Goal: Task Accomplishment & Management: Use online tool/utility

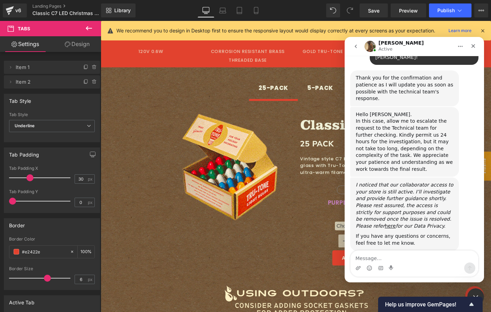
scroll to position [521, 0]
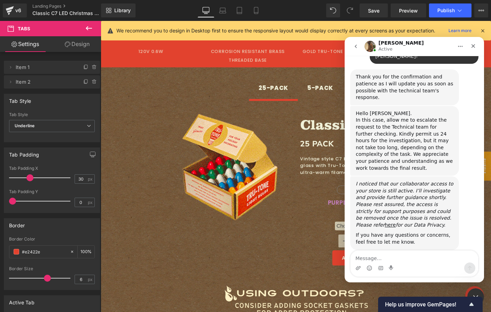
click at [425, 232] on div "If you have any questions or concerns, feel free to let me know." at bounding box center [403, 239] width 97 height 14
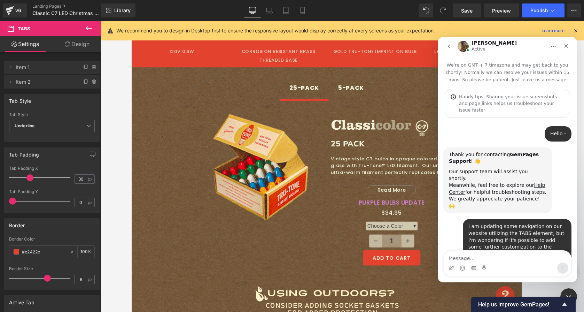
scroll to position [521, 0]
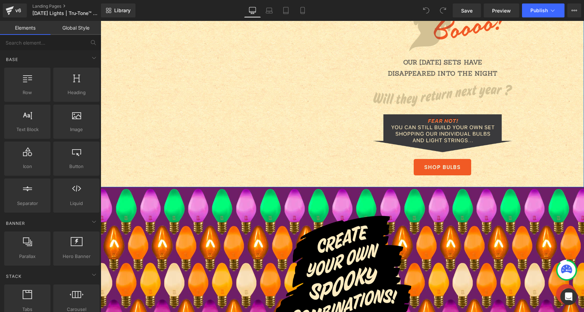
scroll to position [890, 0]
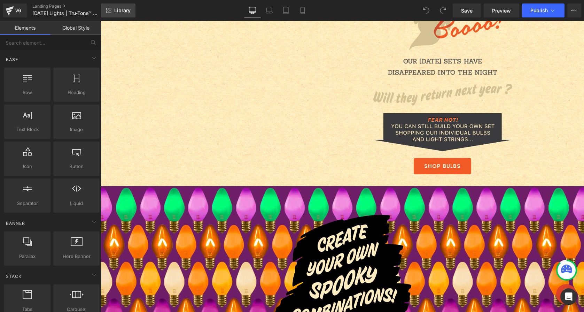
click at [108, 10] on icon at bounding box center [109, 11] width 6 height 6
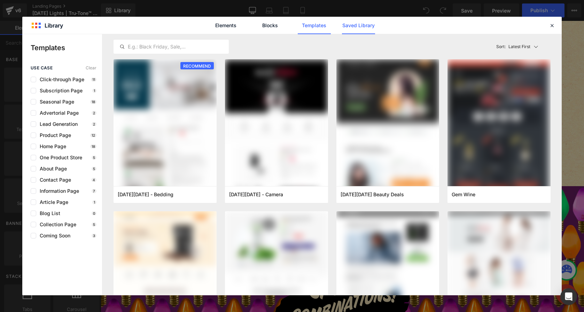
click at [365, 24] on link "Saved Library" at bounding box center [358, 25] width 33 height 17
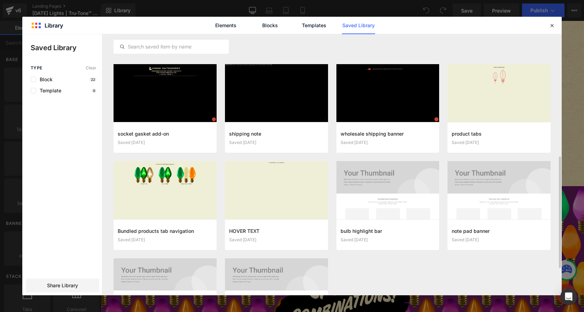
scroll to position [303, 0]
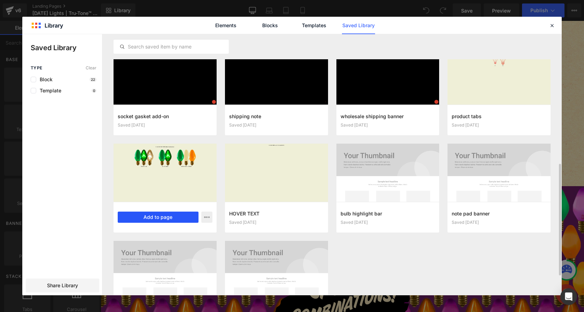
click at [149, 219] on button "Add to page" at bounding box center [158, 216] width 81 height 11
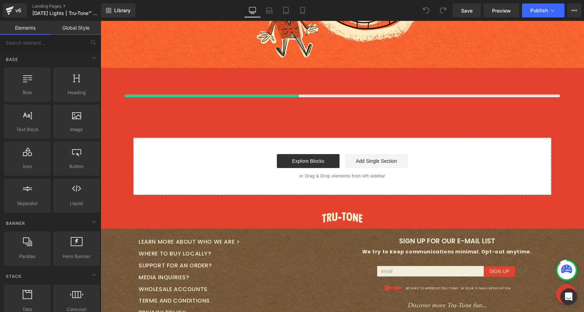
scroll to position [1434, 0]
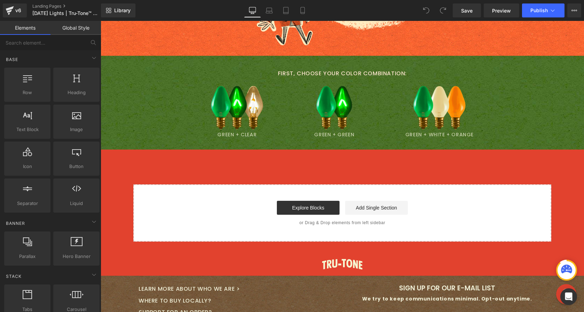
click at [240, 76] on p "First, CHOOSE YOUR Color Combination:" at bounding box center [342, 74] width 483 height 10
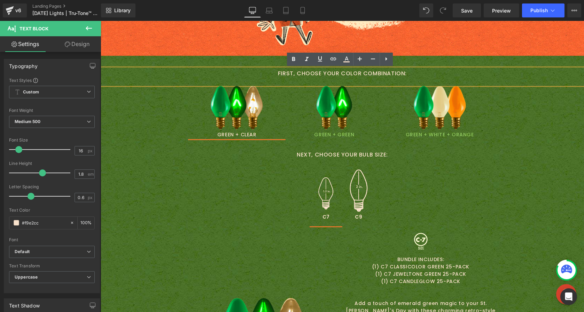
click at [115, 63] on div "First, CHOOSE YOUR Color Combination: Text Block Image GREEN + CLEAR Text Block…" at bounding box center [342, 296] width 483 height 480
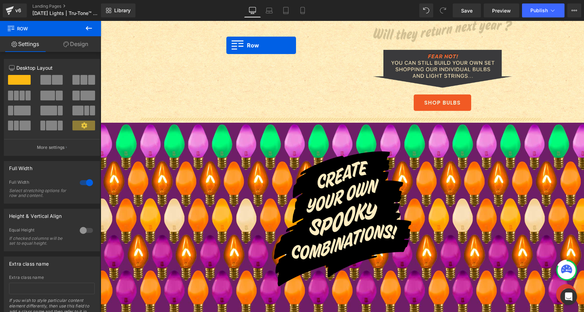
scroll to position [925, 0]
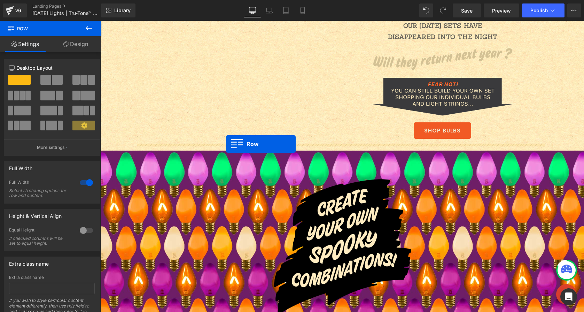
drag, startPoint x: 103, startPoint y: 61, endPoint x: 226, endPoint y: 144, distance: 148.3
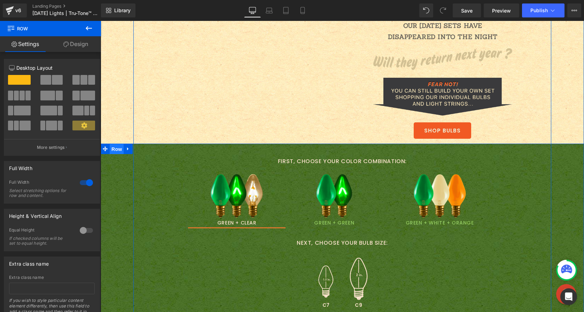
click at [111, 147] on span "Row" at bounding box center [117, 149] width 14 height 10
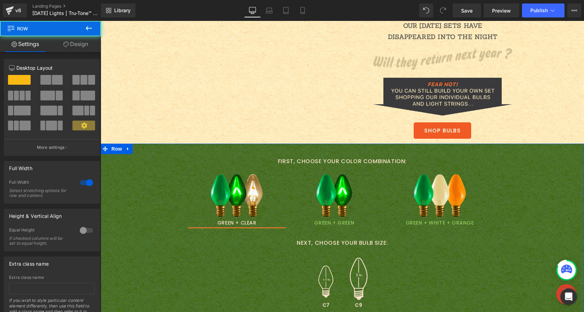
click at [80, 43] on link "Design" at bounding box center [75, 44] width 50 height 16
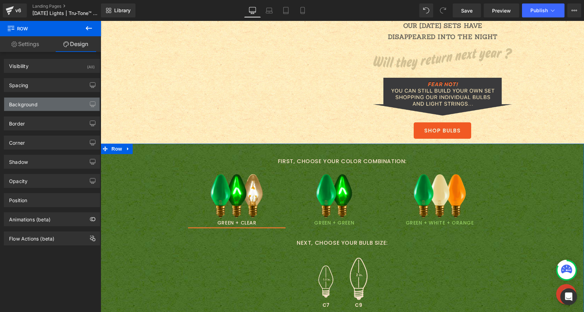
click at [52, 107] on div "Background" at bounding box center [51, 103] width 95 height 13
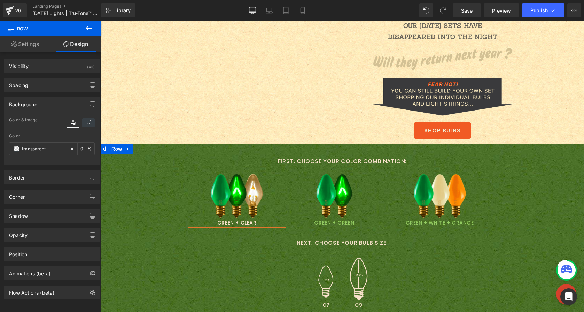
click at [84, 123] on icon at bounding box center [88, 122] width 13 height 9
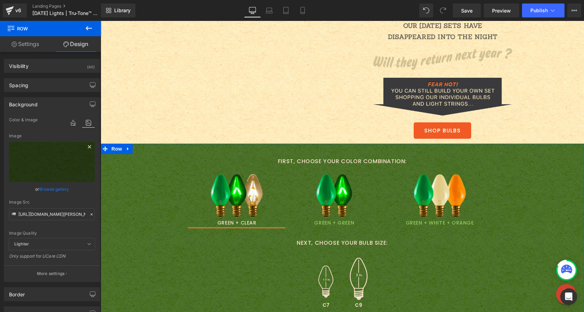
click at [86, 146] on icon at bounding box center [89, 146] width 8 height 8
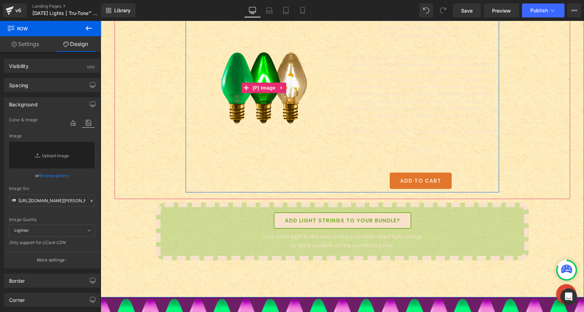
scroll to position [1327, 0]
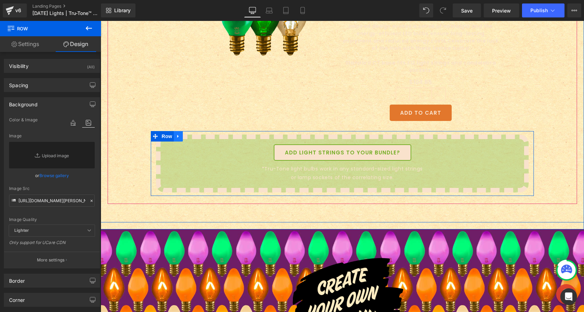
click at [179, 131] on link at bounding box center [178, 136] width 9 height 10
click at [195, 134] on icon at bounding box center [196, 136] width 5 height 5
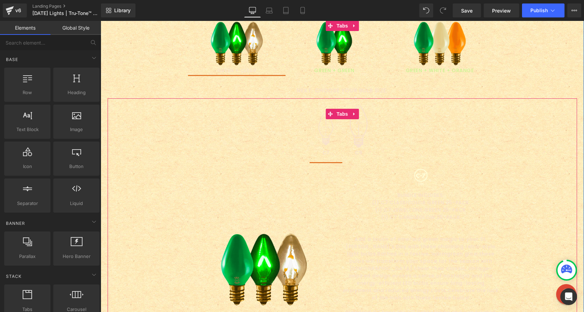
scroll to position [996, 0]
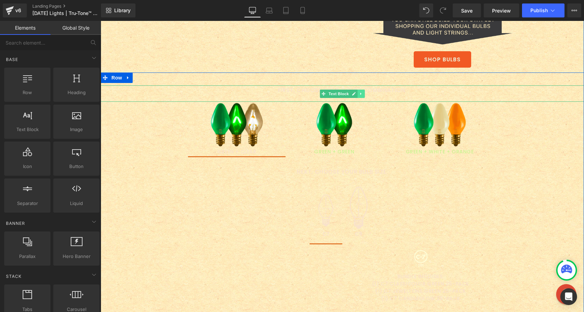
click at [361, 95] on link at bounding box center [361, 93] width 7 height 8
click at [363, 95] on icon at bounding box center [365, 94] width 4 height 4
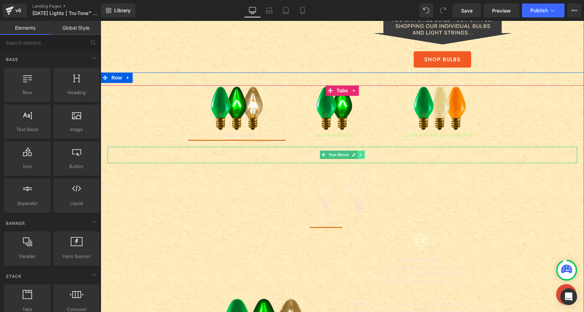
click at [359, 155] on icon at bounding box center [361, 155] width 4 height 4
click at [361, 155] on link at bounding box center [364, 154] width 7 height 8
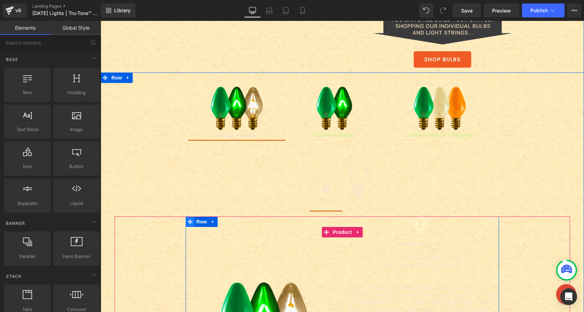
click at [188, 221] on icon at bounding box center [190, 221] width 5 height 5
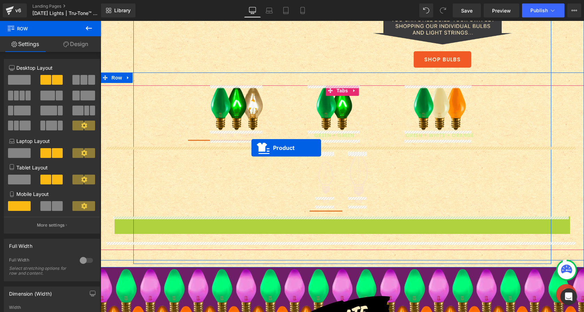
drag, startPoint x: 321, startPoint y: 230, endPoint x: 251, endPoint y: 148, distance: 107.9
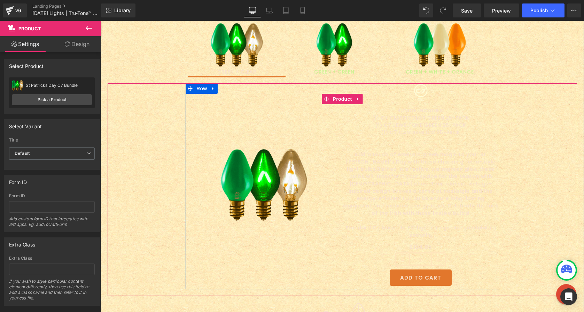
scroll to position [1058, 0]
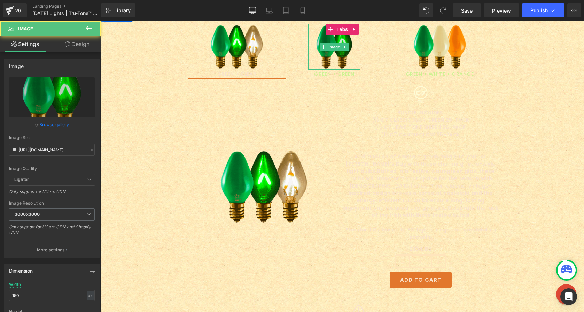
click at [330, 55] on img at bounding box center [334, 47] width 52 height 46
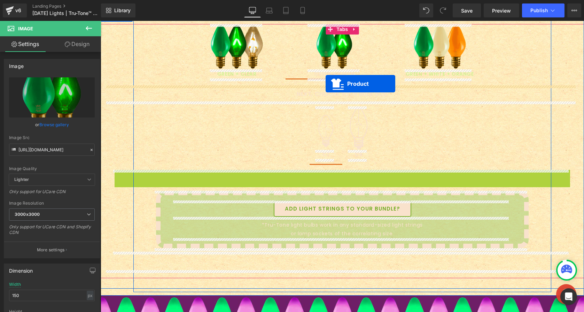
drag, startPoint x: 323, startPoint y: 183, endPoint x: 326, endPoint y: 84, distance: 100.0
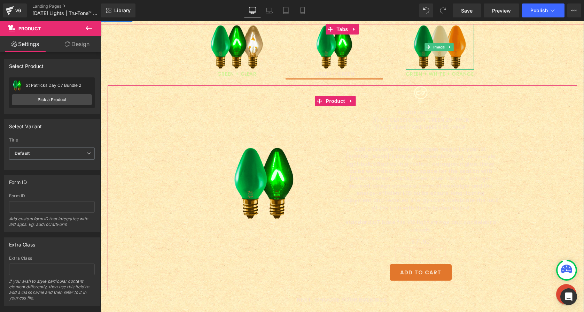
click at [419, 52] on img at bounding box center [440, 47] width 52 height 46
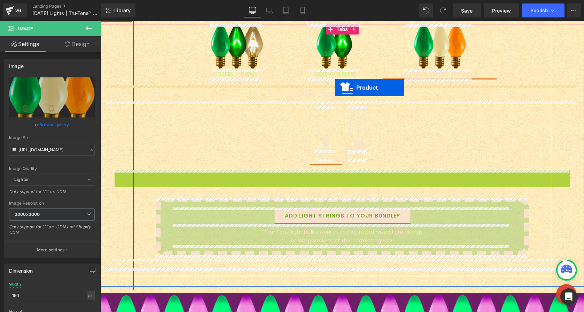
drag, startPoint x: 323, startPoint y: 183, endPoint x: 335, endPoint y: 87, distance: 96.8
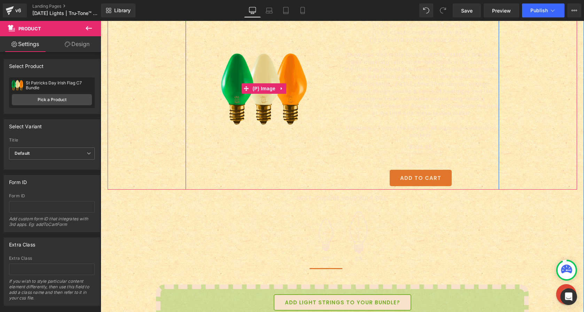
scroll to position [1154, 0]
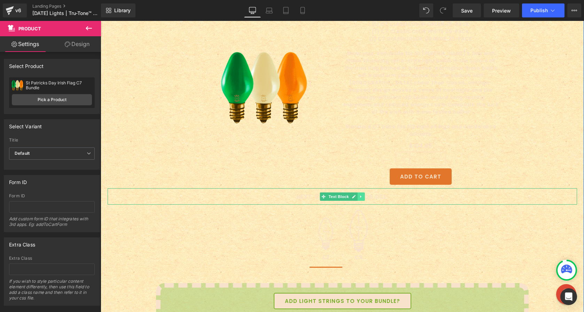
click at [361, 192] on link at bounding box center [361, 196] width 7 height 8
click at [363, 194] on icon at bounding box center [365, 196] width 4 height 4
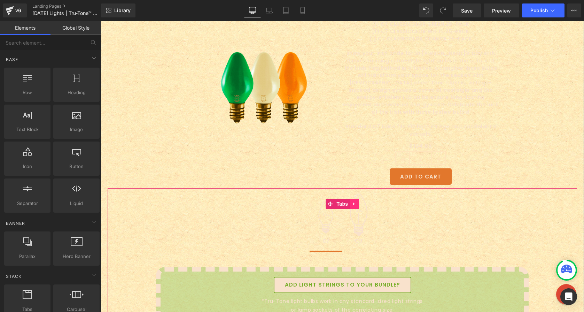
click at [352, 201] on icon at bounding box center [354, 203] width 5 height 5
click at [356, 201] on icon at bounding box center [358, 203] width 5 height 5
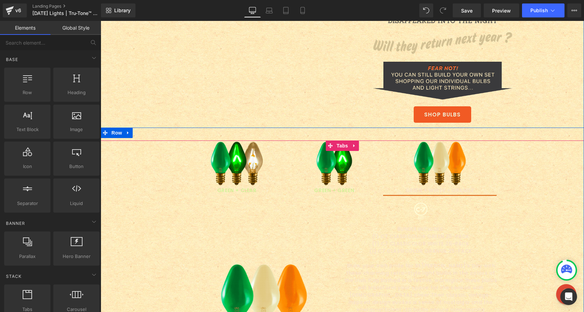
scroll to position [955, 0]
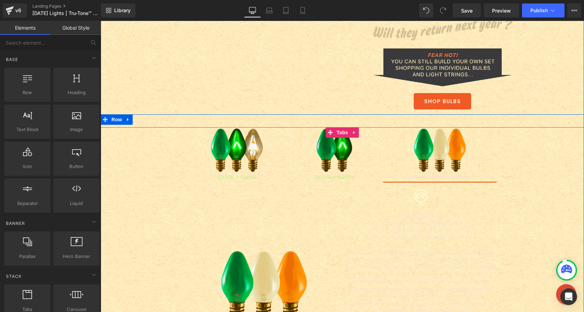
click at [324, 163] on img at bounding box center [334, 150] width 52 height 46
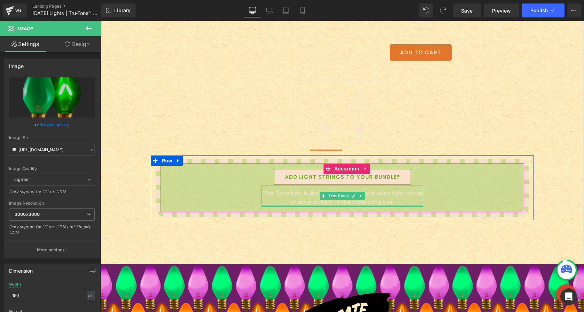
scroll to position [1261, 0]
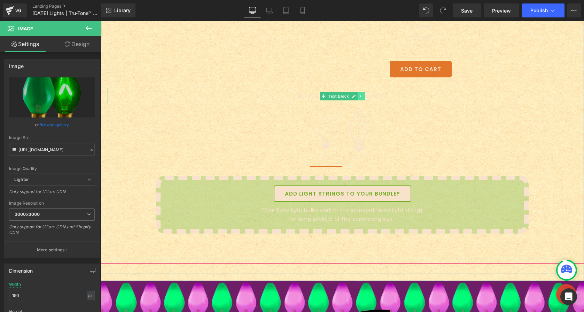
click at [362, 92] on link at bounding box center [361, 96] width 7 height 8
click at [363, 94] on icon at bounding box center [365, 96] width 4 height 4
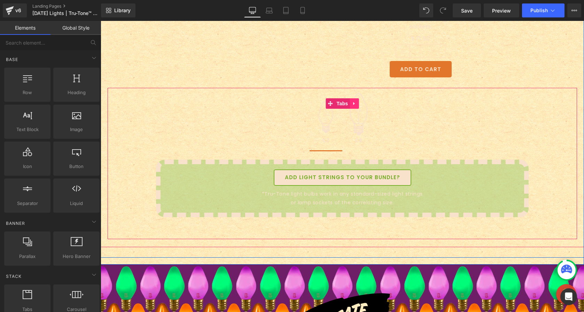
click at [353, 102] on icon at bounding box center [353, 103] width 1 height 3
click at [356, 101] on icon at bounding box center [358, 103] width 5 height 5
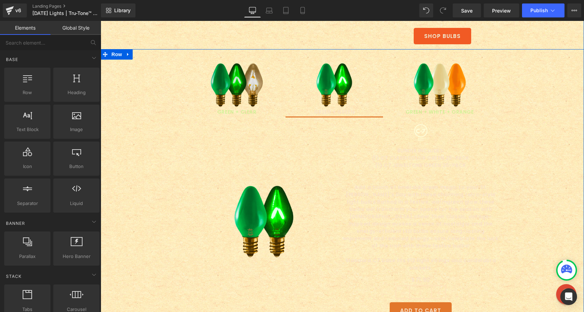
click at [249, 79] on img at bounding box center [237, 85] width 52 height 46
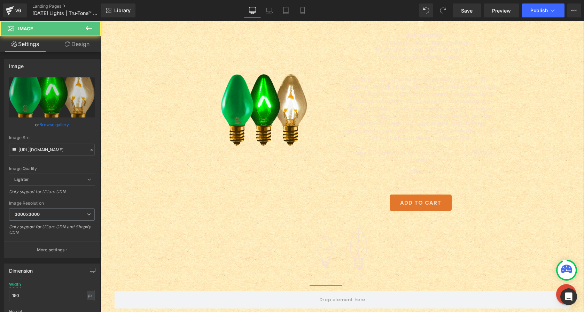
scroll to position [1196, 0]
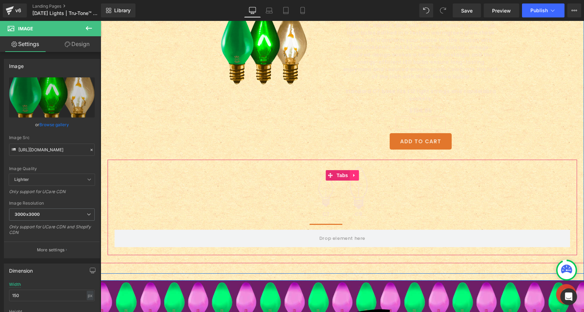
click at [354, 170] on link at bounding box center [354, 175] width 9 height 10
click at [356, 173] on icon at bounding box center [358, 175] width 5 height 5
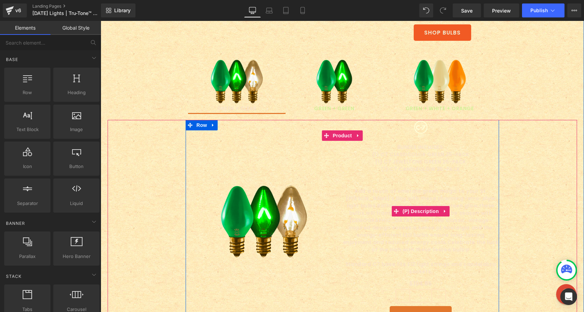
scroll to position [1016, 0]
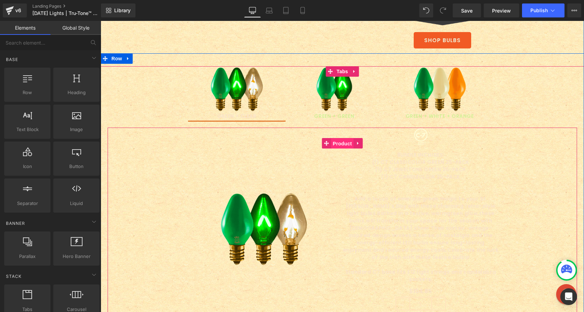
click at [334, 144] on span "Product" at bounding box center [342, 143] width 23 height 10
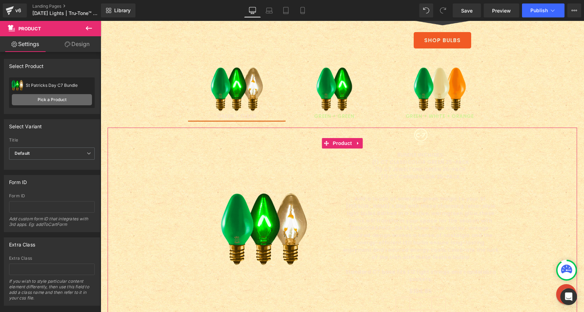
click at [52, 99] on link "Pick a Product" at bounding box center [52, 99] width 80 height 11
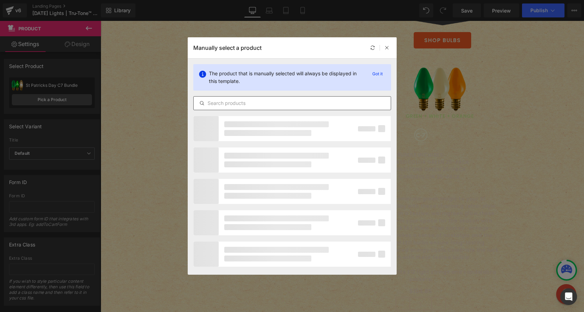
click at [232, 102] on input "text" at bounding box center [292, 103] width 197 height 8
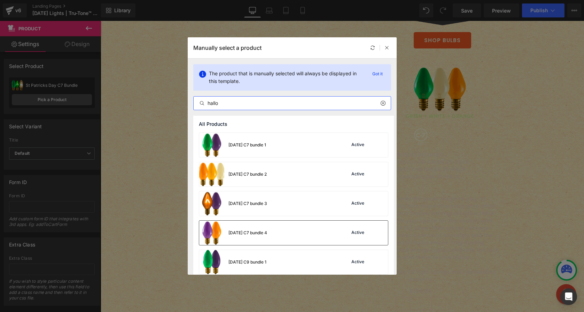
type input "hallo"
click at [280, 236] on div "Halloween C7 bundle 4 Active" at bounding box center [293, 232] width 189 height 24
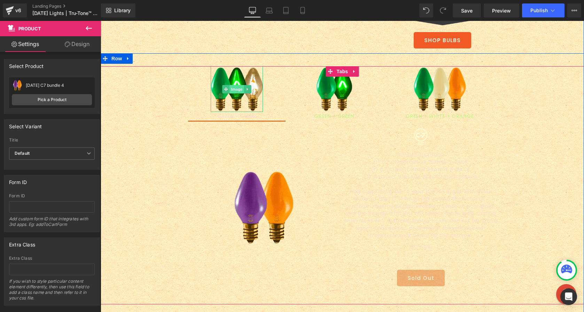
click at [234, 89] on span "Image" at bounding box center [236, 89] width 15 height 8
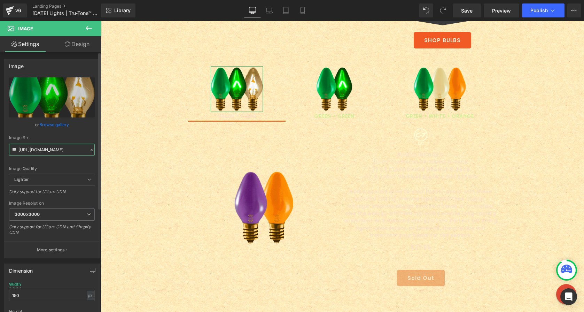
click at [28, 148] on input "https://cdn.shopify.com/s/files/1/0723/1969/7189/files/St-Patricks-bundle-1-C7_…" at bounding box center [52, 149] width 86 height 12
paste input "Halloween-C7-bundle-4.png?v=1760128670"
type input "https://cdn.shopify.com/s/files/1/0723/1969/7189/files/Halloween-C7-bundle-4.pn…"
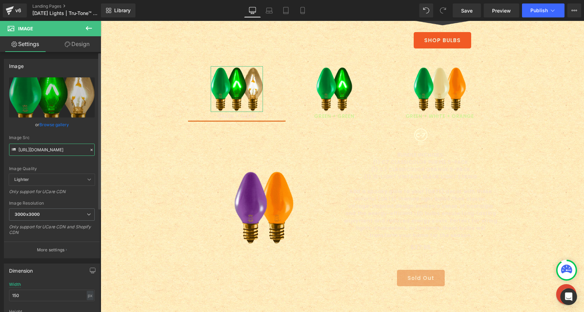
scroll to position [0, 132]
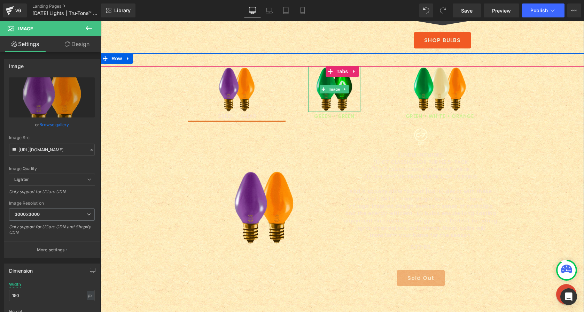
click at [337, 101] on img at bounding box center [334, 89] width 52 height 46
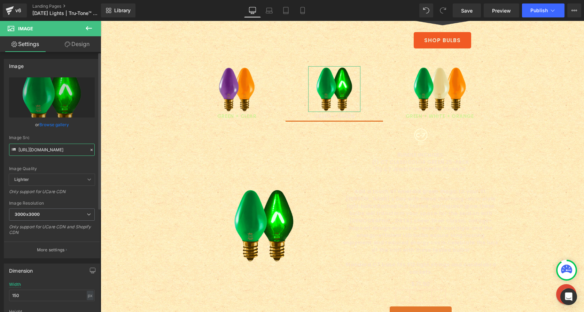
click at [48, 151] on input "https://cdn.shopify.com/s/files/1/0723/1969/7189/files/St-Patricks-bundle-2-C7_…" at bounding box center [52, 149] width 86 height 12
paste input "Halloween-C7-bundle-2.png?v=1726506066"
type input "https://cdn.shopify.com/s/files/1/0723/1969/7189/files/Halloween-C7-bundle-2.pn…"
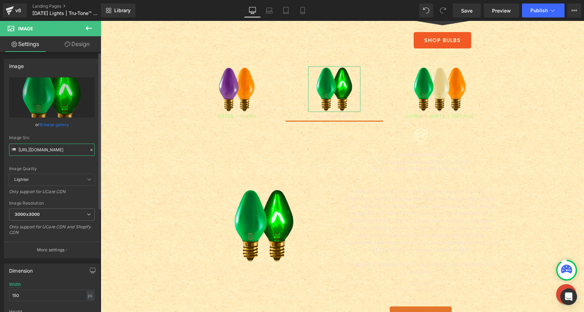
scroll to position [0, 133]
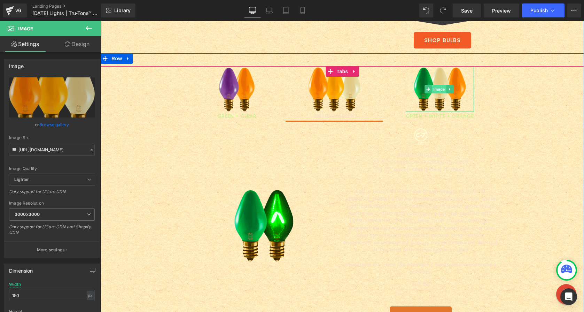
click at [435, 87] on span "Image" at bounding box center [439, 89] width 15 height 8
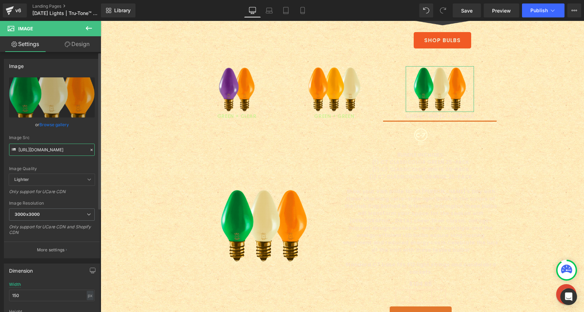
click at [46, 149] on input "https://cdn.shopify.com/s/files/1/0723/1969/7189/files/St-Patricks-bundle-3-C7_…" at bounding box center [52, 149] width 86 height 12
paste input "Halloween-C7-bundle-1.png?v=1726512412"
type input "https://cdn.shopify.com/s/files/1/0723/1969/7189/files/Halloween-C7-bundle-1.pn…"
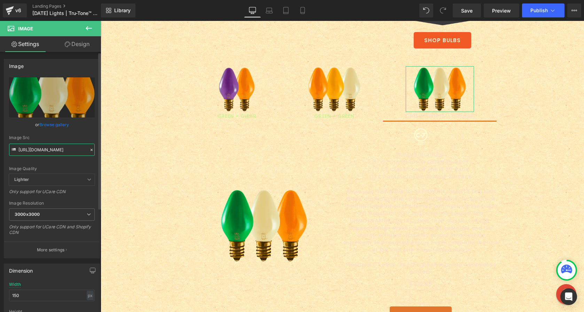
scroll to position [0, 130]
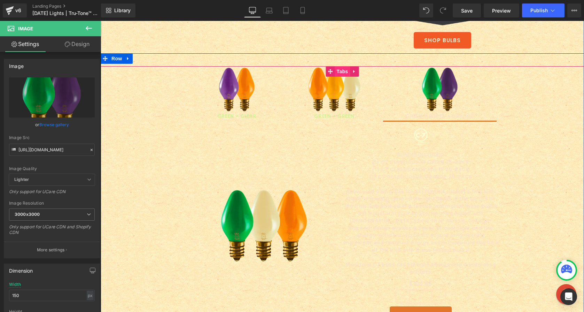
click at [339, 71] on span "Tabs" at bounding box center [342, 71] width 15 height 10
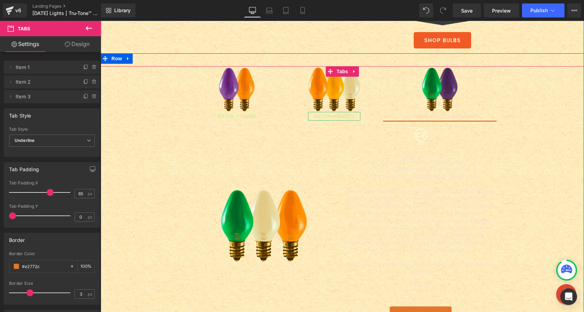
click at [326, 116] on div "GREEN + GREEN" at bounding box center [334, 116] width 52 height 9
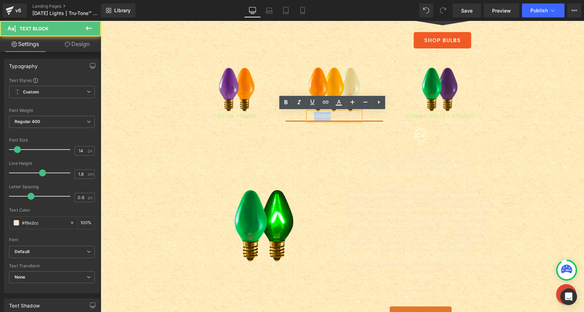
click at [326, 116] on div "GREEN + GREEN" at bounding box center [334, 116] width 52 height 9
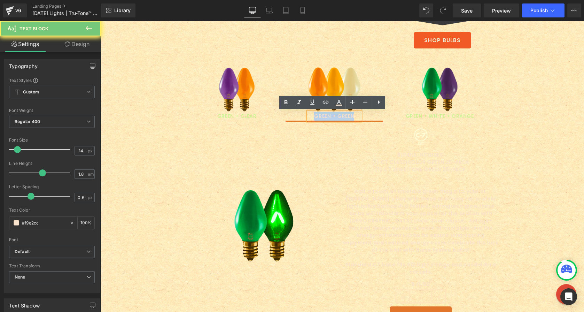
click at [326, 116] on div "GREEN + GREEN" at bounding box center [334, 116] width 52 height 9
click at [331, 116] on div "GREEN + GREEN" at bounding box center [334, 116] width 52 height 9
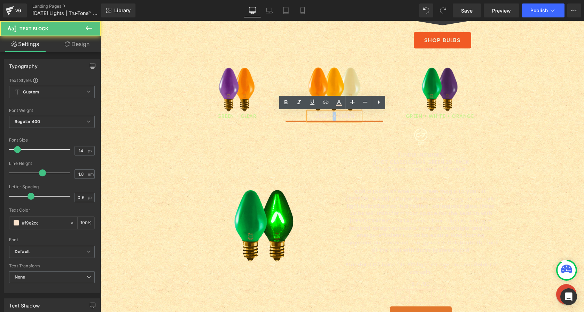
click at [331, 116] on div "GREEN + GREEN" at bounding box center [334, 116] width 52 height 9
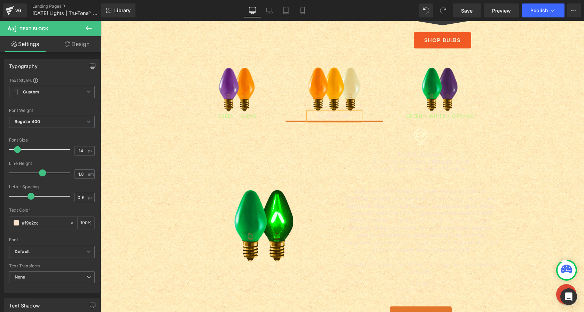
click at [206, 96] on span "Image GREEN + CLEAR Text Block" at bounding box center [236, 93] width 97 height 54
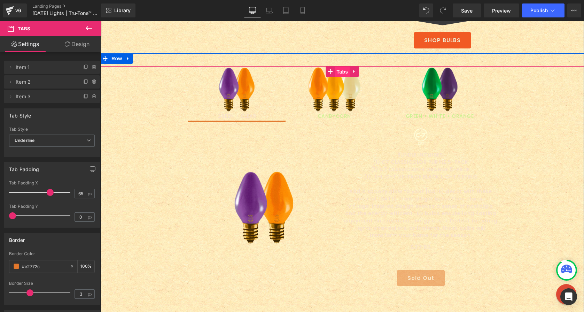
click at [341, 70] on span "Tabs" at bounding box center [342, 72] width 15 height 10
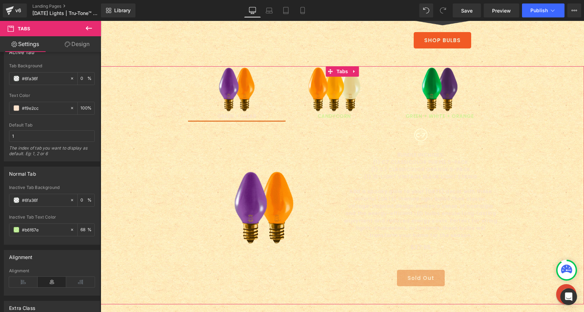
scroll to position [297, 0]
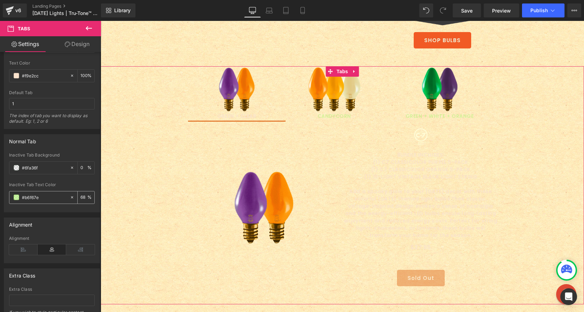
click at [37, 198] on input "#b6f67e" at bounding box center [44, 197] width 45 height 8
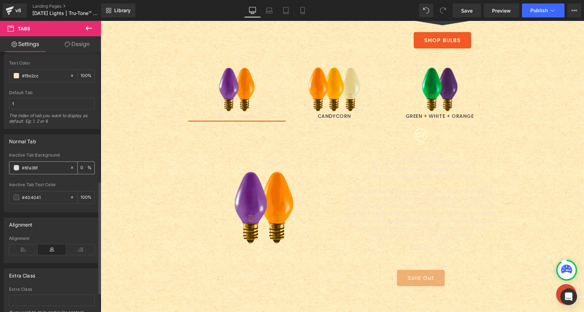
type input "#404041"
click at [32, 168] on input "#6fa36f" at bounding box center [44, 168] width 45 height 8
type input "404041"
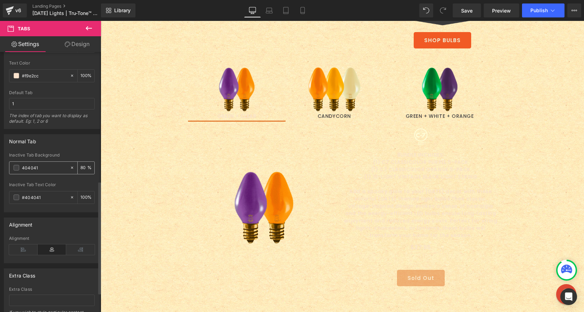
type input "80"
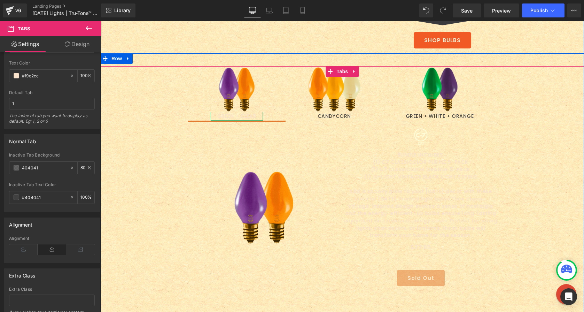
click at [235, 115] on div "GREEN + CLEAR" at bounding box center [237, 116] width 52 height 9
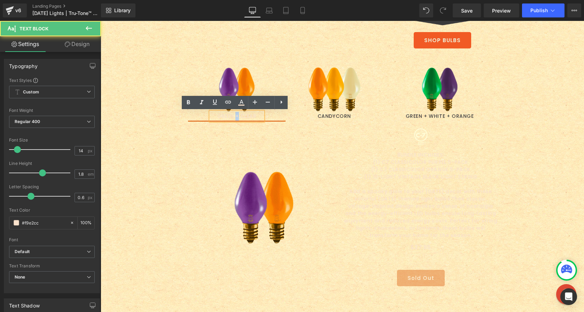
click at [235, 115] on div "GREEN + CLEAR" at bounding box center [237, 116] width 52 height 9
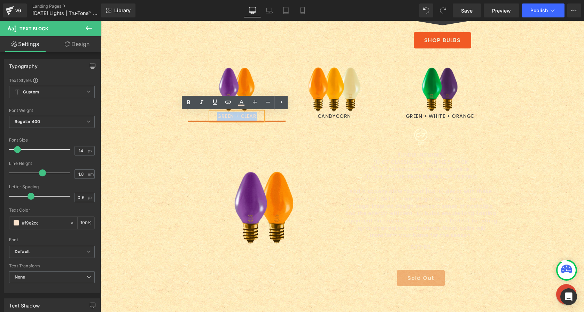
click at [233, 116] on div "GREEN + CLEAR" at bounding box center [237, 116] width 52 height 9
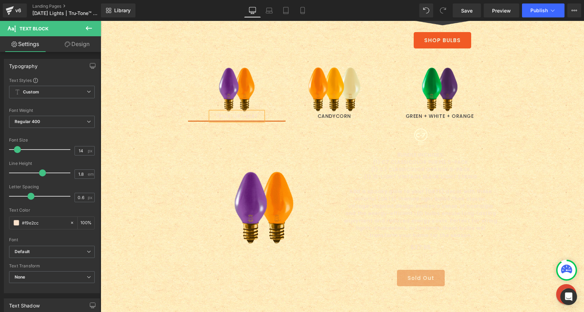
click at [158, 107] on ul "Image TRICK OR TREAT Text Block Image CANDYCORN Text Block Image GREEN + WHITE …" at bounding box center [342, 93] width 483 height 55
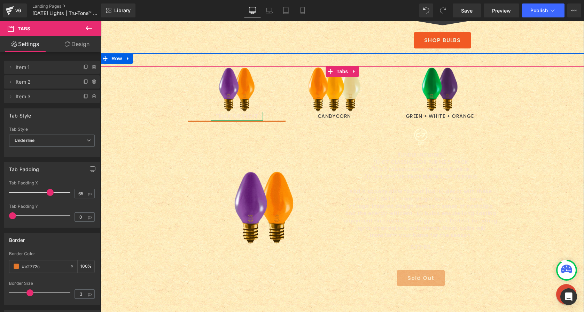
click at [225, 114] on div "TRICK OR TREAT" at bounding box center [237, 116] width 52 height 9
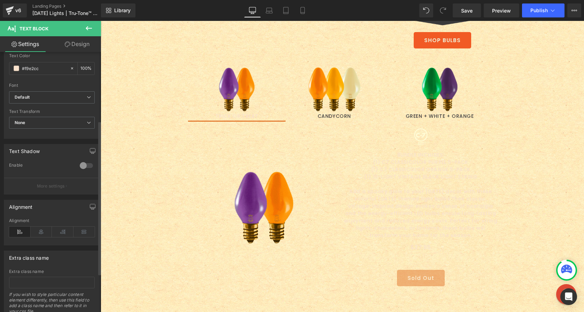
scroll to position [181, 0]
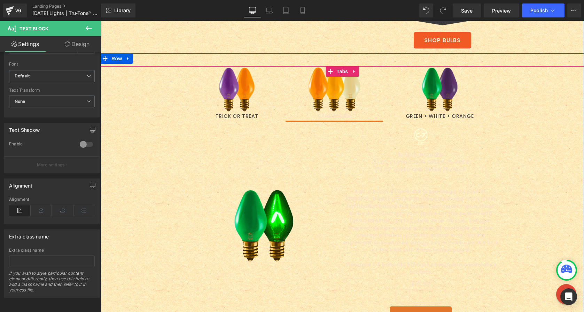
click at [300, 68] on span "Image CANDYCORN Text Block" at bounding box center [334, 93] width 97 height 54
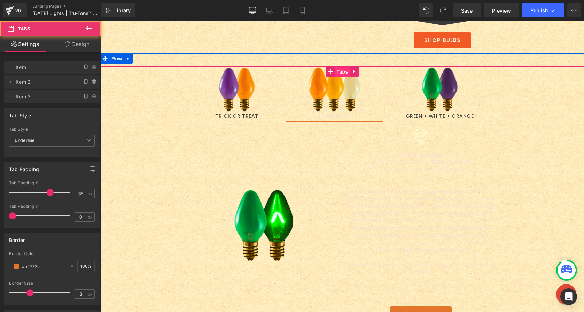
click at [336, 73] on span "Tabs" at bounding box center [342, 72] width 15 height 10
click at [335, 71] on span "Tabs" at bounding box center [342, 71] width 15 height 10
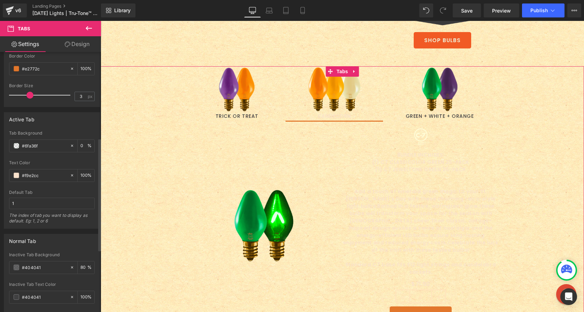
scroll to position [198, 0]
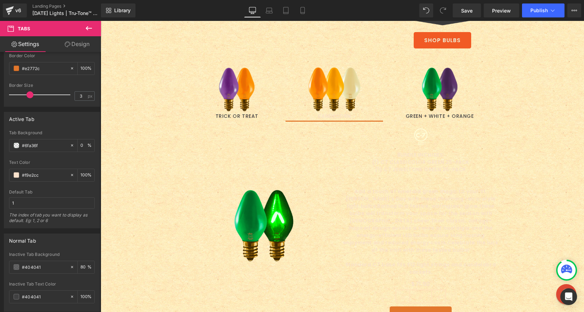
drag, startPoint x: 43, startPoint y: 176, endPoint x: -15, endPoint y: 170, distance: 58.5
click at [0, 170] on html "Tabs You are previewing how the will restyle your page. You can not edit Elemen…" at bounding box center [292, 156] width 584 height 312
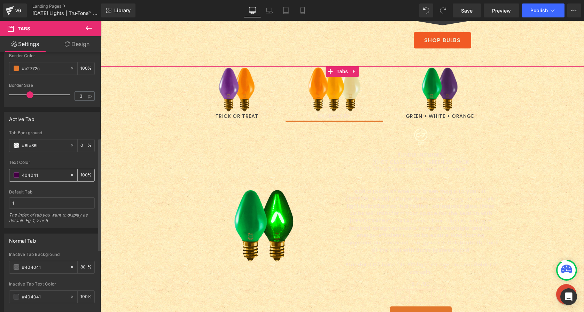
type input "404041"
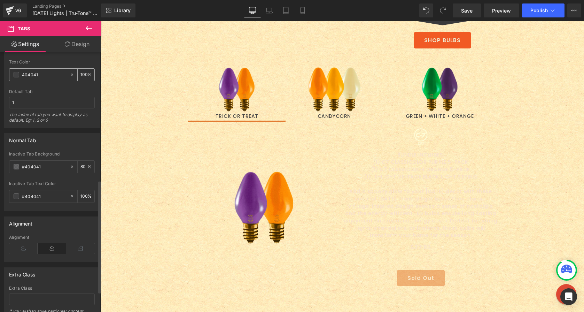
scroll to position [295, 0]
click at [80, 198] on input "100" at bounding box center [83, 199] width 7 height 8
click at [70, 170] on icon at bounding box center [72, 169] width 5 height 5
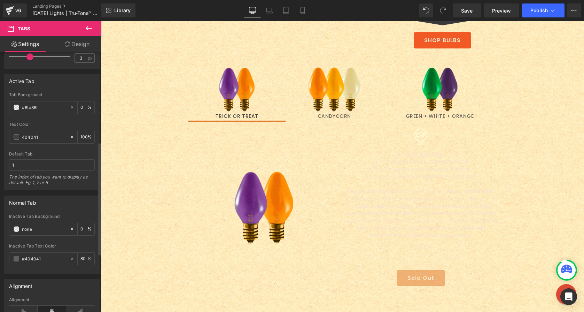
scroll to position [270, 0]
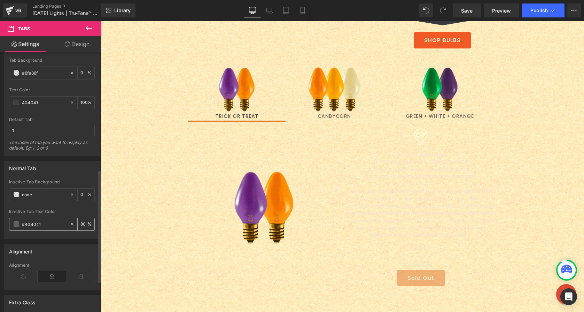
click at [80, 224] on input "80" at bounding box center [83, 224] width 7 height 8
type input "70"
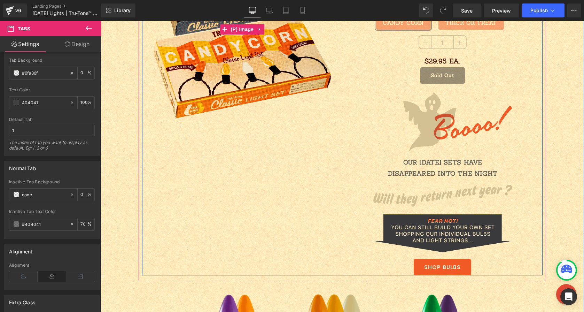
scroll to position [977, 0]
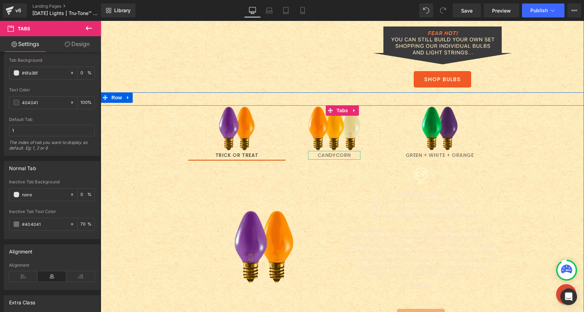
click at [331, 156] on div "CANDYCORN" at bounding box center [334, 155] width 52 height 9
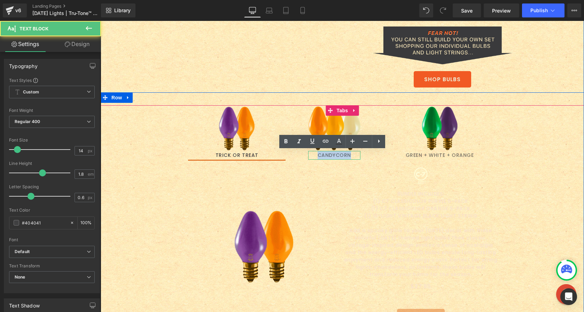
click at [331, 156] on div "CANDYCORN" at bounding box center [334, 155] width 52 height 9
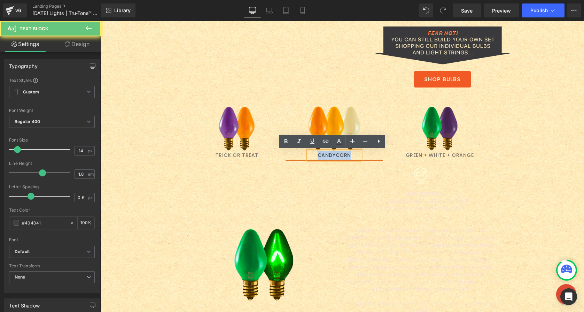
click at [334, 155] on div "CANDYCORN" at bounding box center [334, 155] width 52 height 9
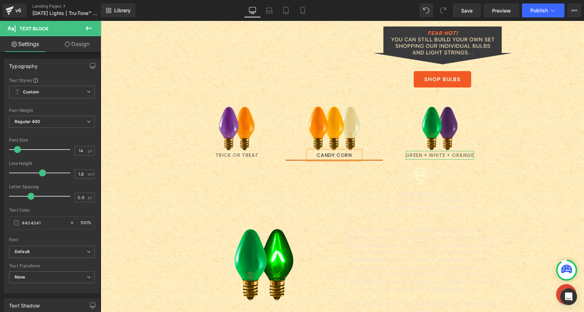
click at [430, 156] on div "GREEN + WHITE + ORANGE" at bounding box center [440, 155] width 68 height 9
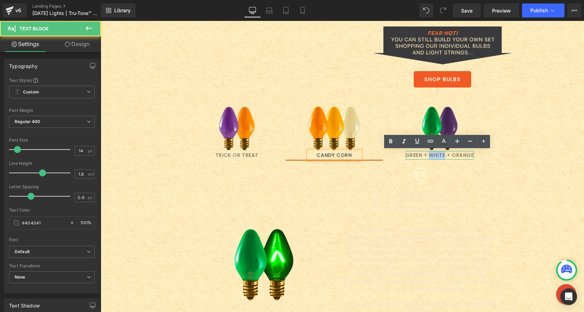
click at [430, 156] on div "GREEN + WHITE + ORANGE" at bounding box center [440, 155] width 68 height 9
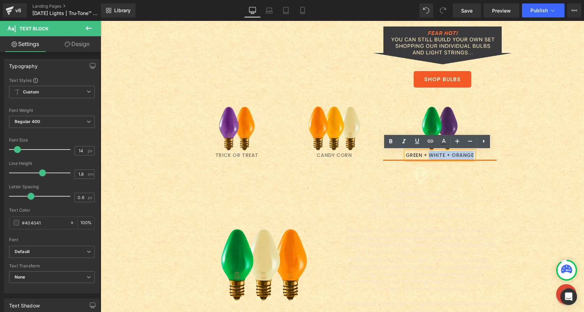
drag, startPoint x: 427, startPoint y: 154, endPoint x: 504, endPoint y: 157, distance: 77.0
click at [504, 157] on ul "Image TRICK OR TREAT Text Block Image CANDY CORN Text Block Image GREEN + WHITE…" at bounding box center [342, 132] width 483 height 55
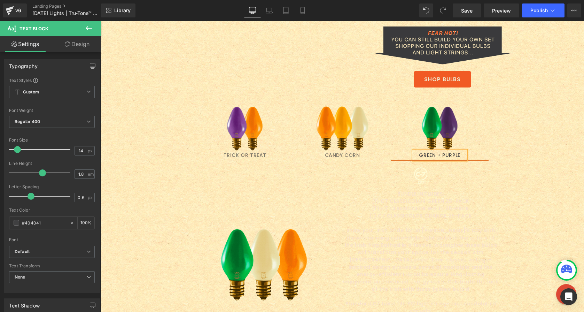
click at [167, 145] on ul "Image TRICK OR TREAT Text Block Image CANDY CORN Text Block Image GREEN + PURPL…" at bounding box center [342, 132] width 483 height 55
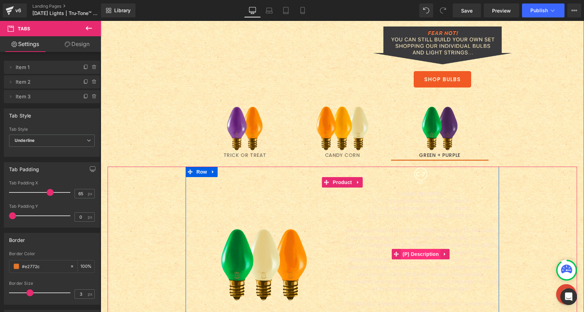
click at [414, 252] on span "(P) Description" at bounding box center [421, 254] width 40 height 10
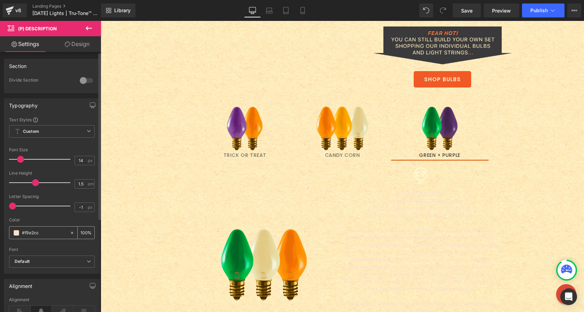
click at [40, 233] on input "#f9e2cc" at bounding box center [44, 233] width 45 height 8
type input "#404041"
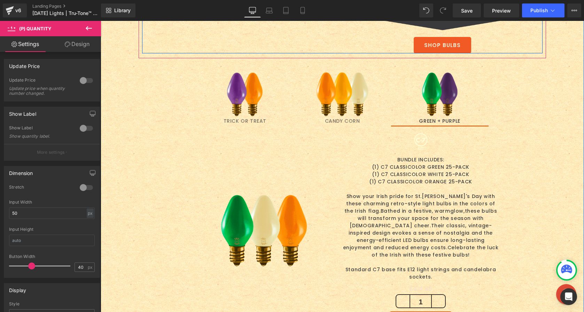
scroll to position [1217, 0]
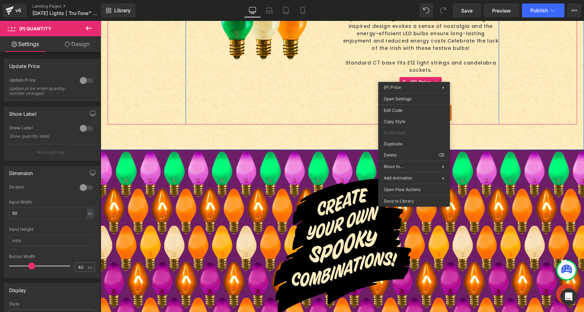
click at [484, 92] on div "1" at bounding box center [420, 95] width 157 height 17
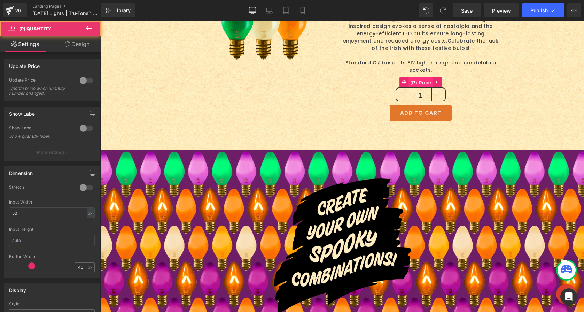
click at [419, 77] on span "(P) Price" at bounding box center [420, 82] width 24 height 10
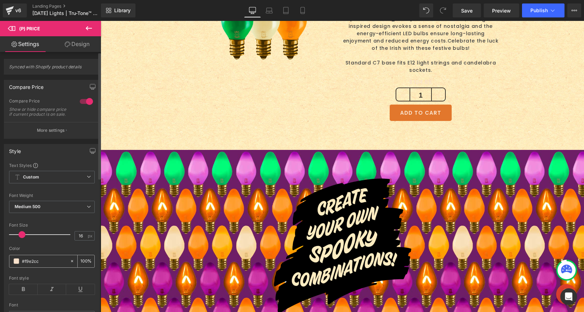
click at [37, 264] on input "#f9e2cc" at bounding box center [44, 261] width 45 height 8
type input "404041"
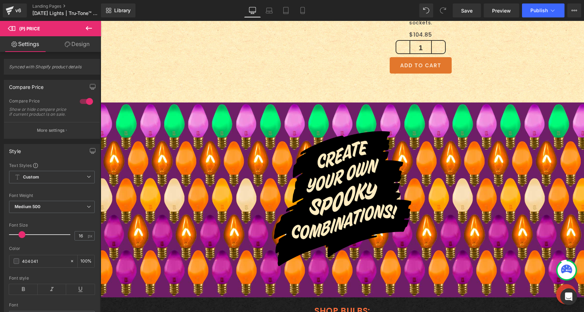
scroll to position [1261, 0]
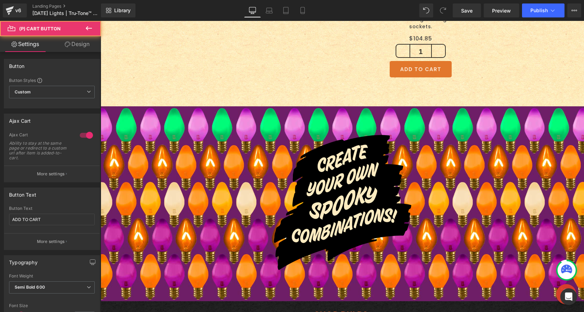
click at [416, 63] on div "ADD TO CART (P) Cart Button" at bounding box center [420, 69] width 157 height 16
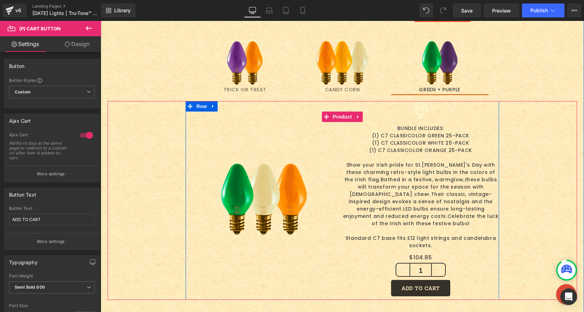
scroll to position [1032, 0]
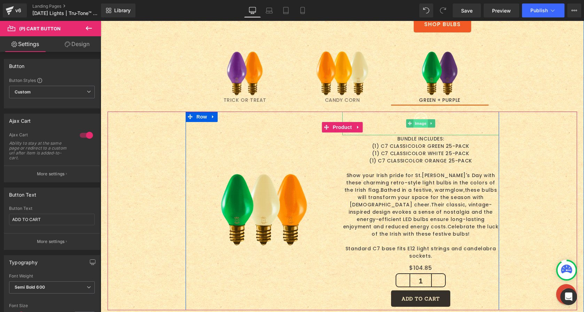
click at [419, 123] on span "Image" at bounding box center [420, 123] width 15 height 8
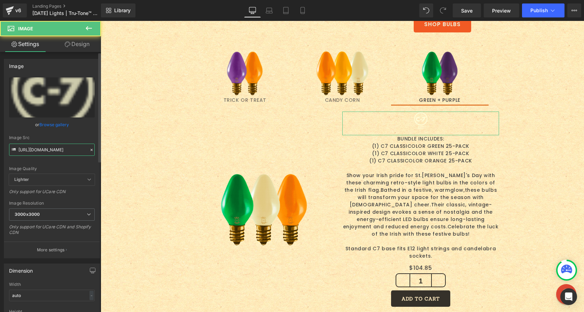
click at [39, 150] on input "https://cdn.shopify.com/s/files/1/0723/1969/7189/files/c7-tiny_3000x3000.png?v=…" at bounding box center [52, 149] width 86 height 12
click at [40, 150] on input "https://cdn.shopify.com/s/files/1/0723/1969/7189/files/c7-tiny_3000x3000.png?v=…" at bounding box center [52, 149] width 86 height 12
paste input "-pink.png?v=1736968795"
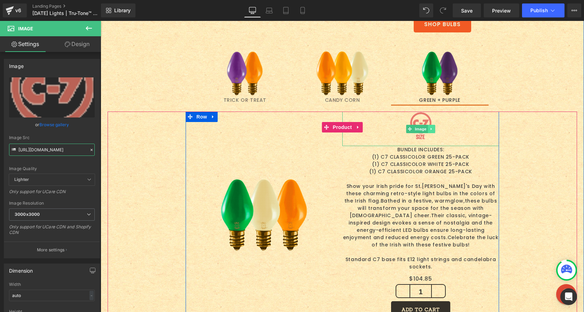
type input "https://cdn.shopify.com/s/files/1/0723/1969/7189/files/c7-tiny-pink_3000x3000.p…"
click at [429, 126] on link at bounding box center [431, 129] width 7 height 8
click at [433, 129] on icon at bounding box center [435, 129] width 4 height 4
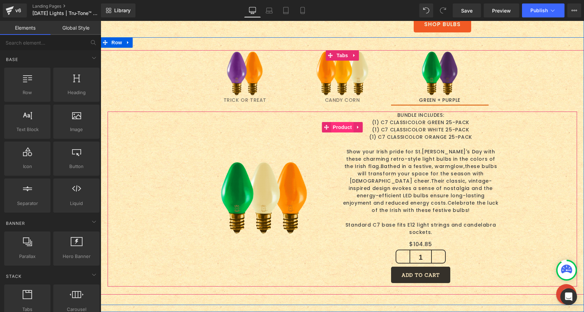
click at [336, 128] on span "Product" at bounding box center [342, 127] width 23 height 10
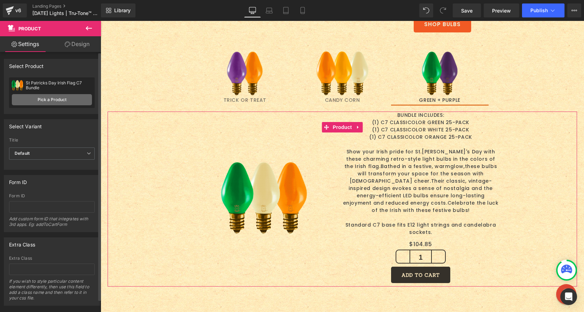
click at [48, 99] on link "Pick a Product" at bounding box center [52, 99] width 80 height 11
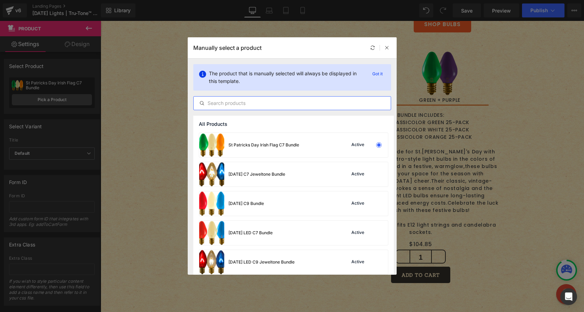
click at [235, 105] on input "text" at bounding box center [292, 103] width 197 height 8
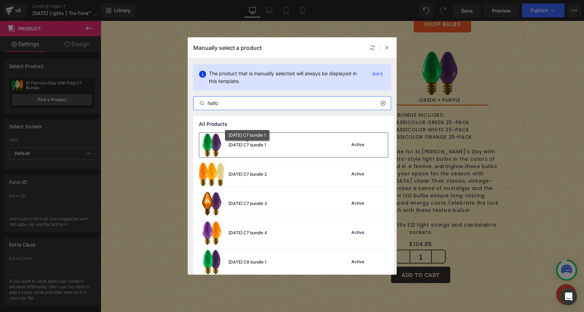
type input "hallo"
click at [253, 146] on div "[DATE] C7 bundle 1" at bounding box center [247, 145] width 38 height 6
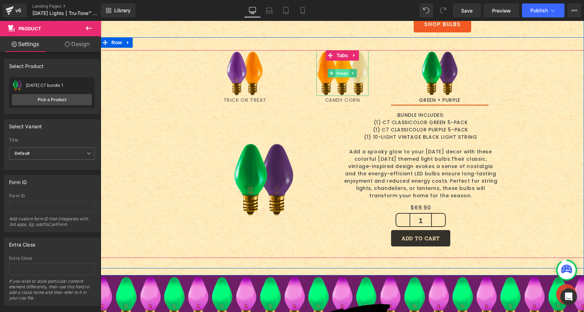
click at [340, 73] on span "Image" at bounding box center [342, 73] width 15 height 8
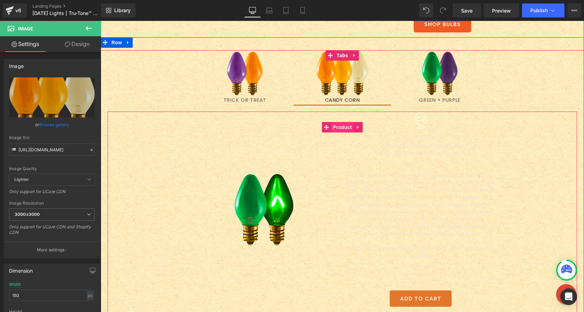
click at [334, 127] on span "Product" at bounding box center [342, 127] width 23 height 10
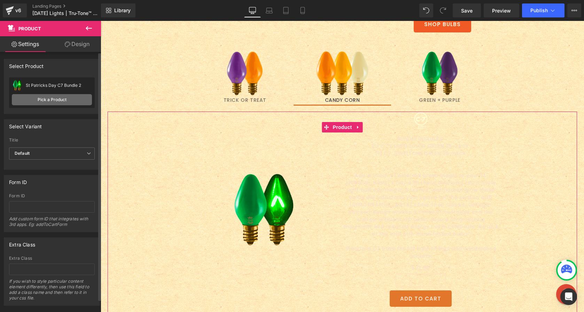
click at [52, 98] on link "Pick a Product" at bounding box center [52, 99] width 80 height 11
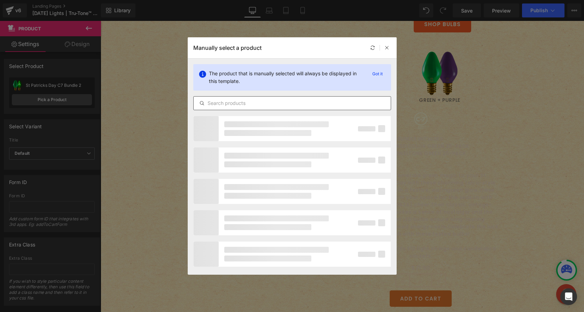
click at [271, 108] on div at bounding box center [292, 103] width 198 height 14
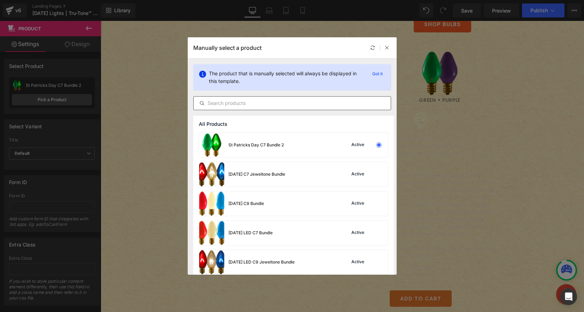
click at [271, 105] on input "text" at bounding box center [292, 103] width 197 height 8
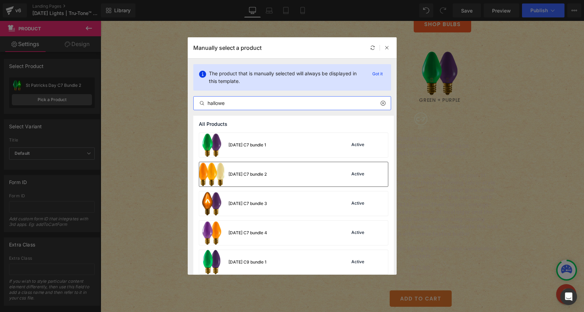
type input "hallowe"
click at [257, 178] on div "[DATE] C7 bundle 2" at bounding box center [233, 174] width 68 height 24
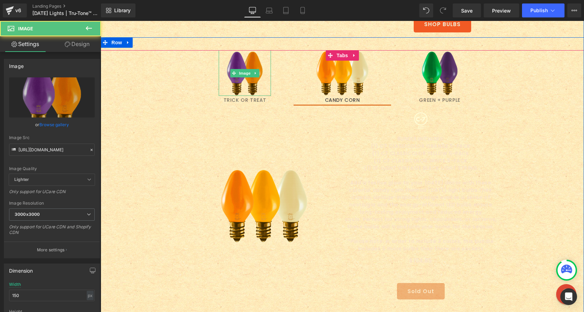
click at [229, 87] on img at bounding box center [245, 73] width 52 height 46
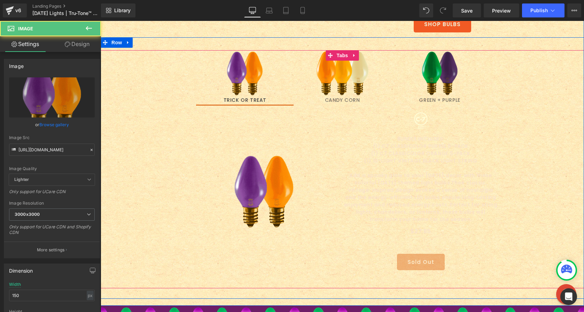
click at [439, 88] on img at bounding box center [440, 73] width 52 height 46
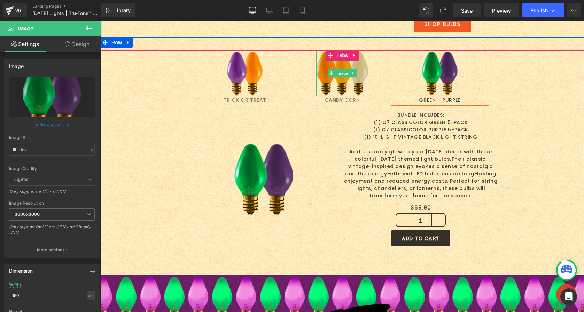
click at [335, 91] on img at bounding box center [342, 73] width 52 height 46
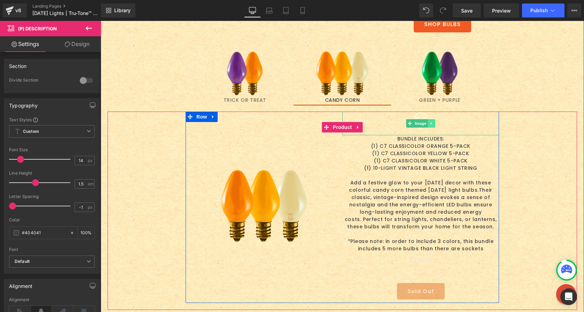
click at [430, 122] on icon at bounding box center [432, 123] width 4 height 4
click at [433, 124] on icon at bounding box center [435, 123] width 4 height 4
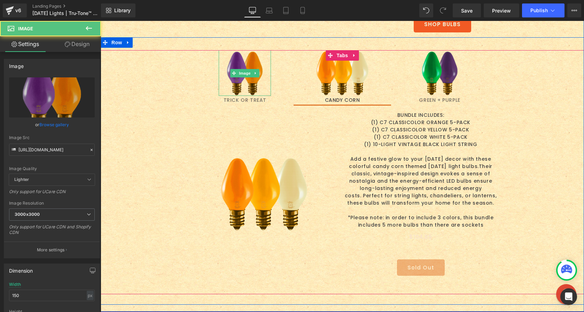
click at [247, 83] on img at bounding box center [245, 73] width 52 height 46
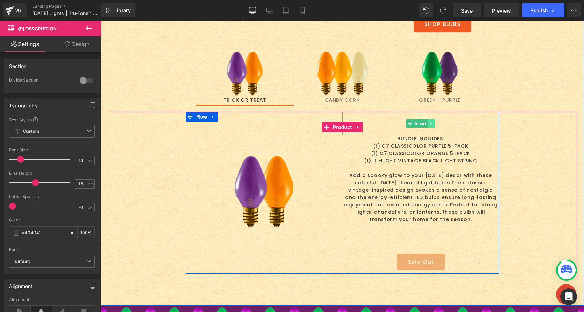
click at [430, 124] on icon at bounding box center [432, 123] width 4 height 4
click at [433, 125] on icon at bounding box center [435, 123] width 4 height 4
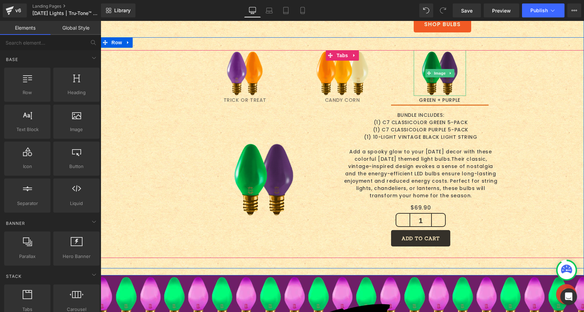
click at [433, 92] on img at bounding box center [440, 73] width 52 height 46
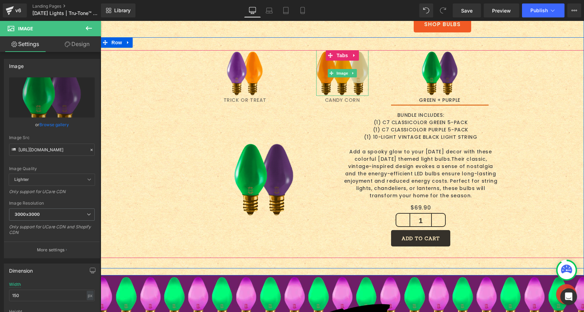
click at [357, 81] on img at bounding box center [342, 73] width 52 height 46
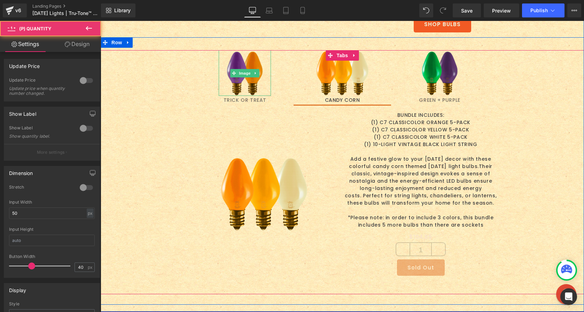
click at [257, 82] on img at bounding box center [245, 73] width 52 height 46
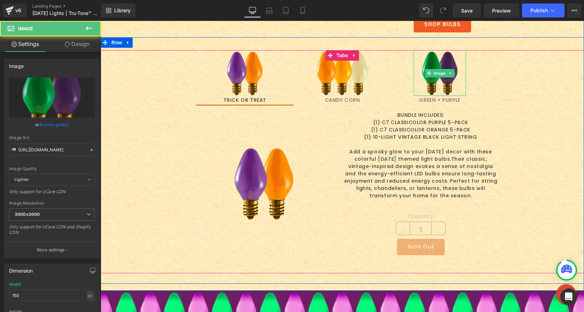
click at [433, 89] on img at bounding box center [440, 73] width 52 height 46
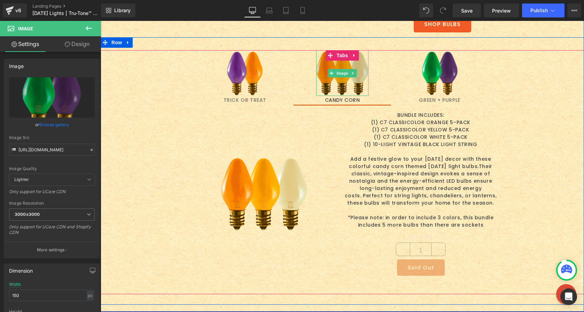
click at [350, 81] on img at bounding box center [342, 73] width 52 height 46
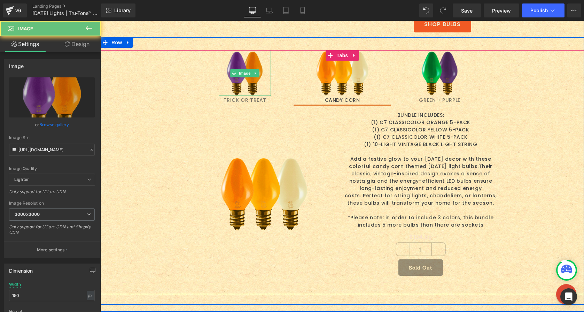
click at [245, 86] on img at bounding box center [245, 73] width 52 height 46
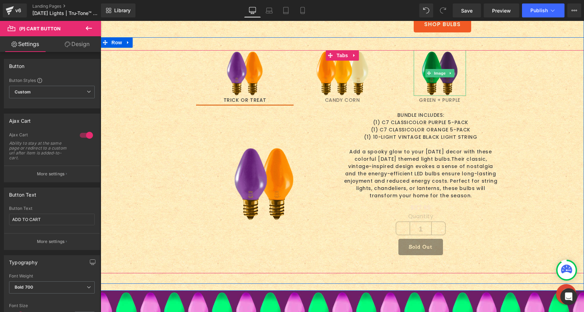
click at [432, 83] on img at bounding box center [440, 73] width 52 height 46
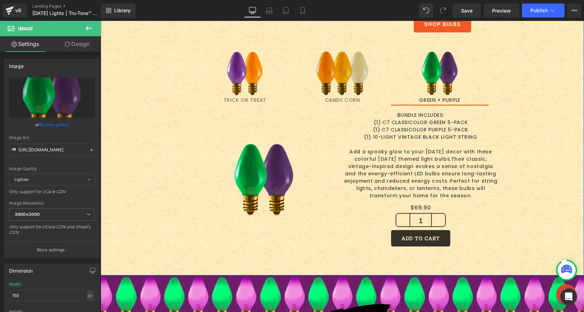
click at [355, 91] on img at bounding box center [342, 73] width 52 height 46
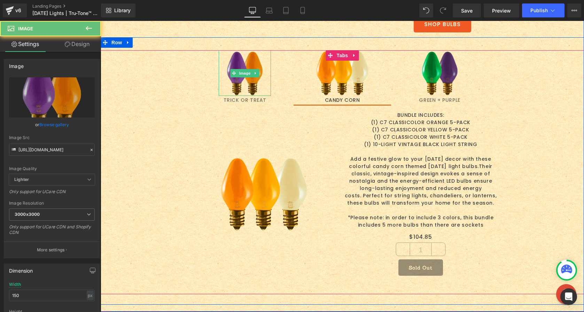
click at [248, 81] on img at bounding box center [245, 73] width 52 height 46
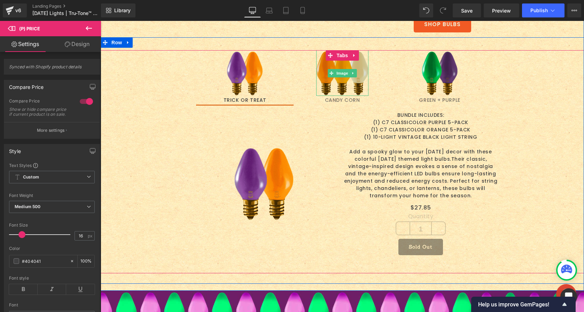
click at [346, 86] on img at bounding box center [342, 73] width 52 height 46
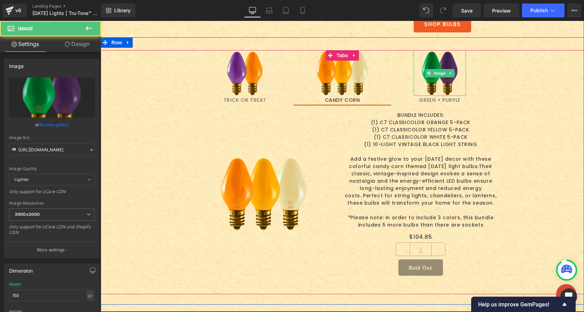
click at [432, 84] on img at bounding box center [440, 73] width 52 height 46
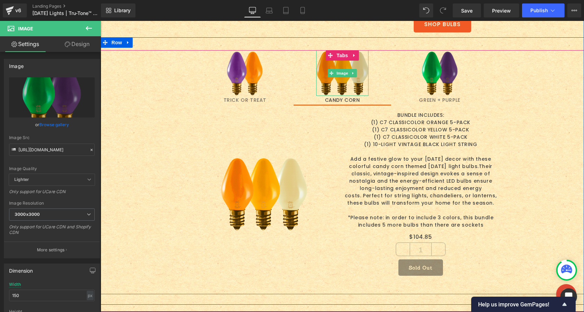
click at [333, 87] on img at bounding box center [342, 73] width 52 height 46
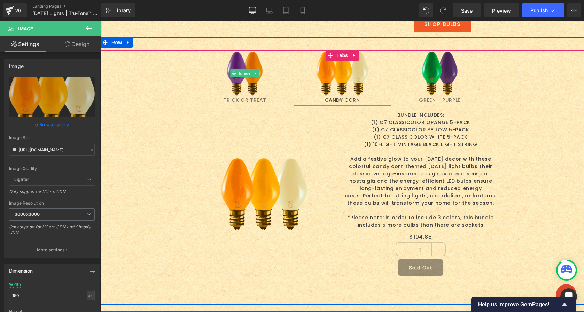
click at [253, 84] on img at bounding box center [245, 73] width 52 height 46
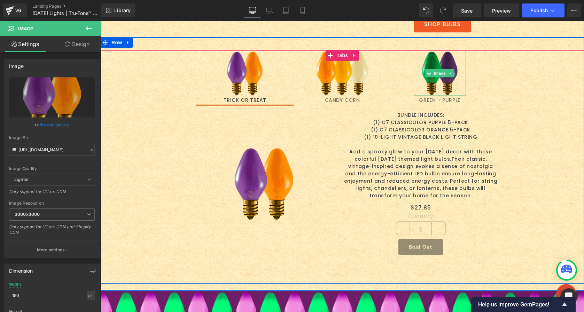
click at [429, 89] on img at bounding box center [440, 73] width 52 height 46
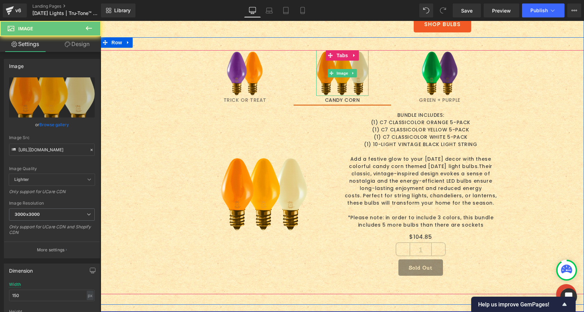
click at [344, 83] on img at bounding box center [342, 73] width 52 height 46
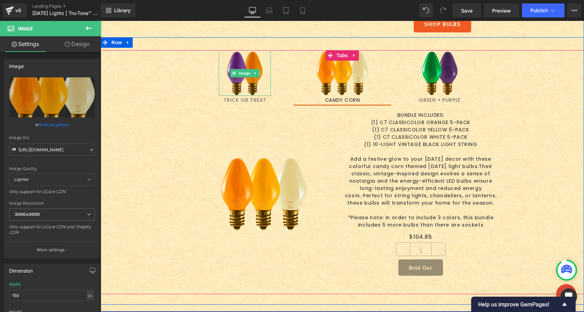
click at [233, 88] on img at bounding box center [245, 73] width 52 height 46
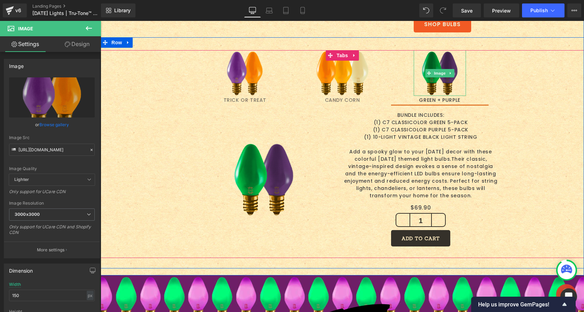
click at [449, 92] on img at bounding box center [440, 73] width 52 height 46
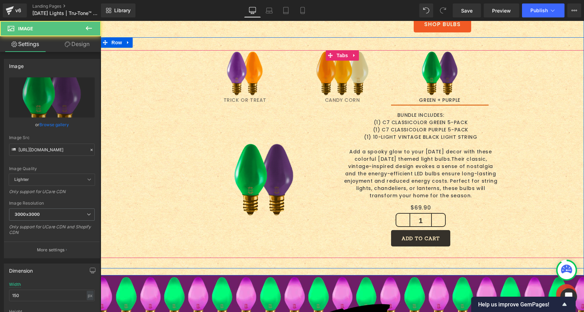
click at [340, 92] on img at bounding box center [342, 73] width 52 height 46
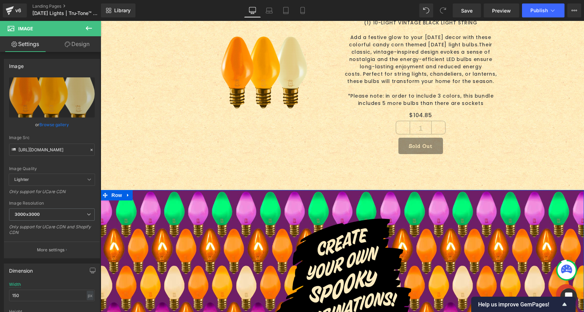
scroll to position [1148, 0]
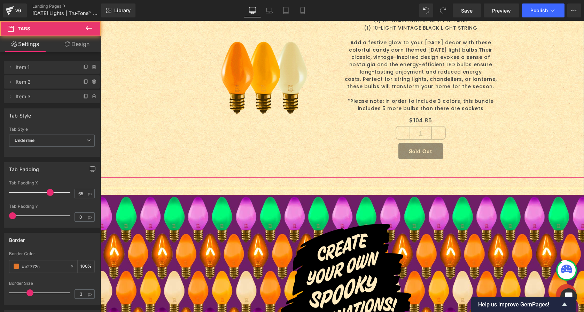
click at [354, 172] on div "Sale Off (P) Image BUNDLE INCLUDES: (1) C7 CLASSICOLOR ORANGE 5-PACK (1) C7 CLA…" at bounding box center [342, 82] width 483 height 188
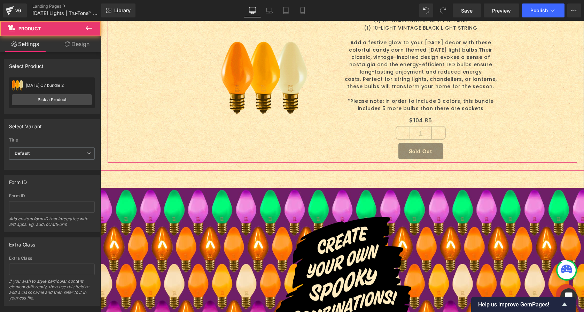
drag, startPoint x: 354, startPoint y: 166, endPoint x: 354, endPoint y: 159, distance: 7.0
click at [354, 159] on div "Sale Off (P) Image BUNDLE INCLUDES: (1) C7 CLASSICOLOR ORANGE 5-PACK (1) C7 CLA…" at bounding box center [342, 78] width 469 height 167
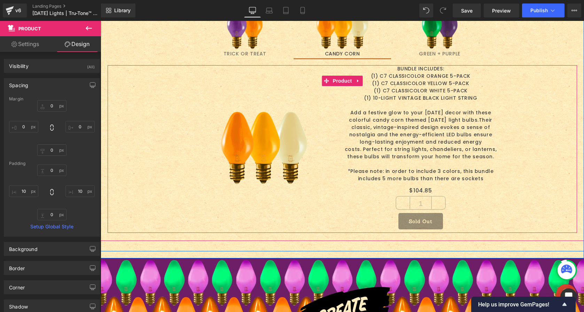
scroll to position [1077, 0]
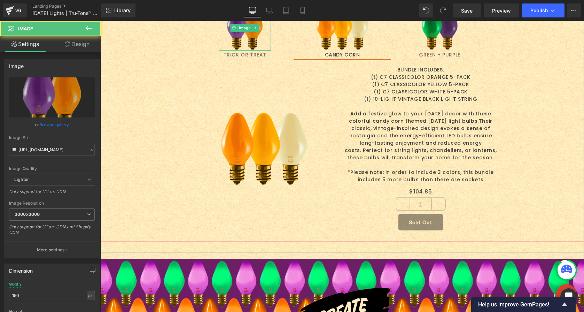
click at [250, 35] on img at bounding box center [245, 28] width 52 height 46
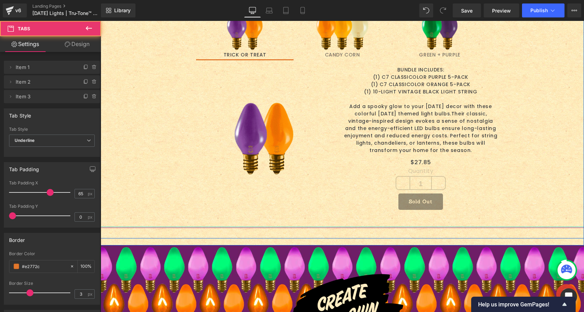
drag, startPoint x: 323, startPoint y: 226, endPoint x: 323, endPoint y: 221, distance: 4.5
click at [323, 221] on div "Image TRICK OR TREAT Text Block Image CANDY CORN Text Block Image GREEN + PURPL…" at bounding box center [342, 116] width 483 height 222
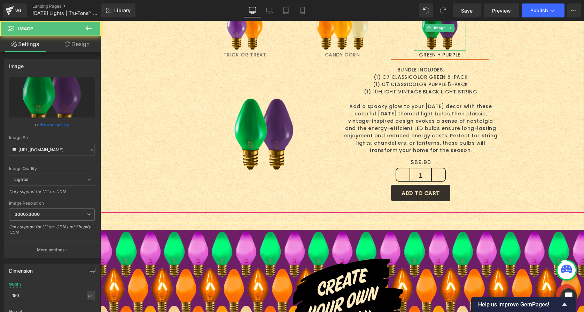
click at [440, 43] on img at bounding box center [440, 28] width 52 height 46
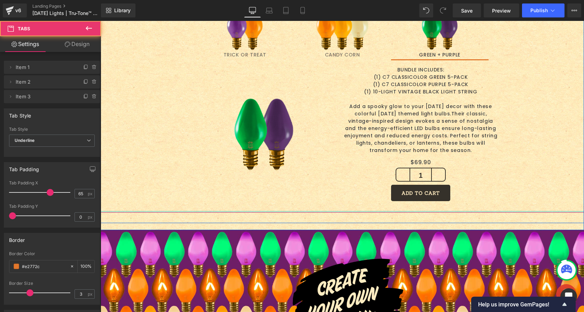
drag, startPoint x: 357, startPoint y: 211, endPoint x: 357, endPoint y: 207, distance: 4.2
click at [357, 207] on div "Image TRICK OR TREAT Text Block Image CANDY CORN Text Block Image GREEN + PURPL…" at bounding box center [342, 109] width 483 height 208
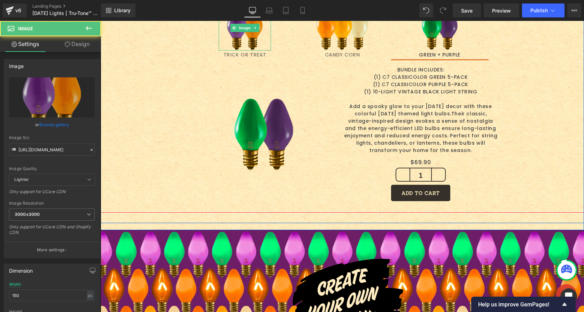
click at [248, 44] on img at bounding box center [245, 28] width 52 height 46
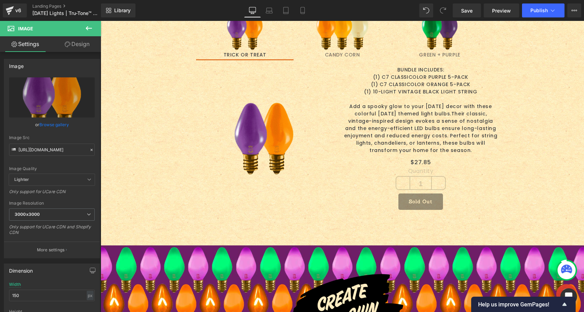
click at [90, 26] on icon at bounding box center [89, 28] width 8 height 8
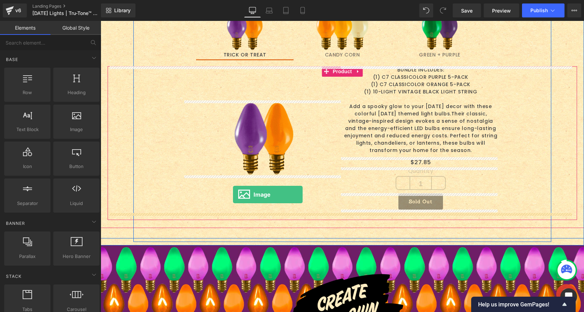
drag, startPoint x: 167, startPoint y: 131, endPoint x: 233, endPoint y: 194, distance: 90.9
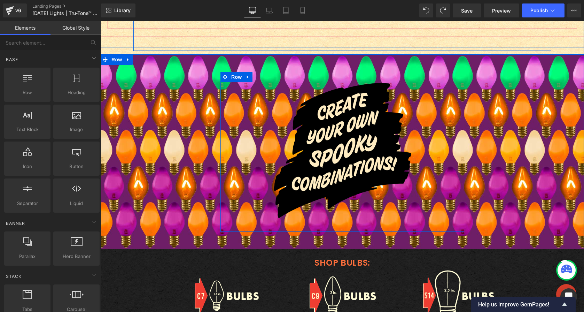
scroll to position [1023, 0]
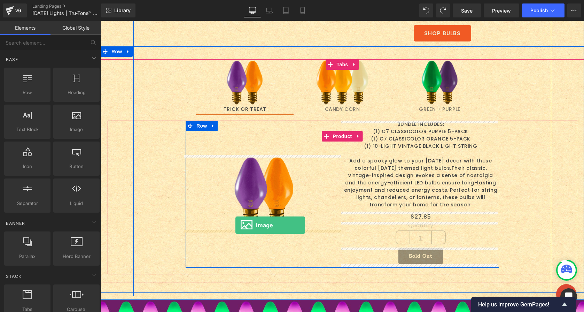
drag, startPoint x: 179, startPoint y: 151, endPoint x: 235, endPoint y: 225, distance: 93.4
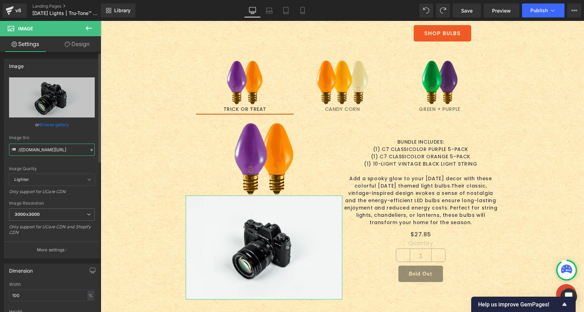
click at [39, 148] on input "//[DOMAIN_NAME][URL]" at bounding box center [52, 149] width 86 height 12
paste input "[URL][DOMAIN_NAME]"
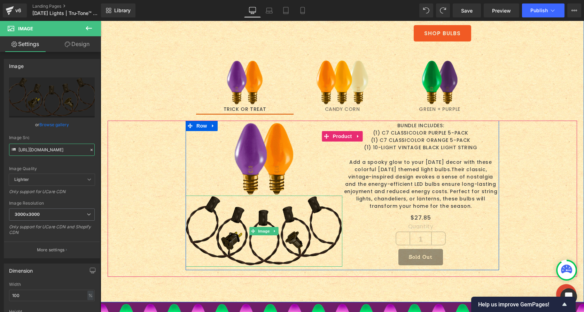
type input "[URL][DOMAIN_NAME]"
click at [264, 222] on img at bounding box center [264, 230] width 157 height 71
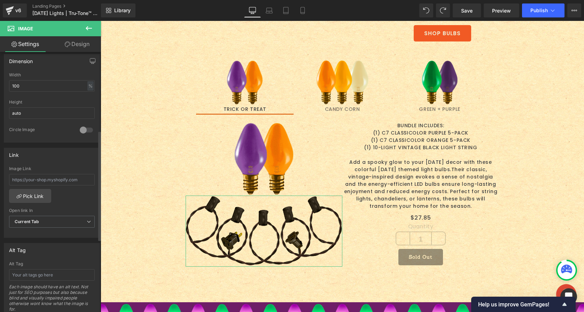
scroll to position [177, 0]
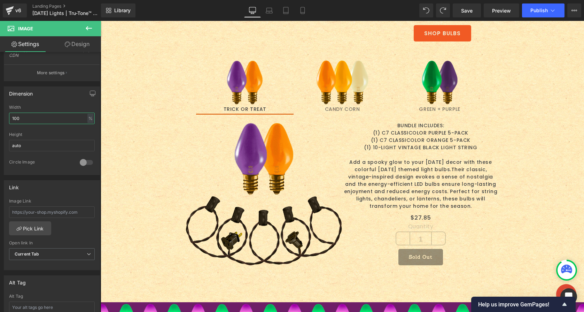
drag, startPoint x: 25, startPoint y: 121, endPoint x: -9, endPoint y: 116, distance: 34.1
click at [0, 116] on html "Image You are previewing how the will restyle your page. You can not edit Eleme…" at bounding box center [292, 156] width 584 height 312
type input "80"
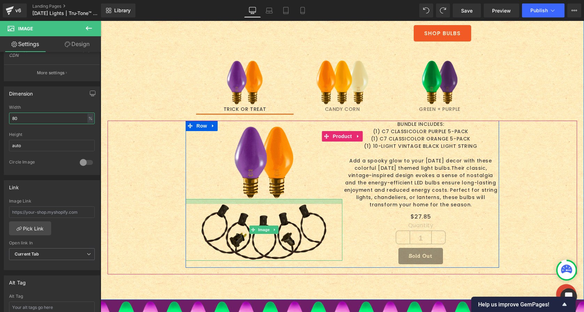
drag, startPoint x: 265, startPoint y: 202, endPoint x: 265, endPoint y: 206, distance: 4.9
click at [265, 206] on div "Image" at bounding box center [264, 230] width 157 height 62
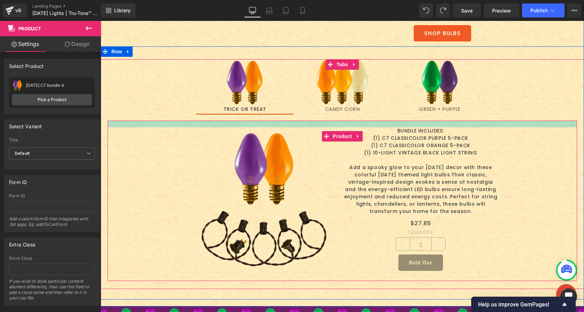
drag, startPoint x: 368, startPoint y: 121, endPoint x: 368, endPoint y: 127, distance: 6.7
click at [368, 127] on div "Sale Off (P) Image Image BUNDLE INCLUDES: (1) C7 CLASSICOLOR PURPLE 5-PACK (1) …" at bounding box center [342, 200] width 469 height 160
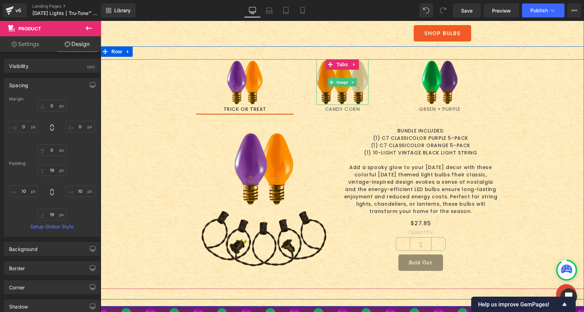
click at [336, 99] on img at bounding box center [342, 82] width 52 height 46
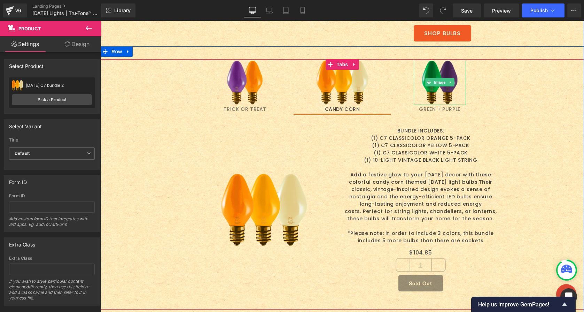
click at [427, 97] on img at bounding box center [440, 82] width 52 height 46
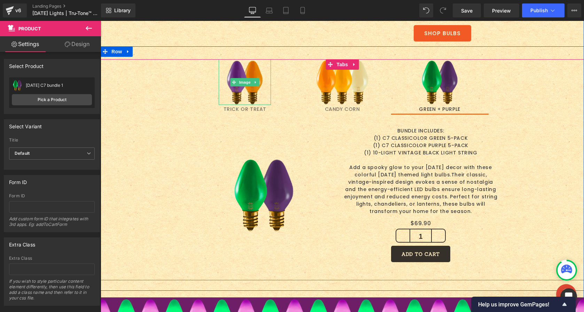
click at [242, 100] on img at bounding box center [245, 82] width 52 height 46
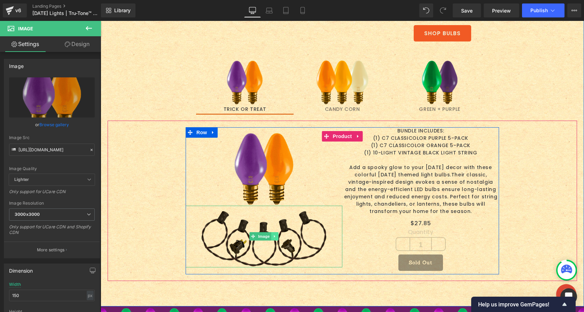
click at [273, 234] on icon at bounding box center [275, 236] width 4 height 4
click at [270, 236] on icon at bounding box center [271, 236] width 4 height 4
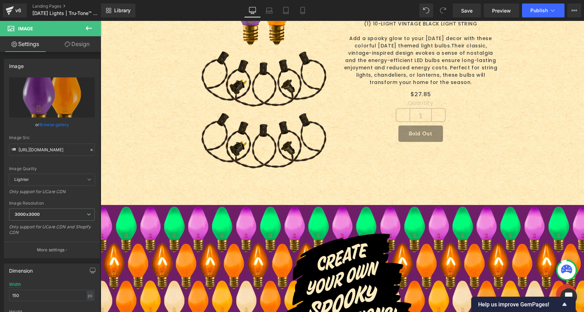
scroll to position [1178, 0]
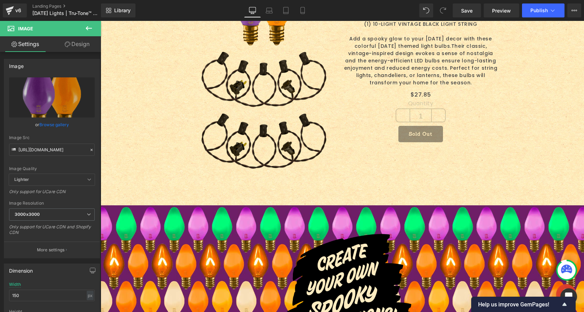
click at [239, 130] on img at bounding box center [263, 139] width 125 height 62
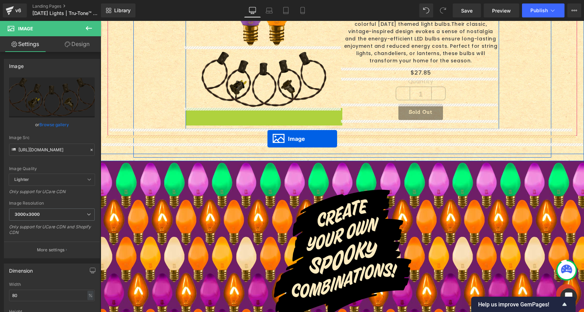
drag, startPoint x: 251, startPoint y: 139, endPoint x: 267, endPoint y: 139, distance: 16.4
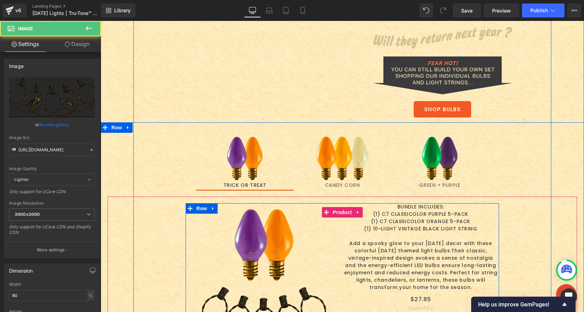
scroll to position [935, 0]
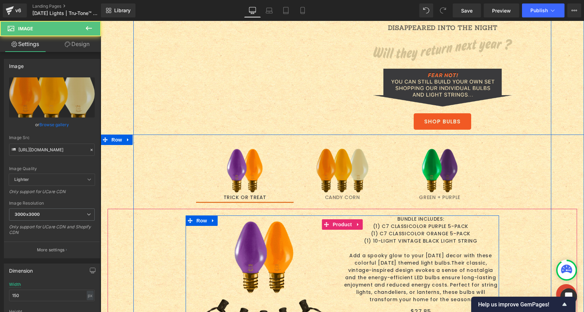
click at [335, 163] on img at bounding box center [342, 170] width 52 height 46
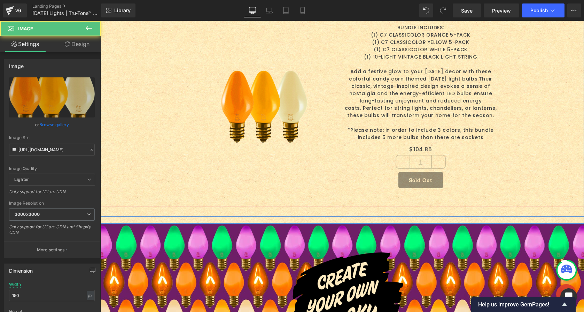
scroll to position [1206, 0]
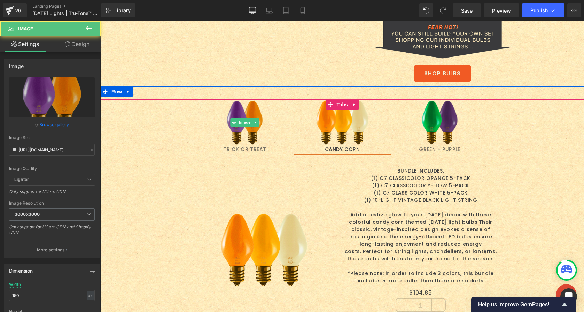
click at [240, 112] on img at bounding box center [245, 122] width 52 height 46
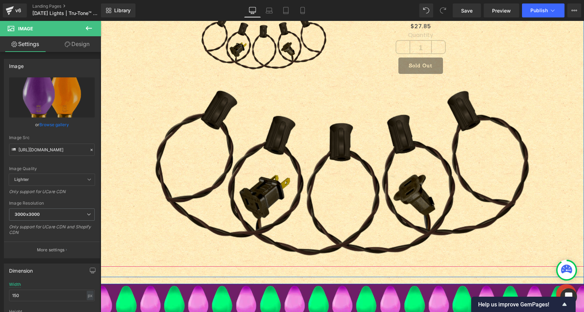
scroll to position [1256, 0]
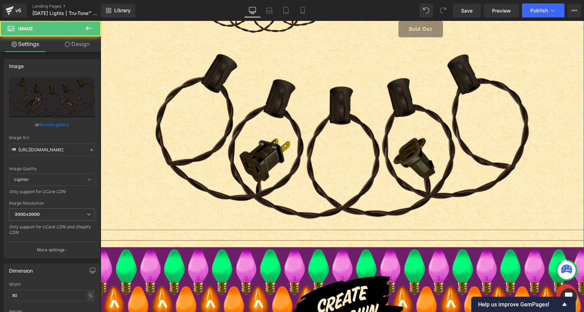
click at [309, 140] on img at bounding box center [342, 134] width 375 height 174
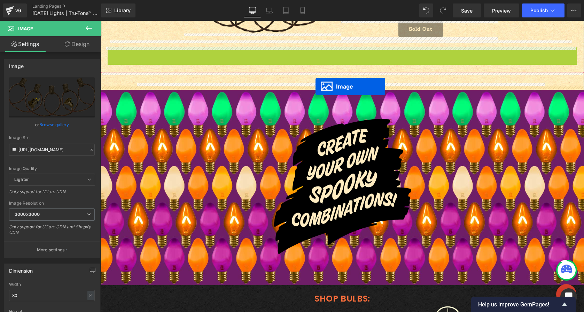
drag, startPoint x: 328, startPoint y: 133, endPoint x: 315, endPoint y: 86, distance: 48.6
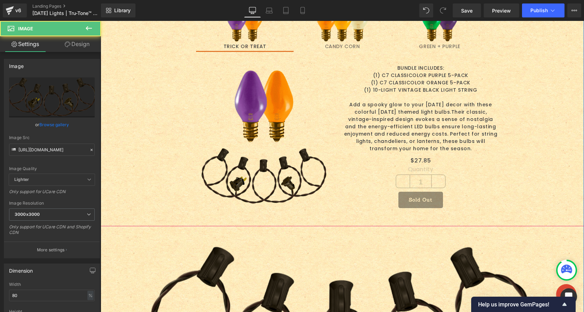
scroll to position [1069, 0]
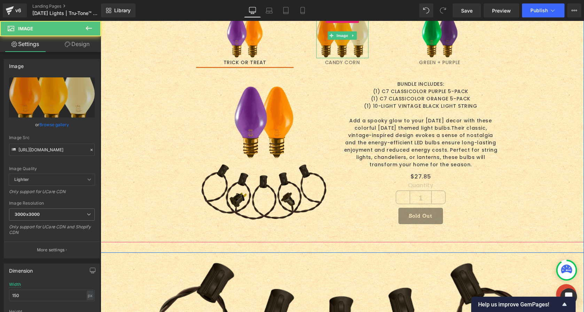
click at [327, 49] on img at bounding box center [342, 36] width 52 height 46
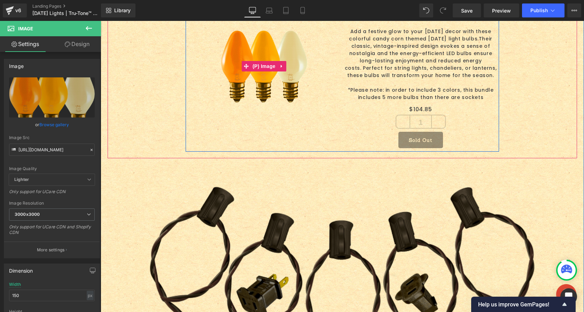
scroll to position [1185, 0]
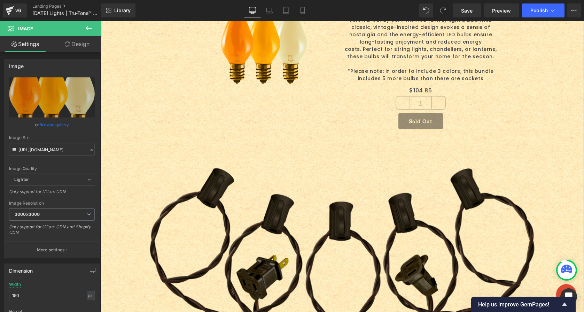
click at [309, 244] on img at bounding box center [342, 251] width 386 height 180
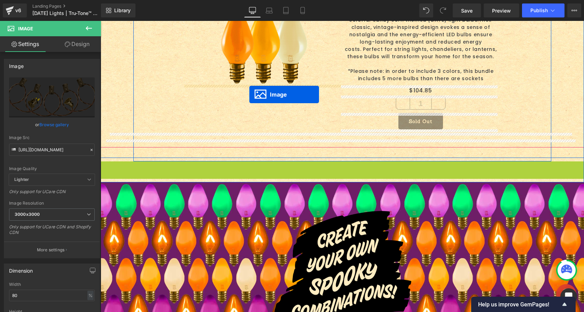
drag, startPoint x: 328, startPoint y: 248, endPoint x: 249, endPoint y: 94, distance: 173.0
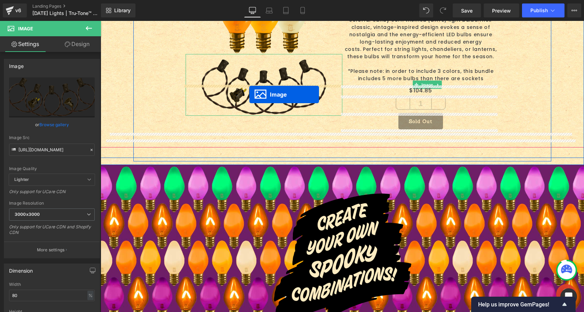
scroll to position [1154, 0]
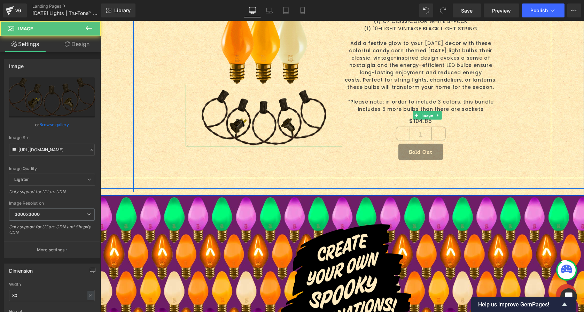
click at [265, 123] on img at bounding box center [263, 116] width 125 height 62
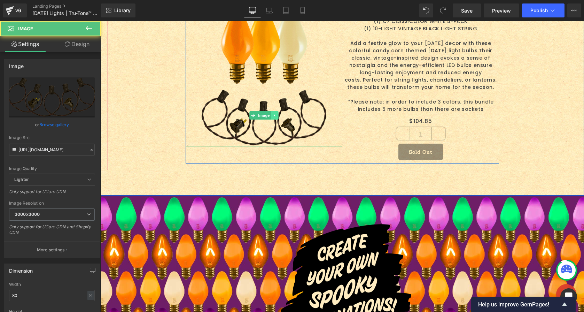
click at [271, 117] on link at bounding box center [274, 115] width 7 height 8
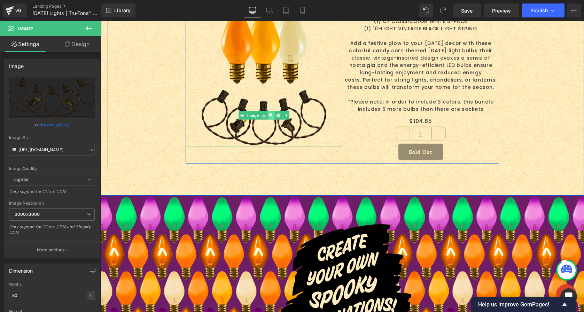
click at [269, 116] on icon at bounding box center [271, 116] width 4 height 4
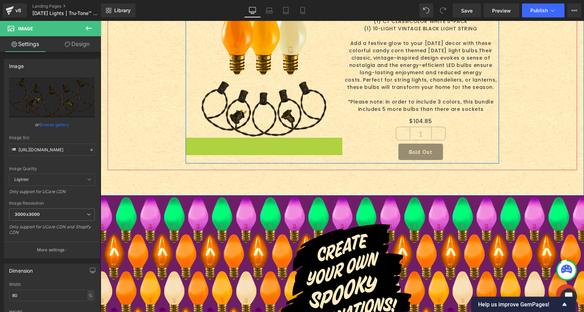
scroll to position [1159, 0]
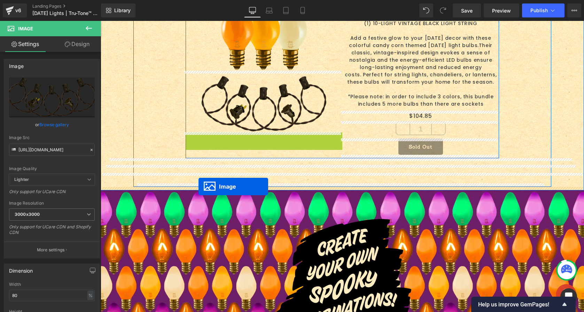
drag, startPoint x: 251, startPoint y: 162, endPoint x: 198, endPoint y: 186, distance: 57.5
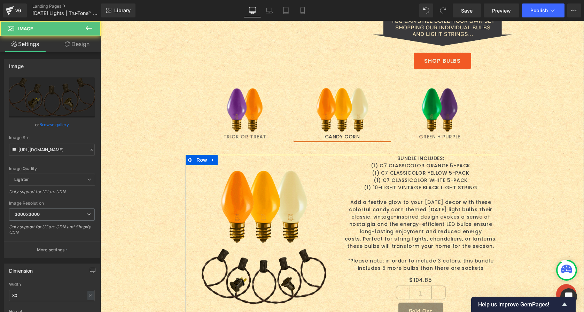
scroll to position [981, 0]
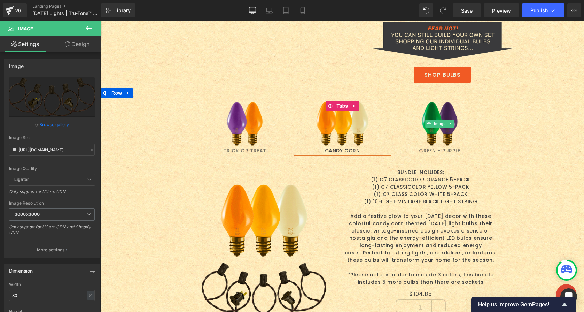
click at [443, 132] on img at bounding box center [440, 124] width 52 height 46
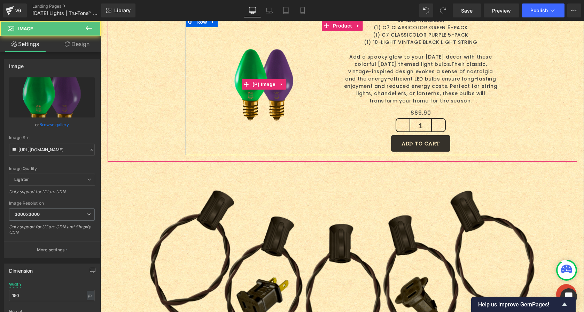
scroll to position [1171, 0]
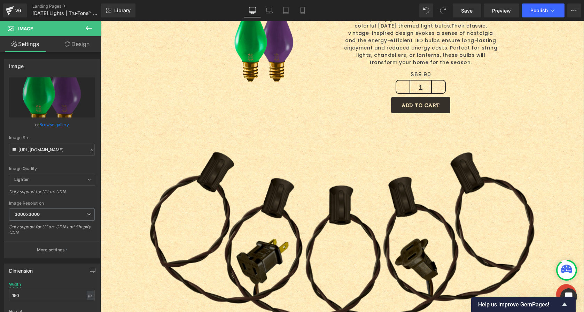
click at [303, 208] on img at bounding box center [342, 235] width 386 height 180
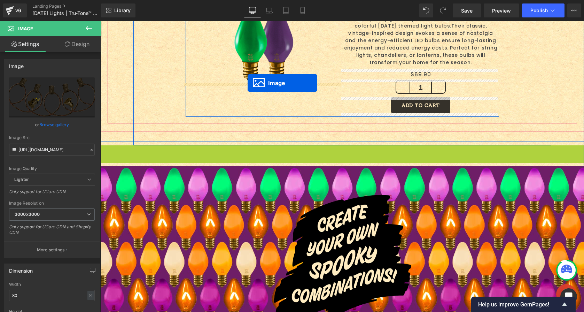
drag, startPoint x: 328, startPoint y: 236, endPoint x: 248, endPoint y: 83, distance: 172.6
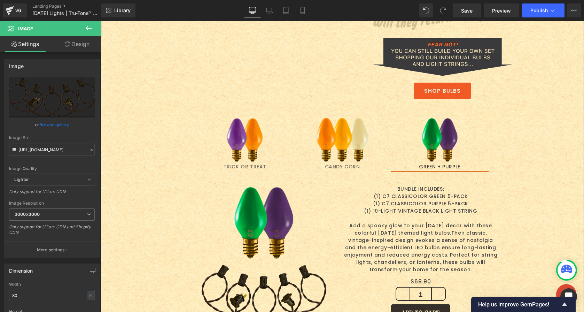
scroll to position [1041, 0]
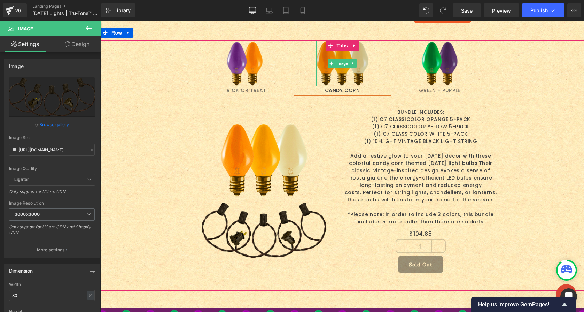
click at [332, 53] on img at bounding box center [342, 63] width 52 height 46
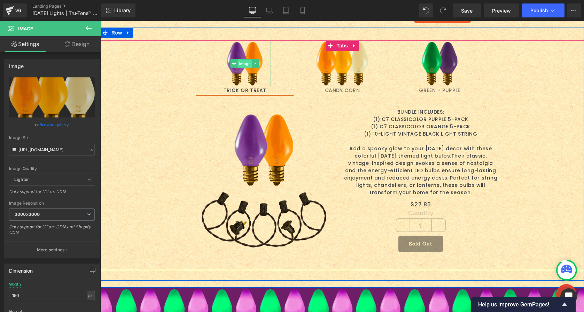
click at [248, 63] on span "Image" at bounding box center [245, 63] width 15 height 8
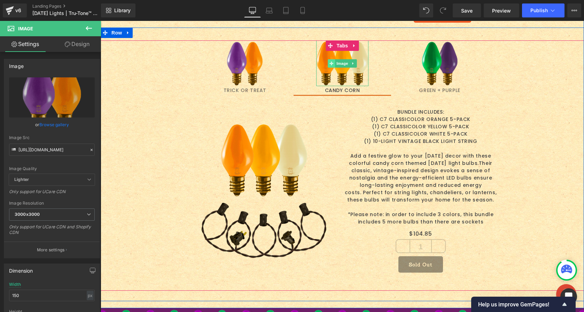
click at [328, 64] on span at bounding box center [331, 63] width 7 height 8
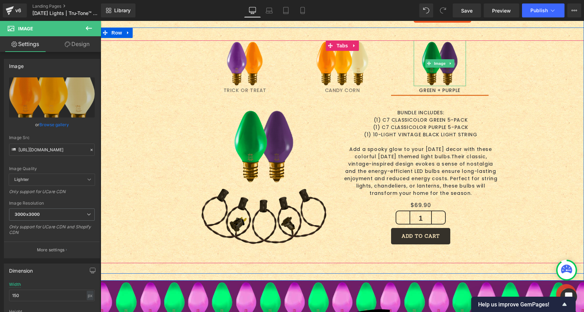
click at [430, 77] on img at bounding box center [440, 63] width 52 height 46
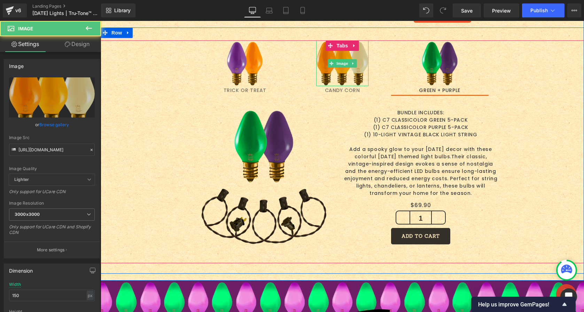
click at [345, 69] on img at bounding box center [342, 63] width 52 height 46
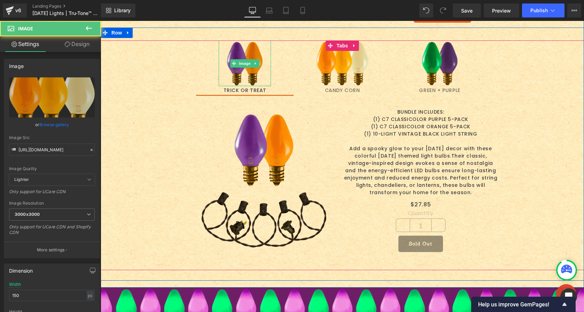
click at [243, 73] on img at bounding box center [245, 63] width 52 height 46
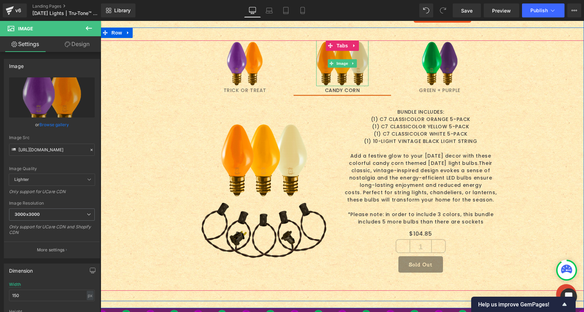
click at [333, 79] on img at bounding box center [342, 63] width 52 height 46
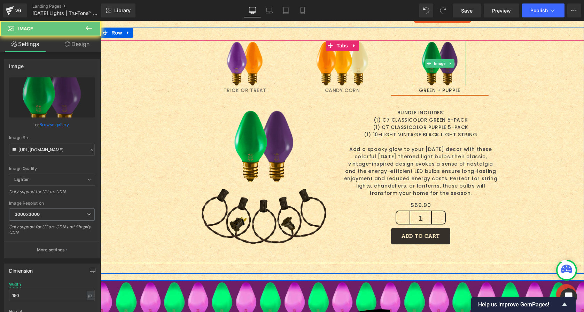
click at [425, 78] on img at bounding box center [440, 63] width 52 height 46
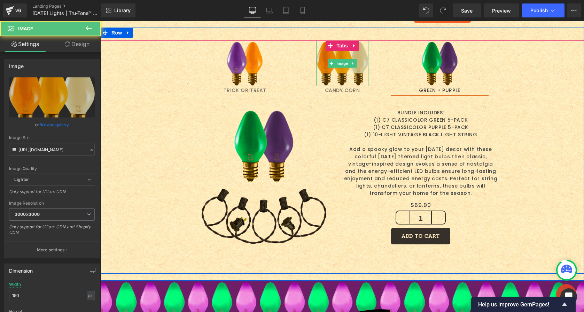
click at [350, 78] on img at bounding box center [342, 63] width 52 height 46
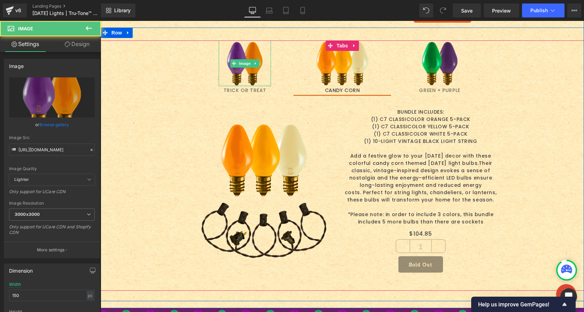
click at [246, 76] on img at bounding box center [245, 63] width 52 height 46
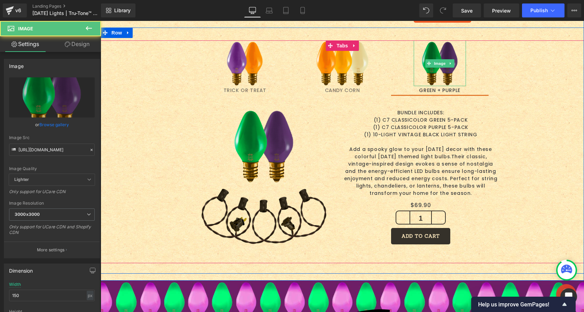
click at [429, 79] on img at bounding box center [440, 63] width 52 height 46
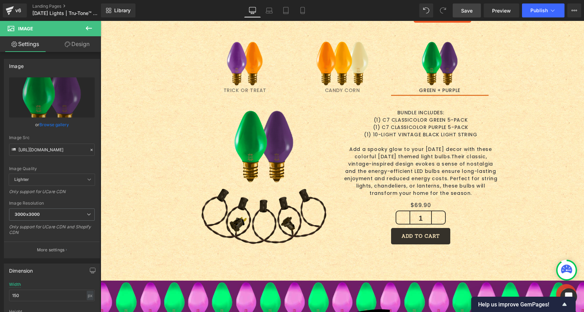
click at [461, 12] on span "Save" at bounding box center [466, 10] width 11 height 7
click at [470, 8] on span "Save" at bounding box center [466, 10] width 11 height 7
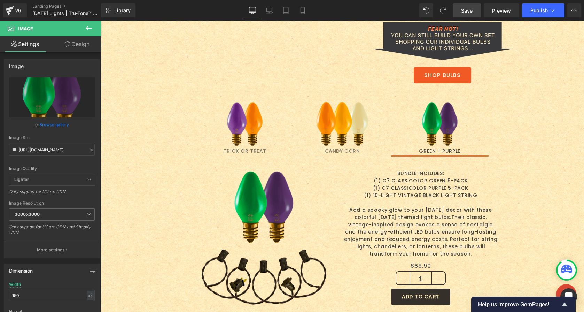
scroll to position [902, 0]
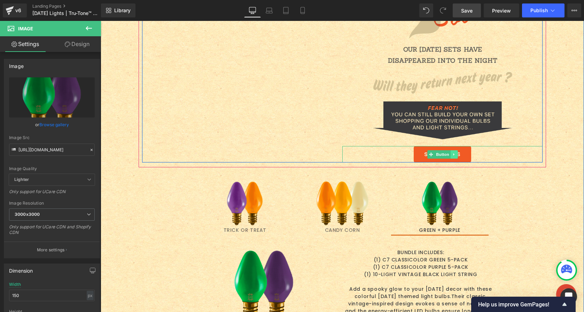
click at [452, 155] on icon at bounding box center [454, 154] width 4 height 4
click at [455, 155] on icon at bounding box center [457, 154] width 4 height 4
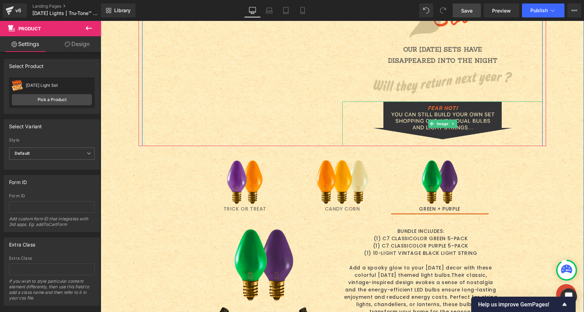
drag, startPoint x: 438, startPoint y: 149, endPoint x: 439, endPoint y: 143, distance: 5.6
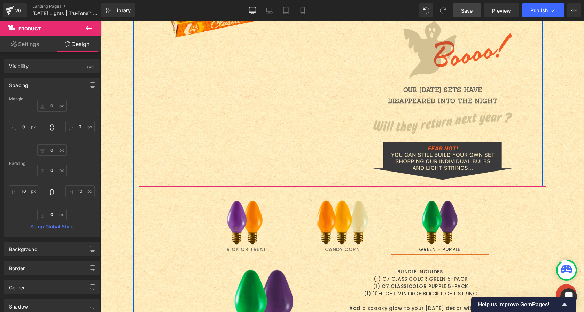
scroll to position [867, 0]
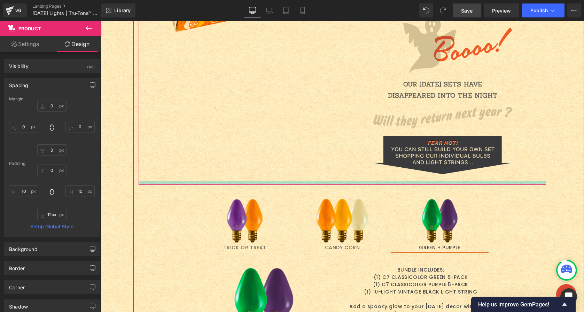
type input "13px"
drag, startPoint x: 395, startPoint y: 179, endPoint x: 394, endPoint y: 183, distance: 4.6
click at [394, 183] on div at bounding box center [342, 183] width 407 height 5
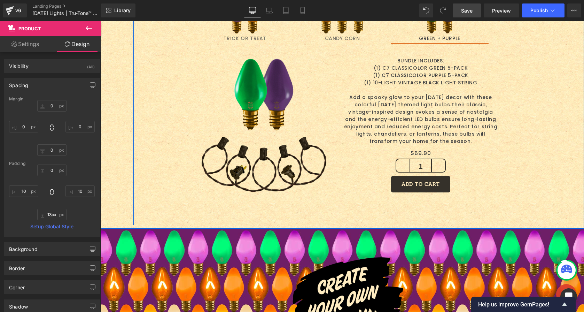
scroll to position [1078, 0]
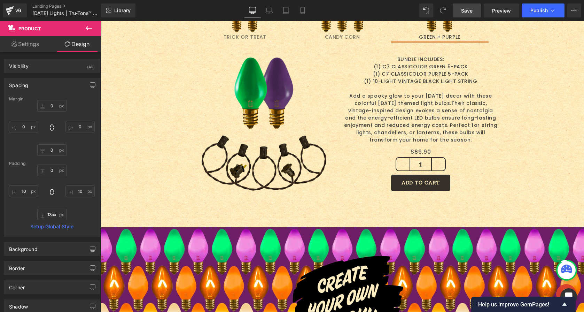
click at [468, 11] on span "Save" at bounding box center [466, 10] width 11 height 7
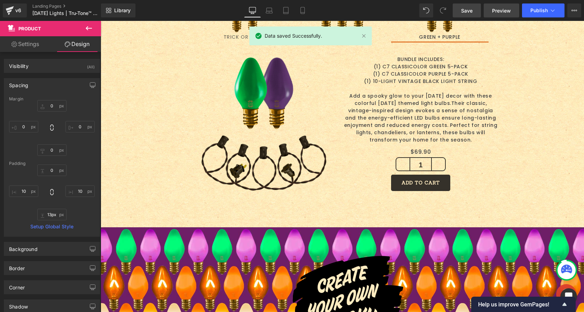
click at [496, 9] on span "Preview" at bounding box center [501, 10] width 19 height 7
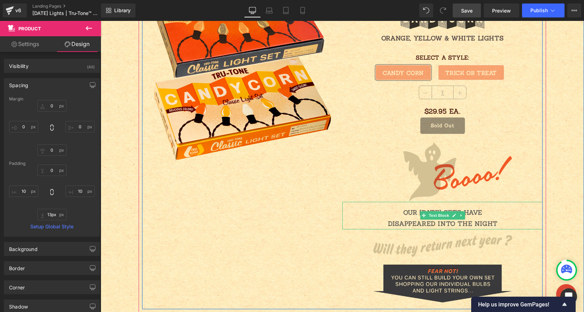
scroll to position [710, 0]
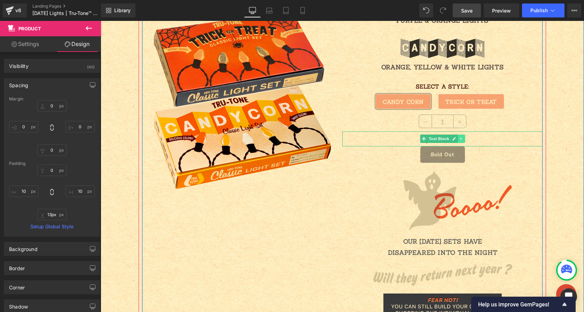
click at [460, 139] on icon at bounding box center [461, 138] width 4 height 4
click at [463, 139] on icon at bounding box center [465, 139] width 4 height 4
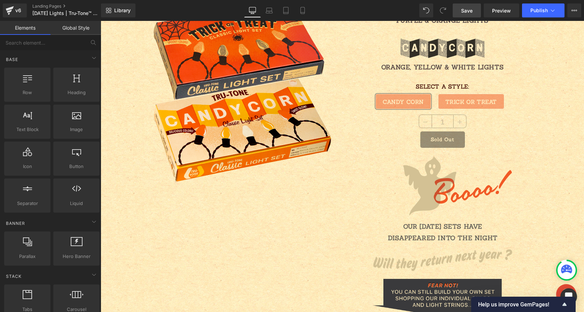
click at [464, 10] on span "Save" at bounding box center [466, 10] width 11 height 7
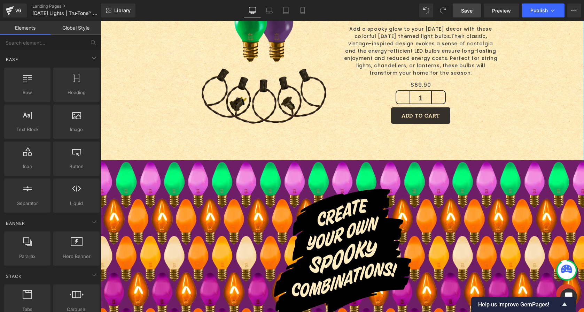
scroll to position [1131, 0]
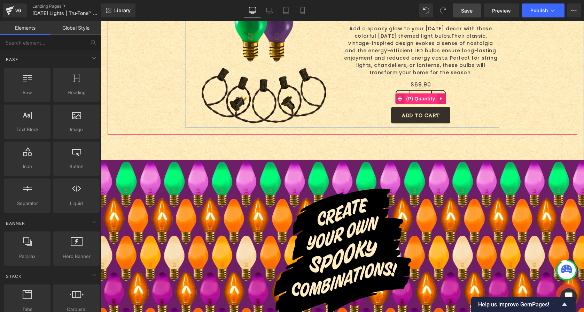
click at [417, 98] on span "(P) Quantity" at bounding box center [421, 98] width 32 height 10
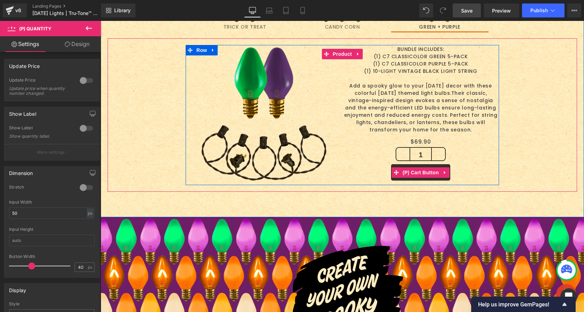
scroll to position [913, 0]
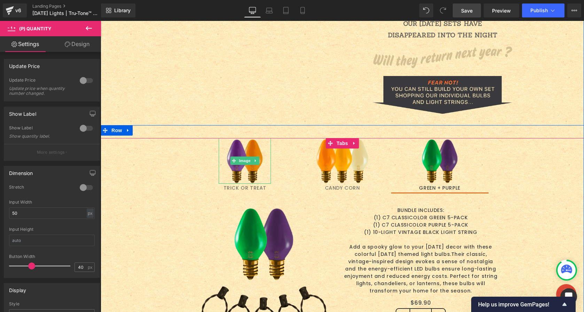
click at [252, 164] on link at bounding box center [255, 160] width 7 height 8
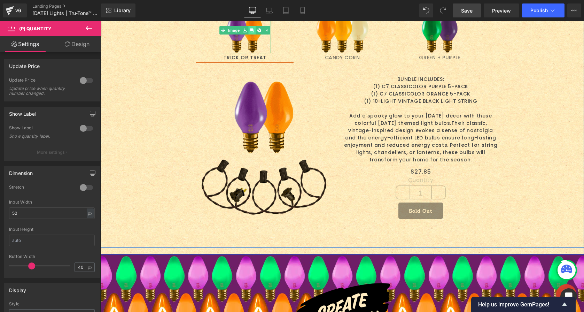
scroll to position [1044, 0]
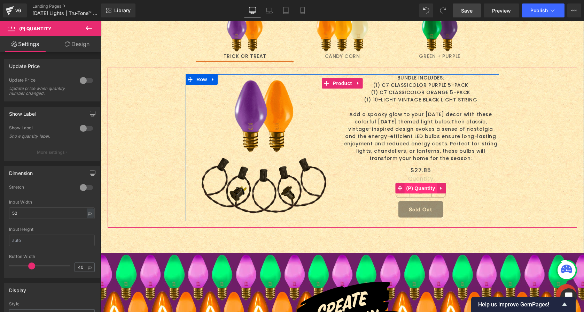
click at [416, 188] on span "(P) Quantity" at bounding box center [421, 188] width 32 height 10
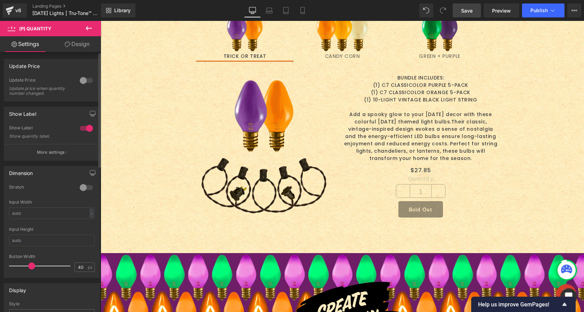
click at [86, 129] on div at bounding box center [86, 128] width 17 height 11
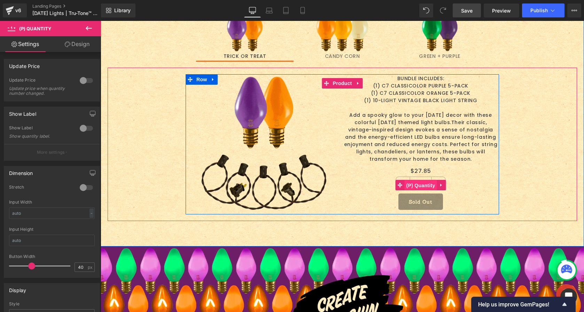
click at [419, 184] on span "(P) Quantity" at bounding box center [421, 185] width 32 height 10
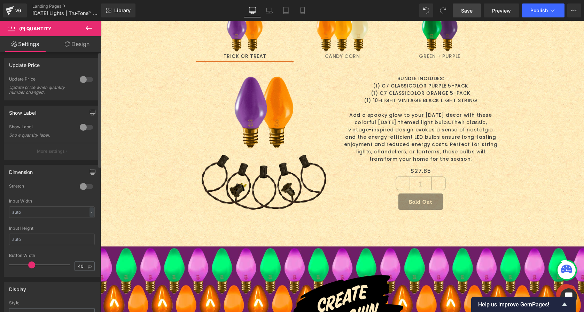
scroll to position [0, 0]
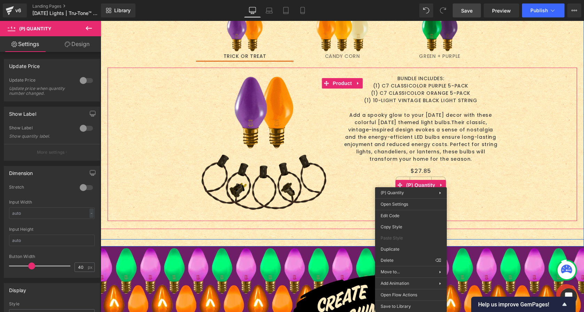
click at [506, 109] on div "Sale Off (P) Image Image BUNDLE INCLUDES: (1) C7 CLASSICOLOR PURPLE 5-PACK (1) …" at bounding box center [342, 144] width 462 height 140
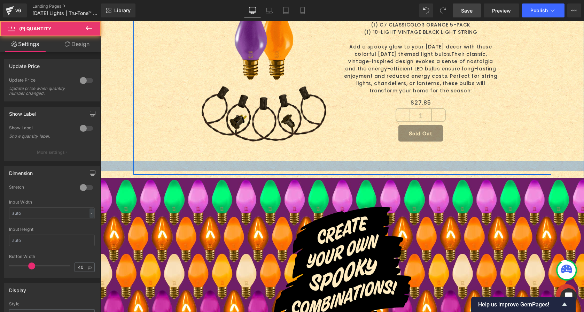
scroll to position [996, 0]
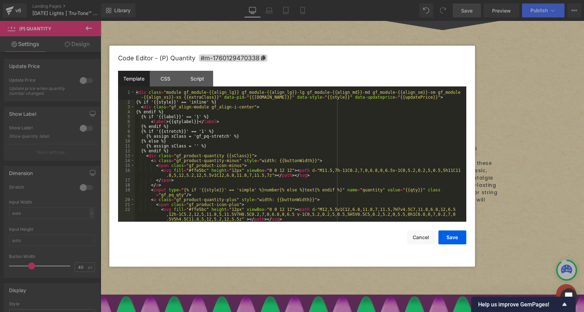
click at [401, 0] on div "(P) Quantity You are previewing how the will restyle your page. You can not edi…" at bounding box center [292, 0] width 584 height 0
click at [165, 83] on div "CSS" at bounding box center [166, 79] width 32 height 16
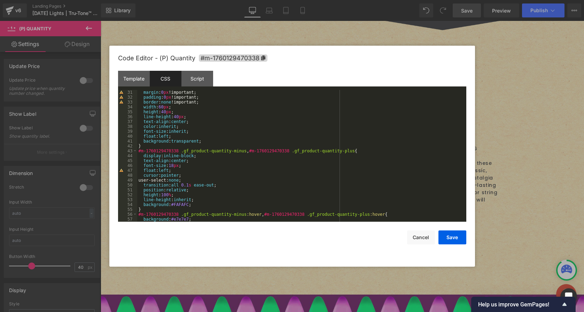
scroll to position [167, 0]
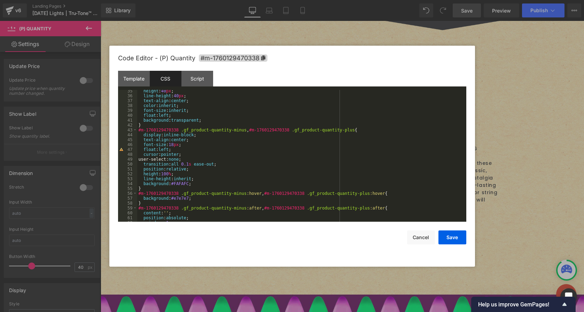
click at [185, 183] on div "height : 40 px ; line-height : 40 px ; text-align : center ; color : inherit ; …" at bounding box center [300, 158] width 326 height 141
click at [453, 236] on button "Save" at bounding box center [452, 237] width 28 height 14
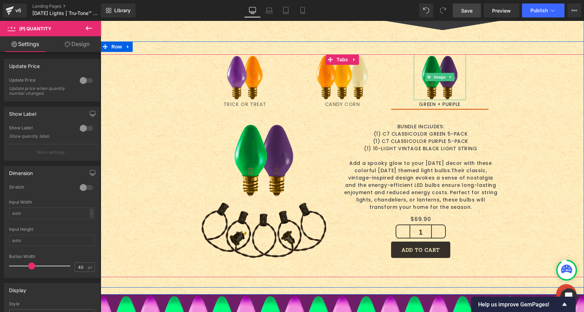
click at [436, 87] on img at bounding box center [440, 77] width 52 height 46
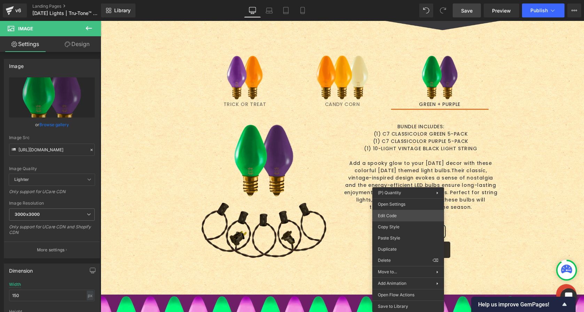
click at [391, 0] on div "(P) Quantity You are previewing how the will restyle your page. You can not edi…" at bounding box center [292, 0] width 584 height 0
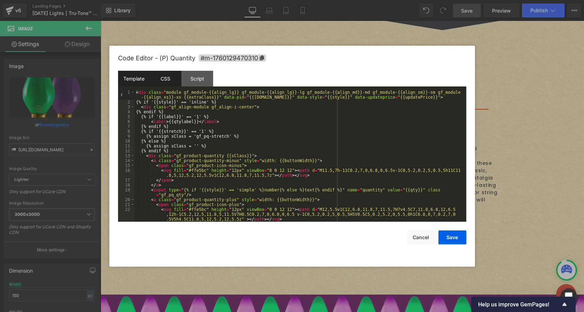
click at [160, 78] on div "CSS" at bounding box center [166, 79] width 32 height 16
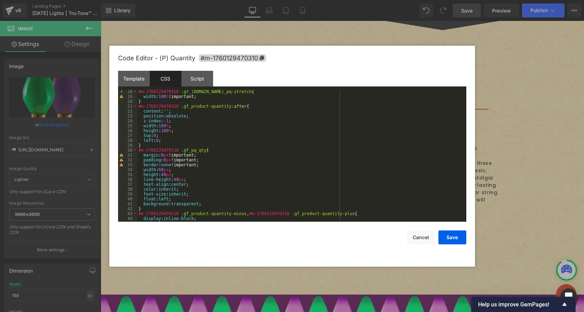
scroll to position [104, 0]
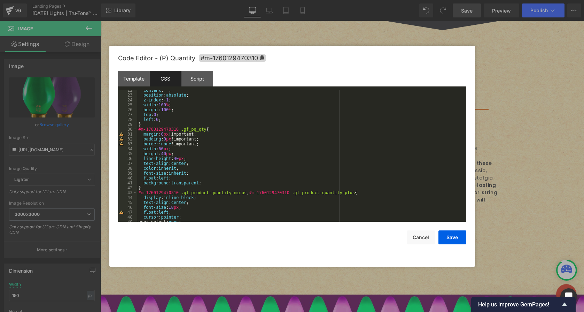
click at [169, 167] on div "content : ' ' ; position : absolute ; z-index : -1 ; width : 100 % ; height : 1…" at bounding box center [300, 158] width 326 height 141
click at [452, 240] on button "Save" at bounding box center [452, 237] width 28 height 14
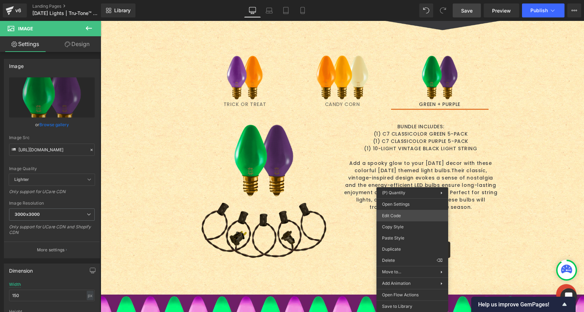
click at [397, 0] on div "(P) Quantity You are previewing how the will restyle your page. You can not edi…" at bounding box center [292, 0] width 584 height 0
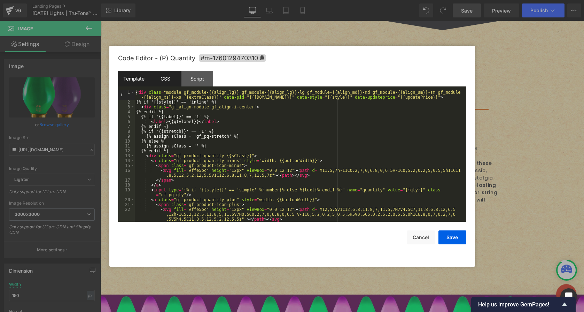
click at [165, 79] on div "CSS" at bounding box center [166, 79] width 32 height 16
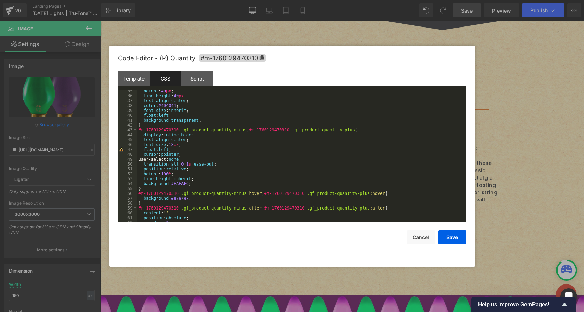
scroll to position [167, 0]
click at [199, 184] on div "height : 40 px ; line-height : 40 px ; text-align : center ; color : #404041 ; …" at bounding box center [300, 158] width 326 height 141
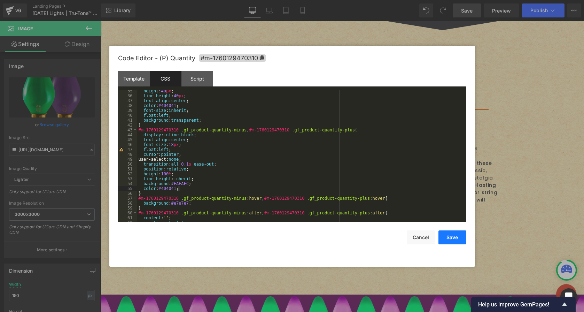
click at [454, 236] on button "Save" at bounding box center [452, 237] width 28 height 14
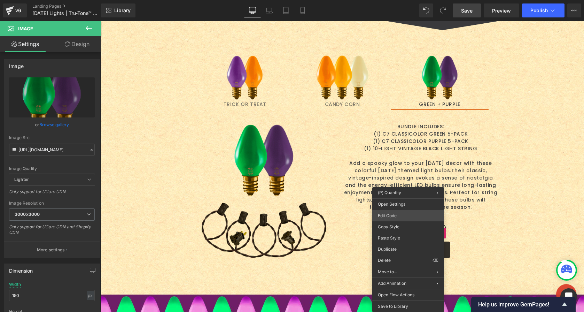
click at [394, 0] on div "(P) Quantity You are previewing how the will restyle your page. You can not edi…" at bounding box center [292, 0] width 584 height 0
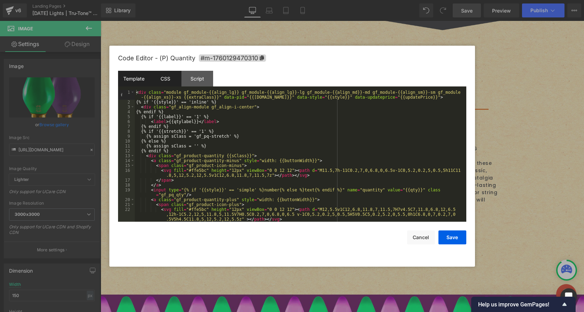
click at [164, 81] on div "CSS" at bounding box center [166, 79] width 32 height 16
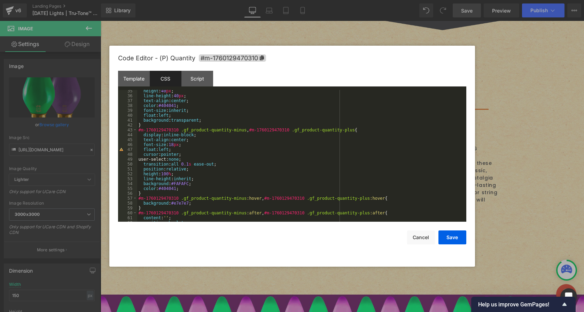
scroll to position [188, 0]
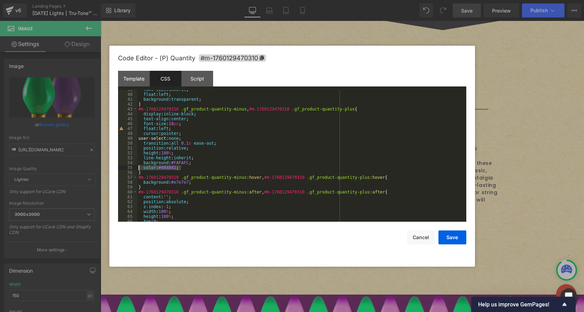
drag, startPoint x: 183, startPoint y: 168, endPoint x: 136, endPoint y: 168, distance: 47.7
click at [136, 168] on pre "39 40 41 42 43 44 45 46 47 48 49 50 51 52 53 54 55 56 57 58 59 60 61 62 63 64 6…" at bounding box center [292, 156] width 348 height 132
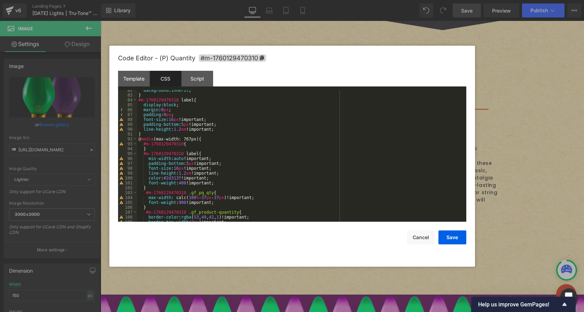
scroll to position [397, 0]
click at [174, 179] on div "background : inherit ; } #m-1760129470310 label { display : block ; margin : 0 …" at bounding box center [300, 158] width 326 height 141
click at [452, 237] on button "Save" at bounding box center [452, 237] width 28 height 14
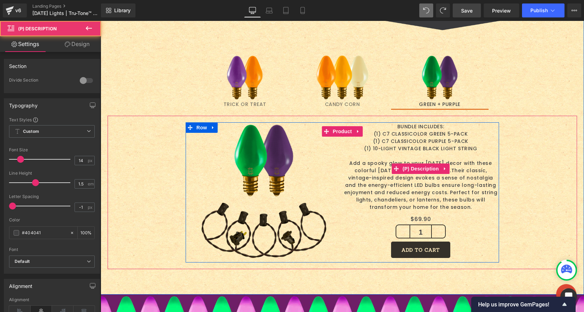
click at [447, 166] on span "Add a spooky glow to your [DATE] decor with these colorful [DATE] themed light …" at bounding box center [420, 184] width 153 height 51
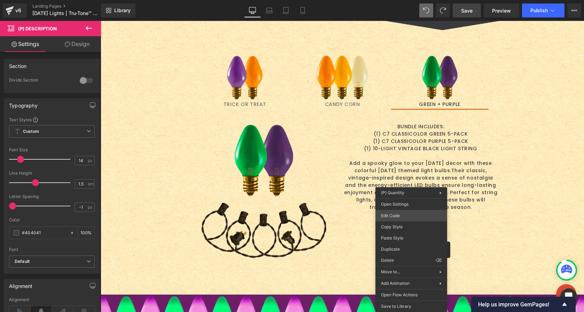
click at [400, 0] on div "(P) Quantity You are previewing how the will restyle your page. You can not edi…" at bounding box center [292, 0] width 584 height 0
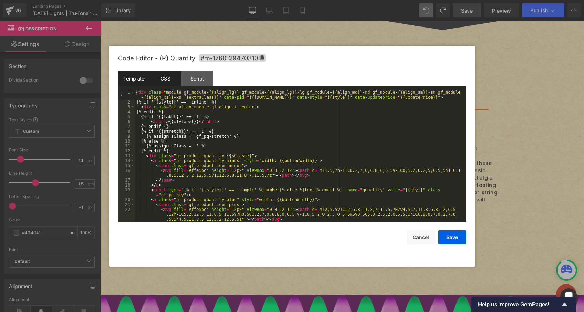
click at [163, 80] on div "CSS" at bounding box center [166, 79] width 32 height 16
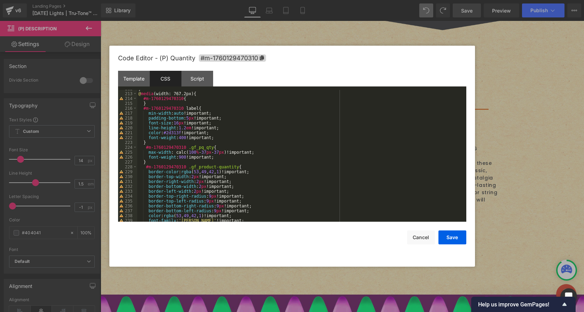
scroll to position [1053, 0]
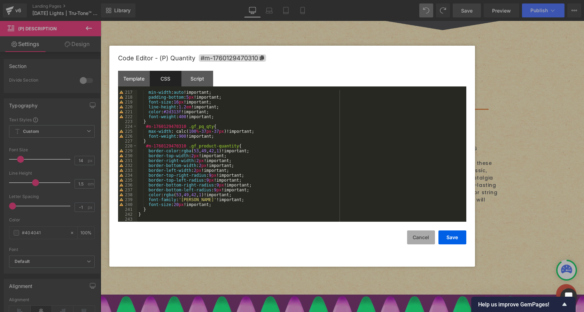
click at [423, 236] on button "Cancel" at bounding box center [421, 237] width 28 height 14
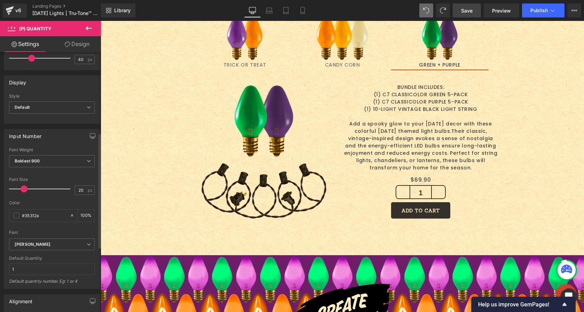
scroll to position [220, 0]
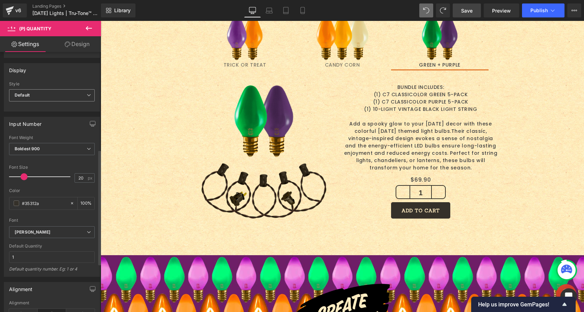
click at [38, 94] on span "Default" at bounding box center [52, 95] width 86 height 12
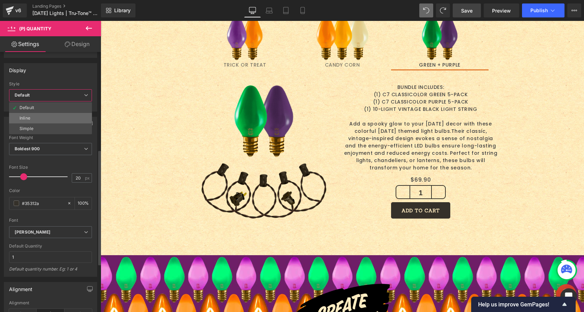
click at [37, 120] on li "Inline" at bounding box center [50, 118] width 83 height 10
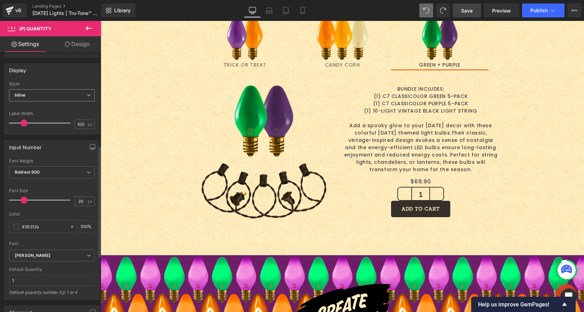
click at [40, 96] on span "Inline" at bounding box center [52, 95] width 86 height 12
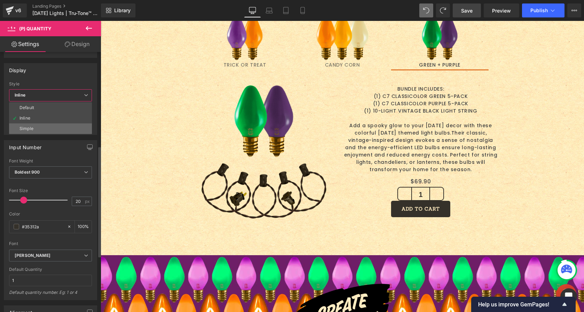
click at [32, 126] on div "Simple" at bounding box center [26, 128] width 14 height 5
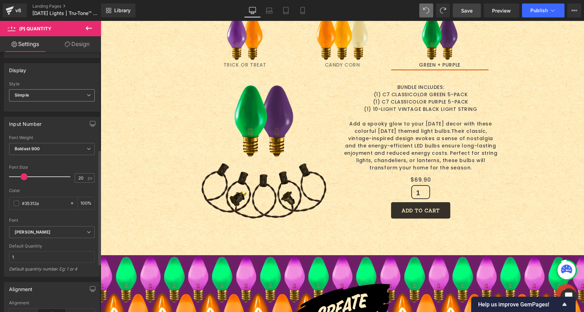
click at [39, 93] on span "Simple" at bounding box center [52, 95] width 86 height 12
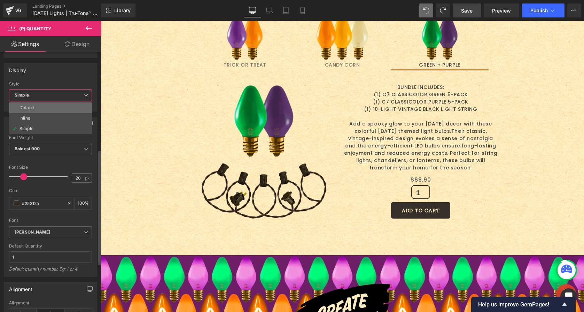
click at [35, 106] on li "Default" at bounding box center [50, 107] width 83 height 10
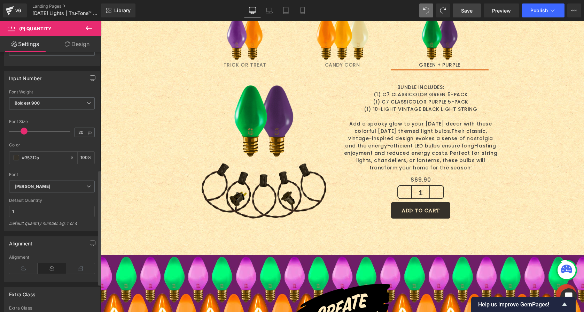
scroll to position [266, 0]
click at [46, 156] on input "#35312a" at bounding box center [44, 157] width 45 height 8
drag, startPoint x: 49, startPoint y: 157, endPoint x: 2, endPoint y: 150, distance: 47.1
click at [2, 150] on div "Input Number Thin 100 Semi Thin 200 Light 300 Regular 400 Medium 500 Semi Bold …" at bounding box center [52, 147] width 104 height 165
type input "4"
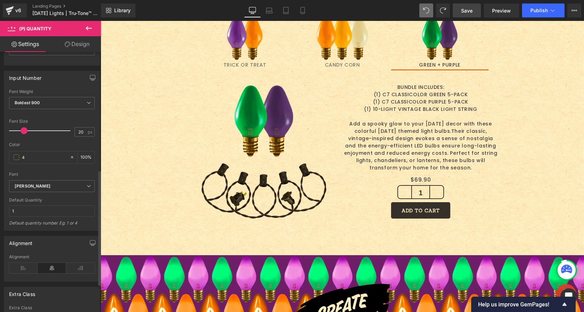
type input "0"
type input "404"
type input "100"
type input "40404"
type input "0"
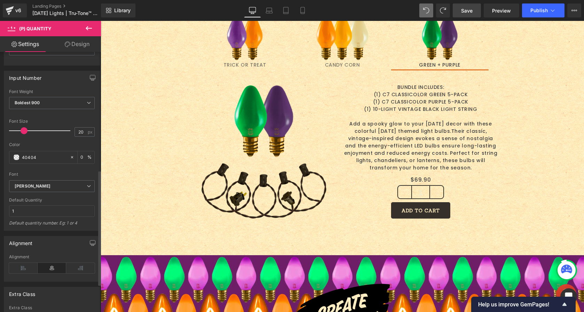
type input "404041"
type input "100"
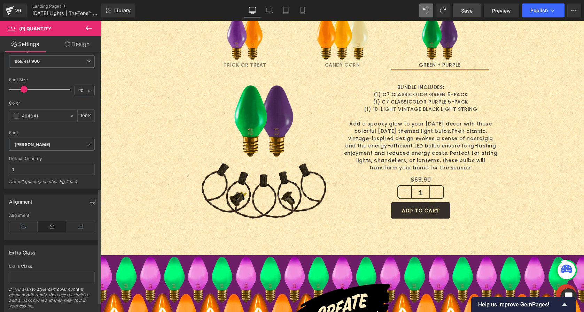
scroll to position [328, 0]
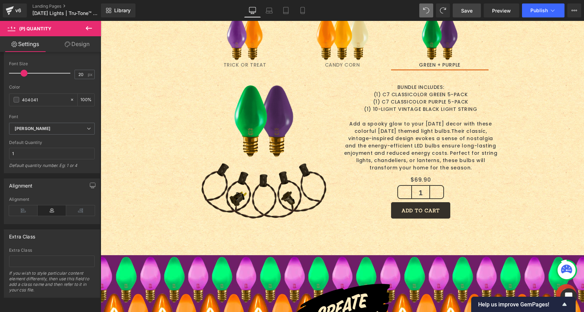
type input "#404041"
click at [79, 41] on link "Design" at bounding box center [77, 44] width 50 height 16
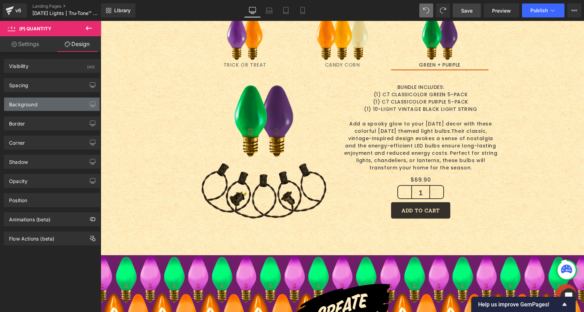
click at [46, 98] on div "Background" at bounding box center [51, 103] width 95 height 13
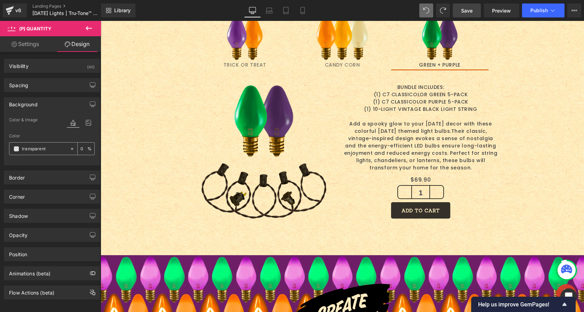
click at [41, 148] on input "transparent" at bounding box center [44, 149] width 45 height 8
type input "404"
type input "100"
type input "40404"
type input "0"
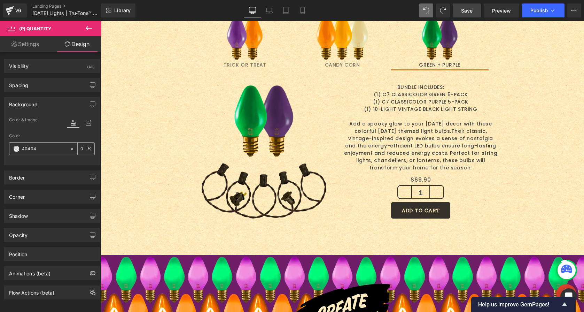
type input "404041"
type input "100"
click at [70, 149] on icon at bounding box center [72, 148] width 5 height 5
type input "none"
type input "0"
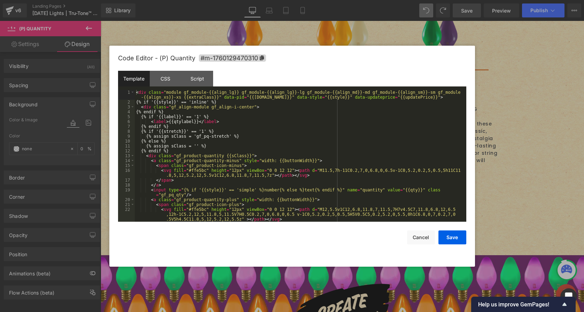
click at [403, 0] on div "(P) Quantity You are previewing how the will restyle your page. You can not edi…" at bounding box center [292, 0] width 584 height 0
click at [164, 81] on div "CSS" at bounding box center [166, 79] width 32 height 16
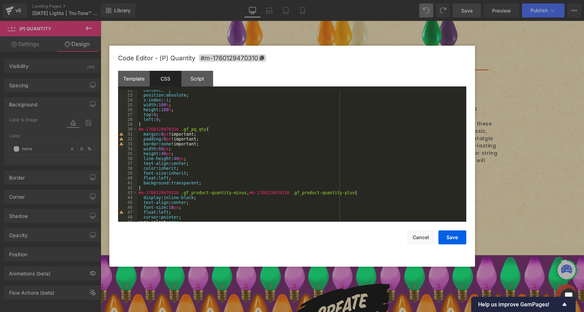
scroll to position [104, 0]
click at [186, 182] on div "content : ' ' ; position : absolute ; z-index : -1 ; width : 100 % ; height : 1…" at bounding box center [300, 158] width 326 height 141
click at [456, 235] on button "Save" at bounding box center [452, 237] width 28 height 14
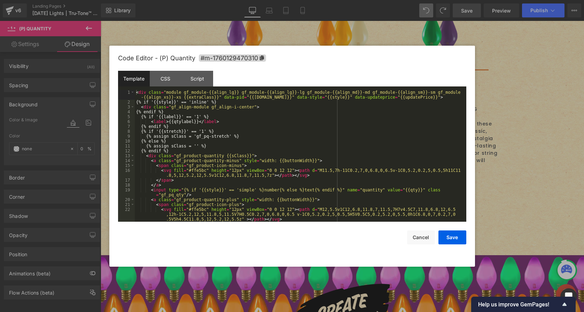
click at [400, 0] on div "(P) Quantity You are previewing how the will restyle your page. You can not edi…" at bounding box center [292, 0] width 584 height 0
click at [167, 86] on div "CSS" at bounding box center [166, 79] width 32 height 16
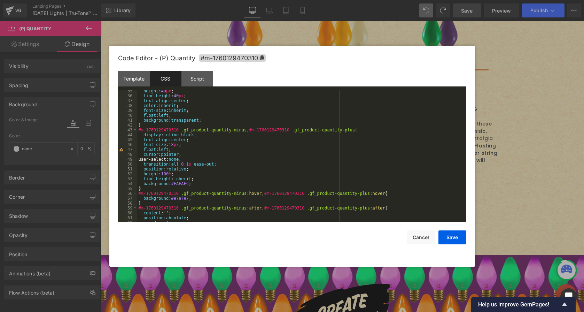
scroll to position [167, 0]
click at [180, 183] on div "height : 40 px ; line-height : 40 px ; text-align : center ; color : inherit ; …" at bounding box center [300, 158] width 326 height 141
click at [443, 239] on button "Save" at bounding box center [452, 237] width 28 height 14
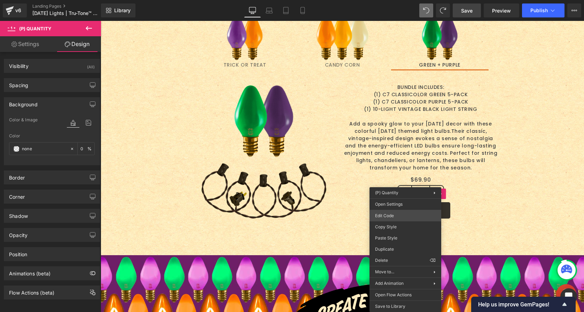
click at [393, 0] on div "(P) Quantity You are previewing how the will restyle your page. You can not edi…" at bounding box center [292, 0] width 584 height 0
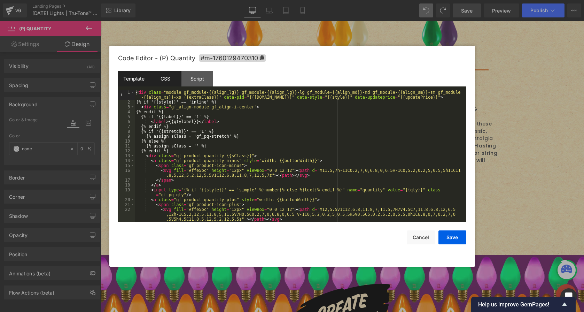
click at [158, 76] on div "CSS" at bounding box center [166, 79] width 32 height 16
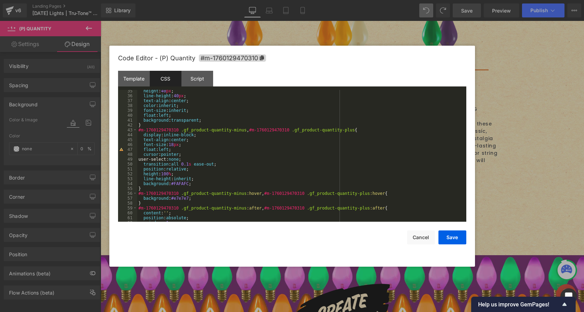
scroll to position [188, 0]
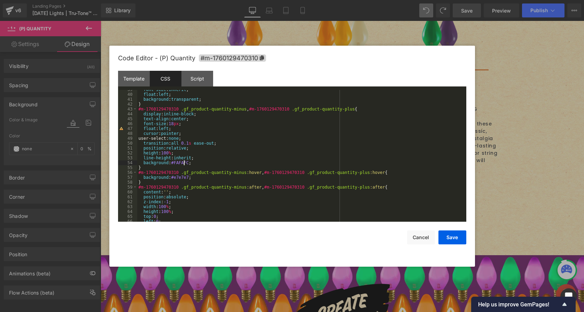
click at [184, 162] on div "font-size : inherit ; float : left ; background : transparent ; } #m-1760129470…" at bounding box center [300, 157] width 326 height 141
click at [448, 237] on button "Save" at bounding box center [452, 237] width 28 height 14
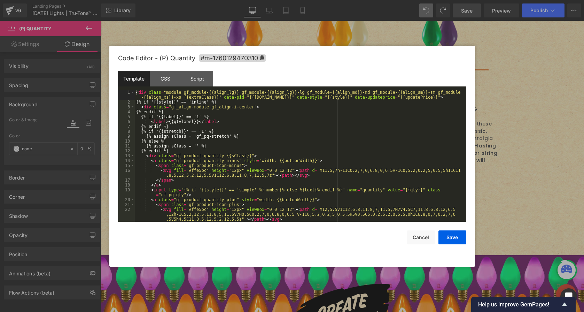
click at [397, 0] on div "(P) Quantity You are previewing how the will restyle your page. You can not edi…" at bounding box center [292, 0] width 584 height 0
click at [427, 236] on button "Cancel" at bounding box center [421, 237] width 28 height 14
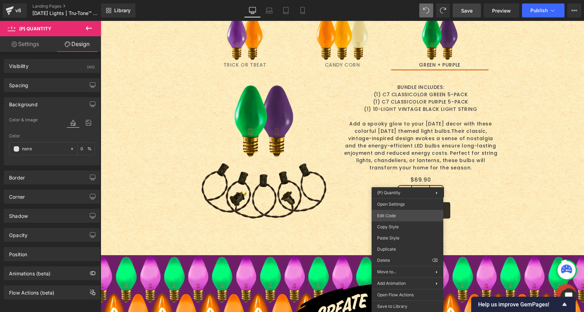
click at [390, 0] on div "(P) Quantity You are previewing how the will restyle your page. You can not edi…" at bounding box center [292, 0] width 584 height 0
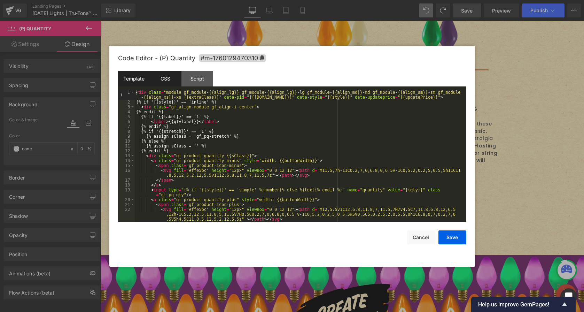
click at [161, 77] on div "CSS" at bounding box center [166, 79] width 32 height 16
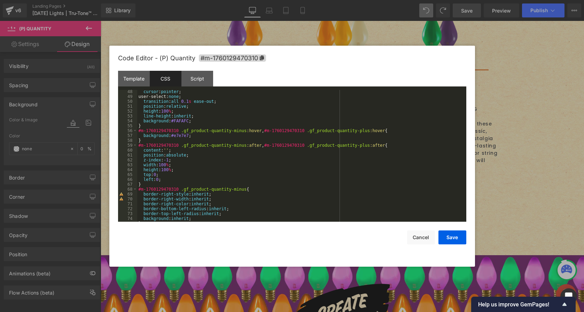
scroll to position [230, 0]
click at [182, 136] on div "cursor : pointer ; user-select: none ; transition : all 0.1 s ease-out ; positi…" at bounding box center [300, 159] width 326 height 141
click at [452, 239] on button "Save" at bounding box center [452, 237] width 28 height 14
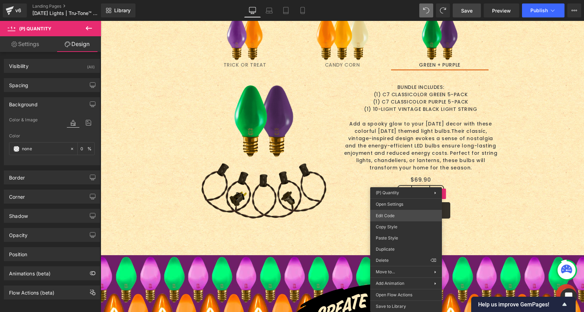
click at [403, 0] on div "(P) Quantity You are previewing how the will restyle your page. You can not edi…" at bounding box center [292, 0] width 584 height 0
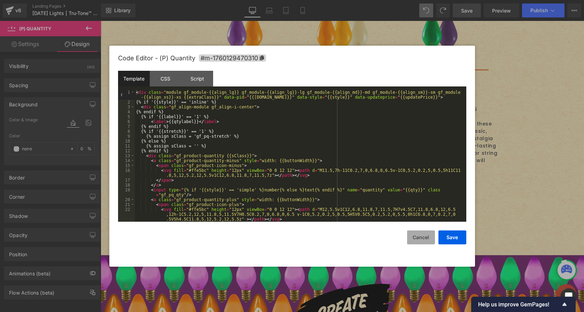
click at [431, 235] on button "Cancel" at bounding box center [421, 237] width 28 height 14
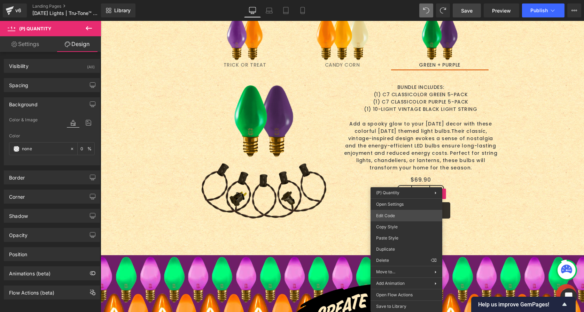
click at [386, 0] on div "(P) Quantity You are previewing how the will restyle your page. You can not edi…" at bounding box center [292, 0] width 584 height 0
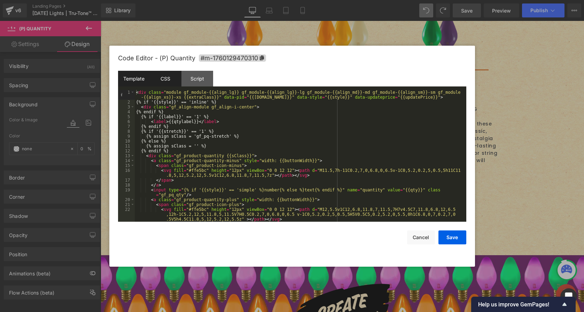
click at [159, 77] on div "CSS" at bounding box center [166, 79] width 32 height 16
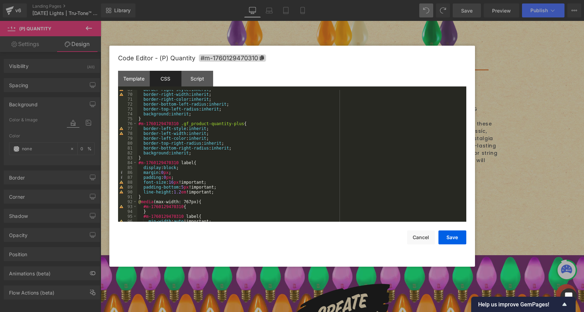
scroll to position [355, 0]
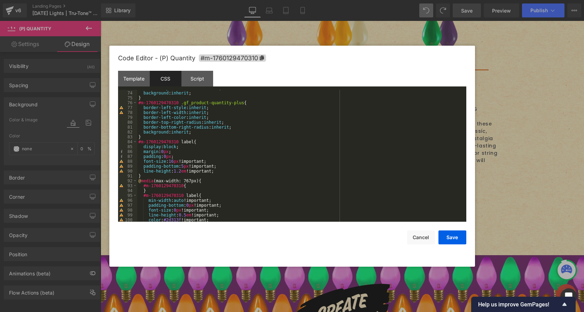
click at [226, 172] on div "border-top-left-radius : inherit ; background : inherit ; } #m-1760129470310 .g…" at bounding box center [300, 156] width 326 height 141
click at [453, 239] on button "Save" at bounding box center [452, 237] width 28 height 14
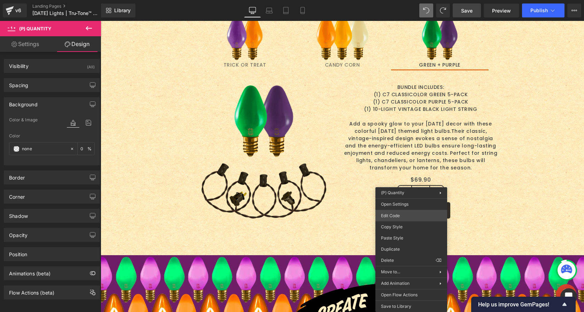
click at [399, 0] on div "(P) Quantity You are previewing how the will restyle your page. You can not edi…" at bounding box center [292, 0] width 584 height 0
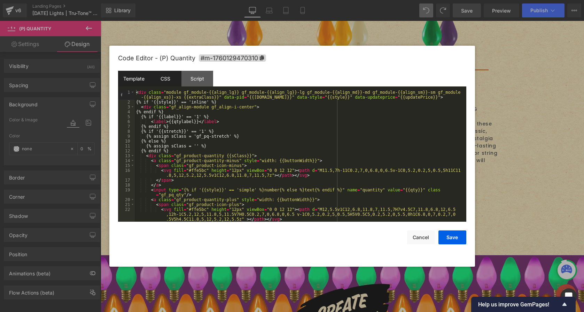
click at [157, 78] on div "CSS" at bounding box center [166, 79] width 32 height 16
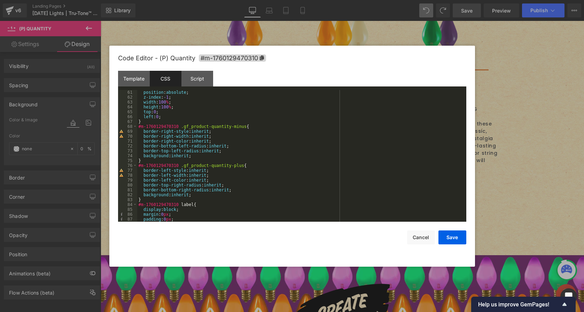
scroll to position [292, 0]
click at [201, 156] on div "position : absolute ; z-index : -1 ; width : 100 % ; height : 100 % ; top : 0 ;…" at bounding box center [300, 160] width 326 height 141
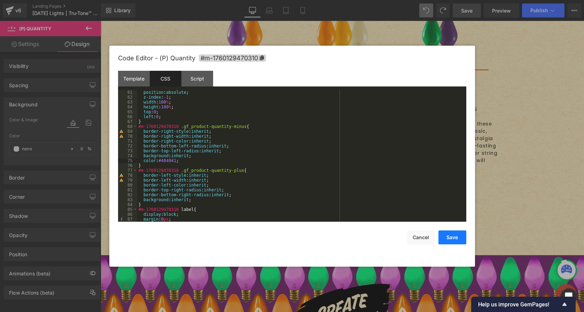
click at [453, 235] on button "Save" at bounding box center [452, 237] width 28 height 14
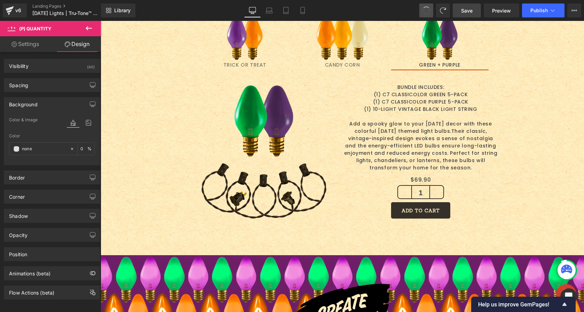
drag, startPoint x: 427, startPoint y: 7, endPoint x: 324, endPoint y: 8, distance: 102.7
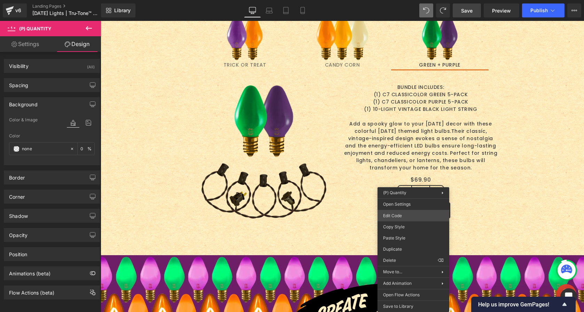
click at [399, 0] on div "(P) Quantity You are previewing how the will restyle your page. You can not edi…" at bounding box center [292, 0] width 584 height 0
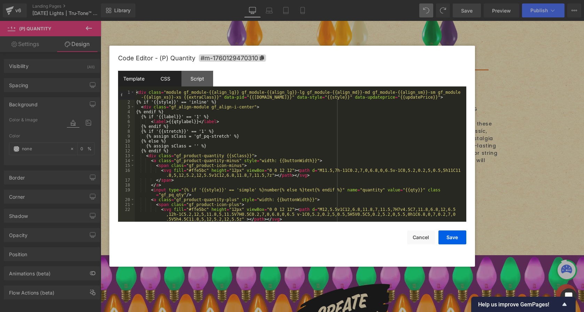
click at [167, 84] on div "CSS" at bounding box center [166, 79] width 32 height 16
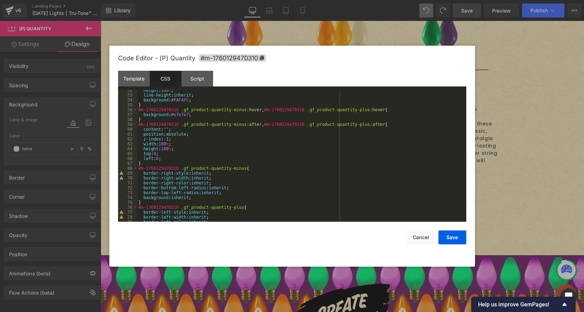
scroll to position [272, 0]
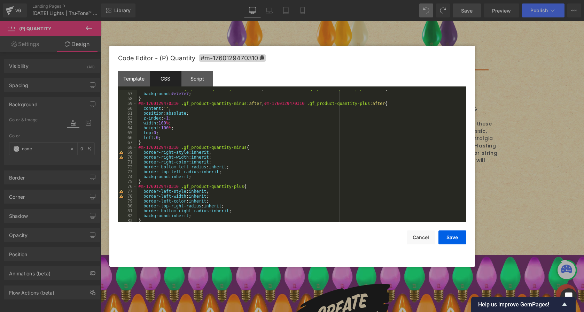
click at [185, 175] on div "#m-1760129470310 .gf_product-quantity-minus :hover , #m-1760129470310 .gf_produ…" at bounding box center [300, 156] width 326 height 141
click at [456, 236] on button "Save" at bounding box center [452, 237] width 28 height 14
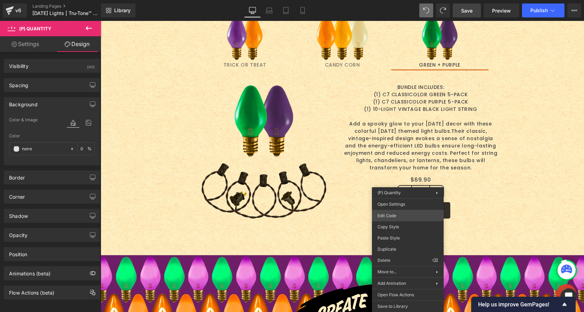
click at [390, 0] on div "(P) Quantity You are previewing how the will restyle your page. You can not edi…" at bounding box center [292, 0] width 584 height 0
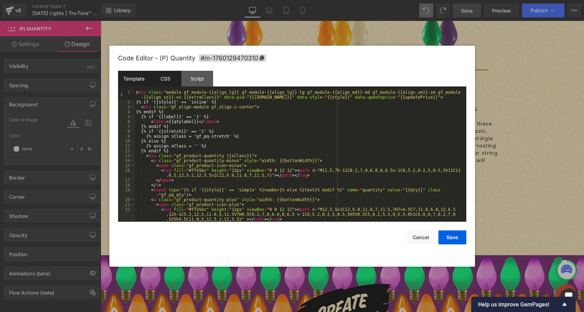
click at [169, 81] on div "CSS" at bounding box center [166, 79] width 32 height 16
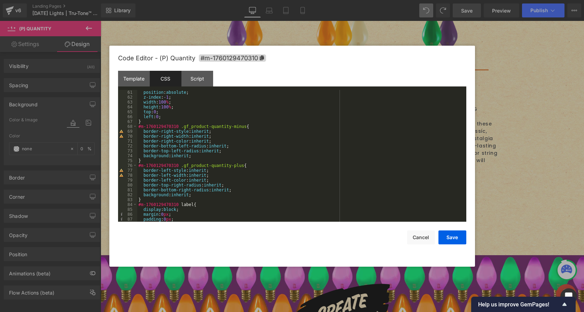
scroll to position [292, 0]
click at [196, 156] on div "position : absolute ; z-index : -1 ; width : 100 % ; height : 100 % ; top : 0 ;…" at bounding box center [300, 160] width 326 height 141
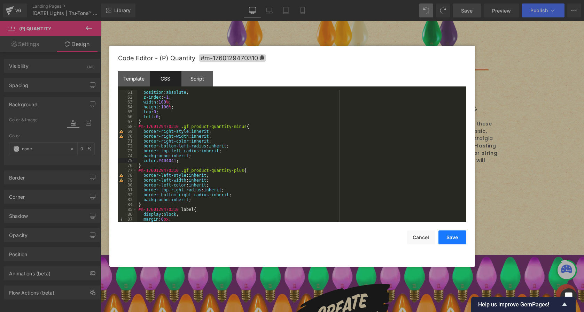
click at [447, 234] on button "Save" at bounding box center [452, 237] width 28 height 14
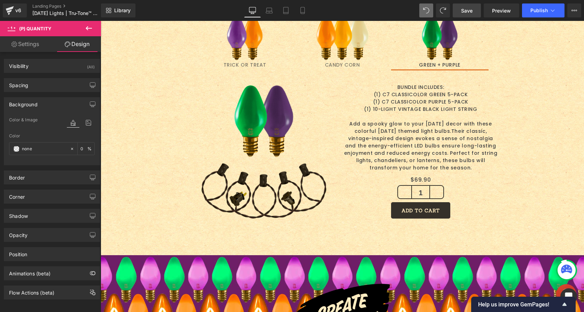
click at [468, 11] on span "Save" at bounding box center [466, 10] width 11 height 7
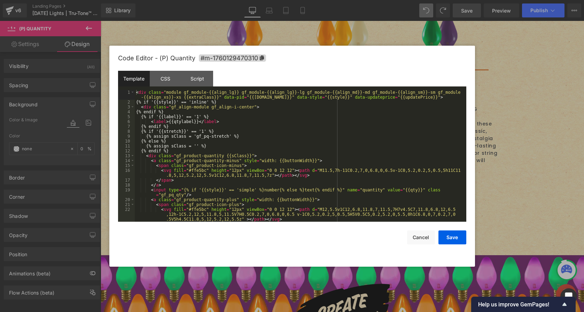
click at [404, 0] on div "(P) Quantity You are previewing how the will restyle your page. You can not edi…" at bounding box center [292, 0] width 584 height 0
click at [200, 171] on div "< div class = "module gf_module-{{align_lg}} gf_module-{{align_lg}}-lg gf_modul…" at bounding box center [299, 163] width 329 height 146
click at [453, 237] on button "Save" at bounding box center [452, 237] width 28 height 14
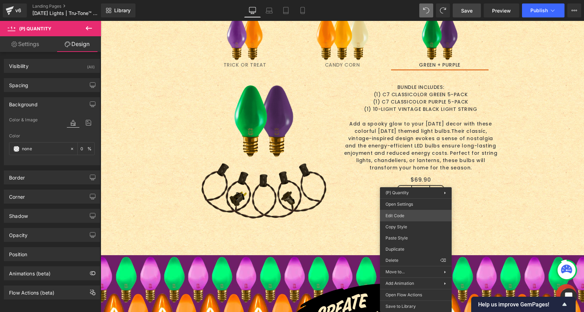
click at [405, 0] on div "(P) Quantity You are previewing how the will restyle your page. You can not edi…" at bounding box center [292, 0] width 584 height 0
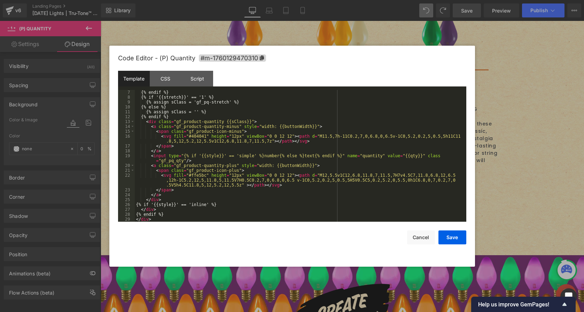
scroll to position [34, 0]
click at [199, 175] on div "{% endif %} {% if '{{stretch}}' == '1' %} {% assign sClass = 'gf_pq-stretch' %}…" at bounding box center [299, 160] width 329 height 141
click at [448, 235] on button "Save" at bounding box center [452, 237] width 28 height 14
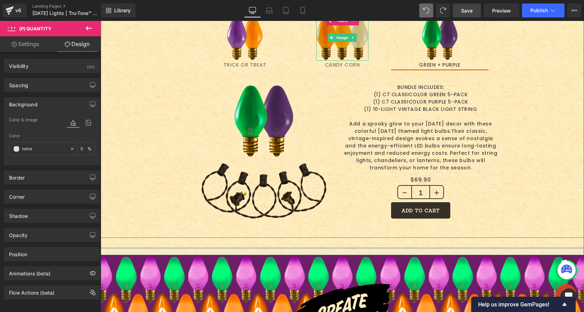
click at [337, 42] on img at bounding box center [342, 38] width 52 height 46
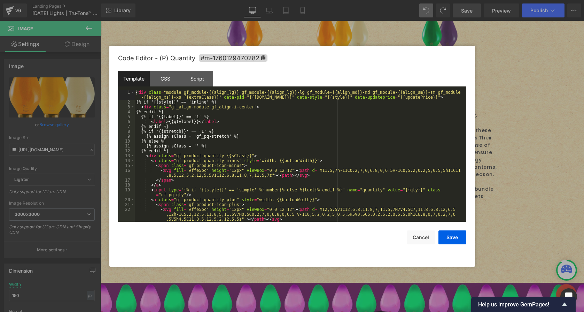
click at [386, 0] on div "(P) Quantity You are previewing how the will restyle your page. You can not edi…" at bounding box center [292, 0] width 584 height 0
click at [198, 171] on div "< div class = "module gf_module-{{align_lg}} gf_module-{{align_lg}}-lg gf_modul…" at bounding box center [299, 163] width 329 height 146
click at [200, 209] on div "< div class = "module gf_module-{{align_lg}} gf_module-{{align_lg}}-lg gf_modul…" at bounding box center [299, 163] width 329 height 146
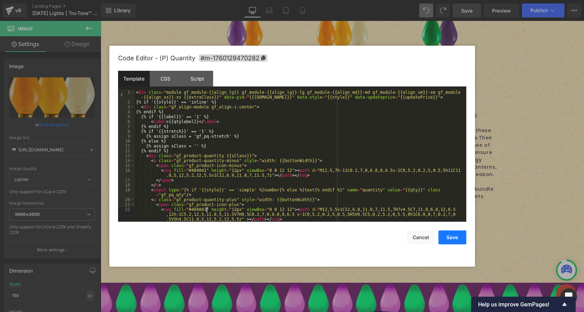
click at [457, 235] on button "Save" at bounding box center [452, 237] width 28 height 14
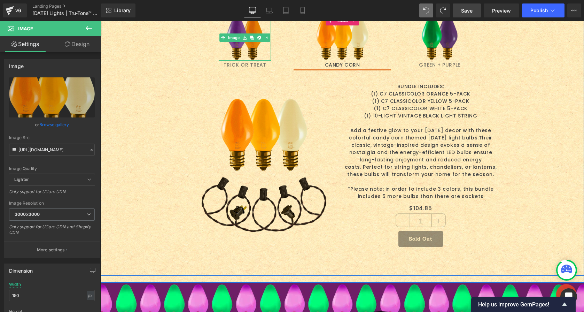
click at [247, 45] on img at bounding box center [245, 38] width 52 height 46
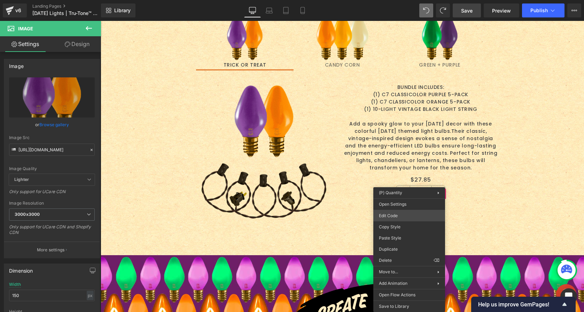
click at [400, 0] on div "(P) Quantity You are previewing how the will restyle your page. You can not edi…" at bounding box center [292, 0] width 584 height 0
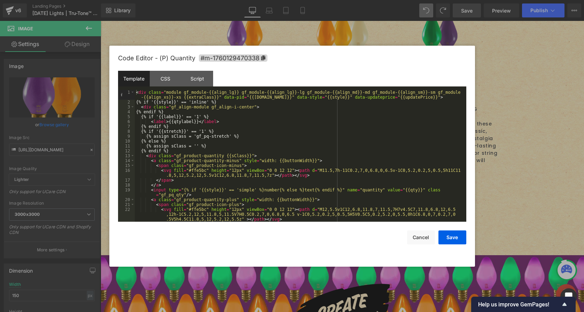
click at [196, 169] on div "< div class = "module gf_module-{{align_lg}} gf_module-{{align_lg}}-lg gf_modul…" at bounding box center [299, 163] width 329 height 146
click at [200, 209] on div "< div class = "module gf_module-{{align_lg}} gf_module-{{align_lg}}-lg gf_modul…" at bounding box center [299, 163] width 329 height 146
click at [455, 233] on button "Save" at bounding box center [452, 237] width 28 height 14
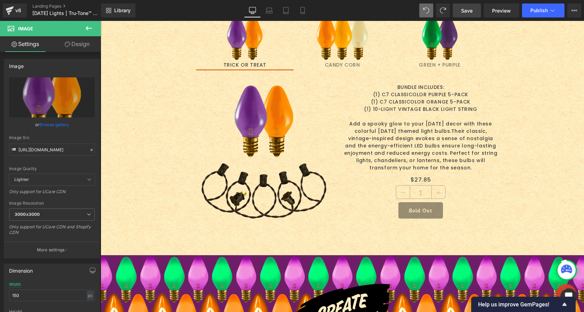
drag, startPoint x: 467, startPoint y: 7, endPoint x: 351, endPoint y: 23, distance: 117.7
click at [467, 7] on span "Save" at bounding box center [466, 10] width 11 height 7
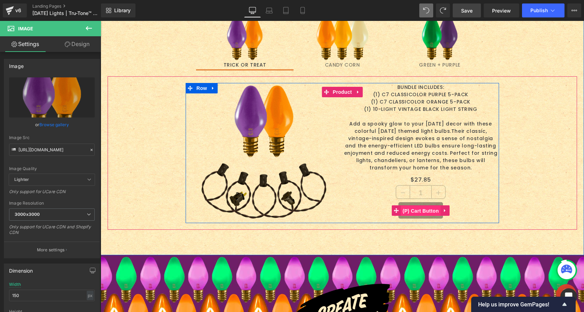
click at [409, 209] on span "(P) Cart Button" at bounding box center [421, 210] width 40 height 10
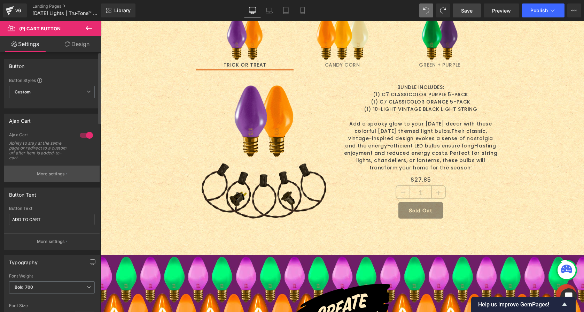
click at [61, 165] on button "More settings" at bounding box center [51, 173] width 95 height 16
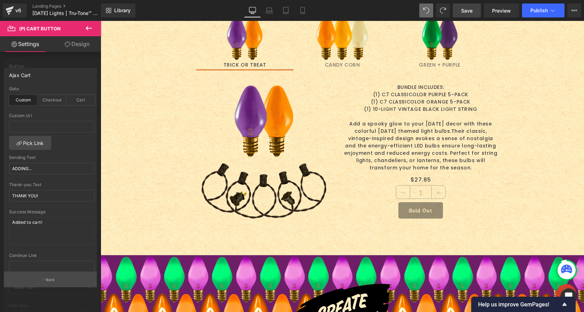
click at [46, 277] on p "Back" at bounding box center [50, 279] width 9 height 5
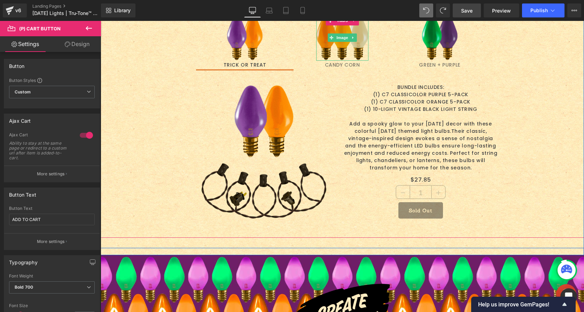
click at [348, 30] on img at bounding box center [342, 38] width 52 height 46
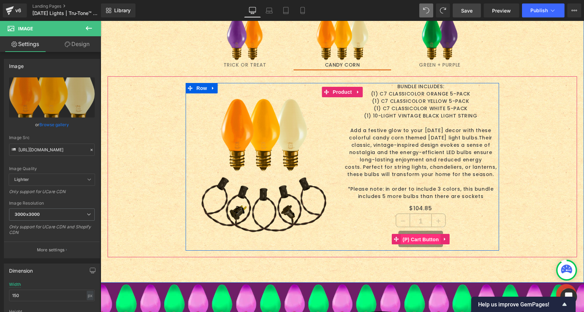
click at [415, 238] on span "(P) Cart Button" at bounding box center [421, 239] width 40 height 10
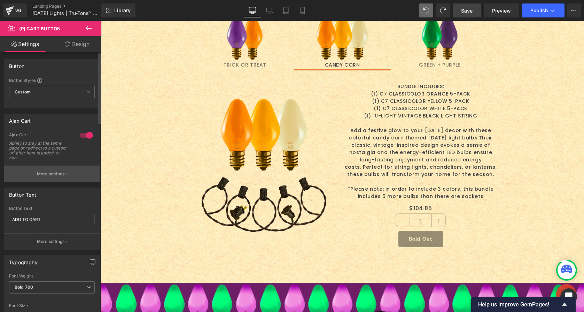
click at [60, 174] on p "More settings" at bounding box center [51, 174] width 28 height 6
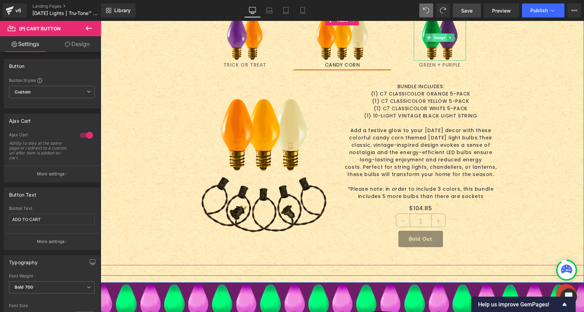
click at [440, 38] on span "Image" at bounding box center [439, 37] width 15 height 8
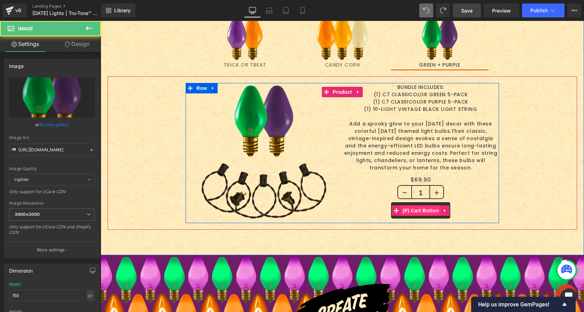
click at [421, 211] on span "(P) Cart Button" at bounding box center [421, 210] width 40 height 10
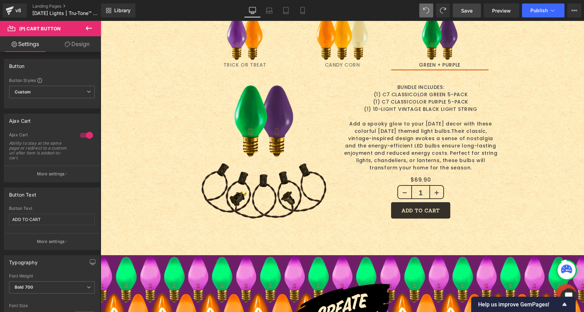
click at [466, 9] on span "Save" at bounding box center [466, 10] width 11 height 7
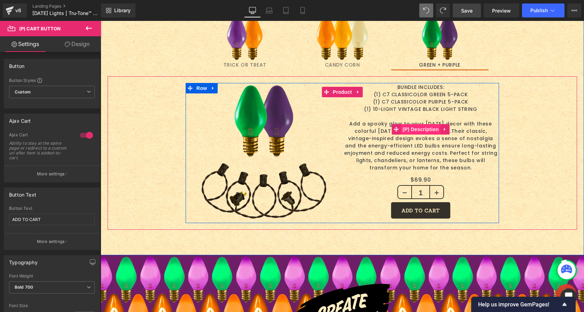
click at [414, 128] on span "(P) Description" at bounding box center [421, 129] width 40 height 10
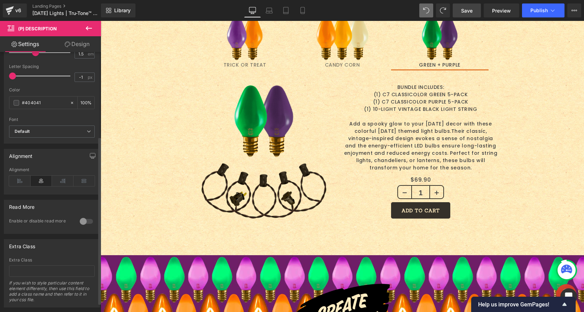
scroll to position [131, 0]
click at [85, 221] on div at bounding box center [86, 219] width 17 height 11
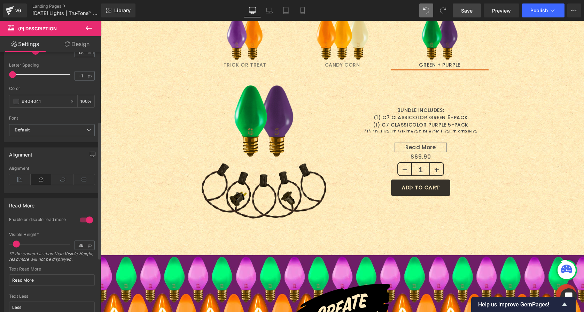
type input "89"
click at [16, 244] on span at bounding box center [17, 243] width 7 height 7
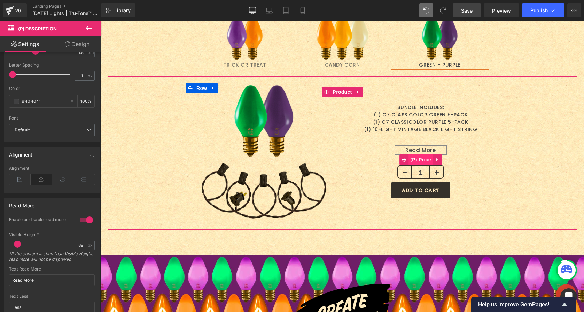
click at [414, 157] on span "(P) Price" at bounding box center [420, 159] width 24 height 10
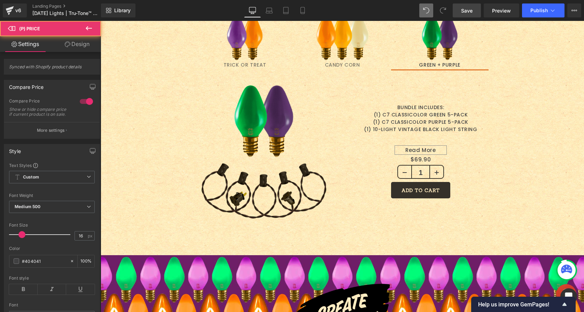
click at [73, 39] on link "Design" at bounding box center [77, 44] width 50 height 16
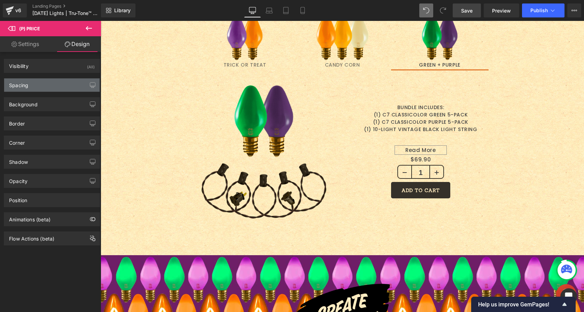
click at [44, 85] on div "Spacing" at bounding box center [51, 84] width 95 height 13
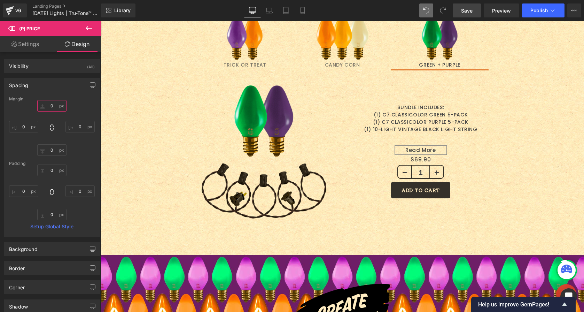
click at [49, 107] on input "0" at bounding box center [51, 105] width 29 height 11
type input "10"
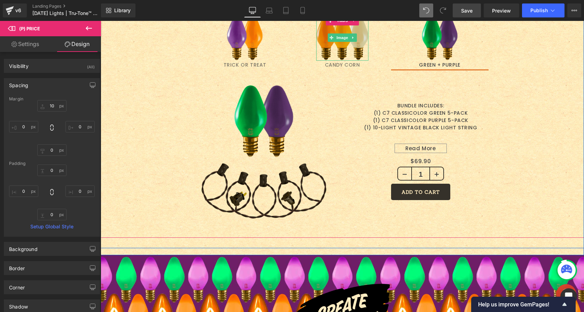
click at [336, 45] on img at bounding box center [342, 38] width 52 height 46
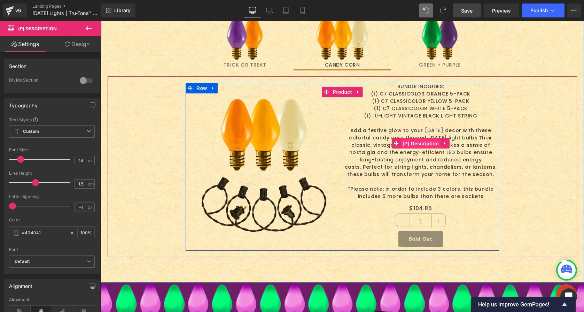
click at [420, 148] on span "(P) Description" at bounding box center [421, 143] width 40 height 10
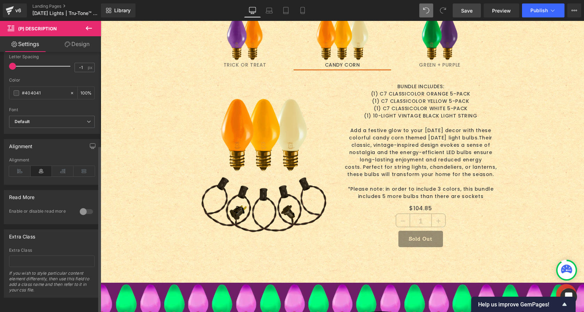
scroll to position [145, 0]
click at [83, 206] on div at bounding box center [86, 211] width 17 height 11
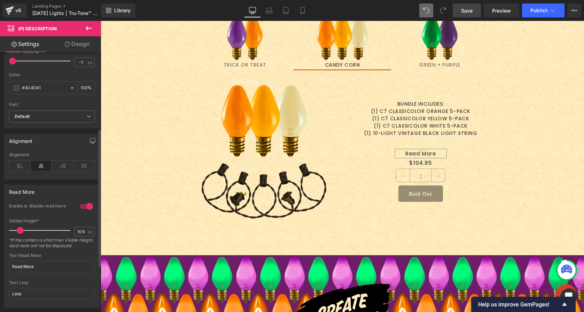
type input "106"
click at [21, 229] on span at bounding box center [19, 230] width 7 height 7
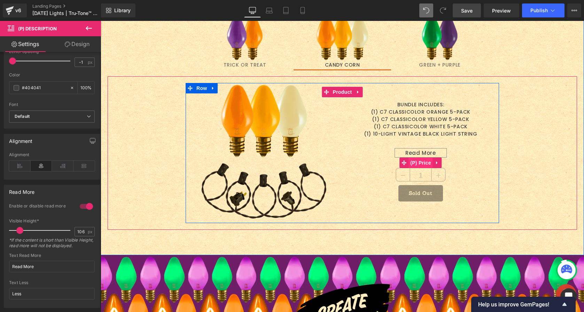
click at [414, 162] on span "(P) Price" at bounding box center [420, 162] width 24 height 10
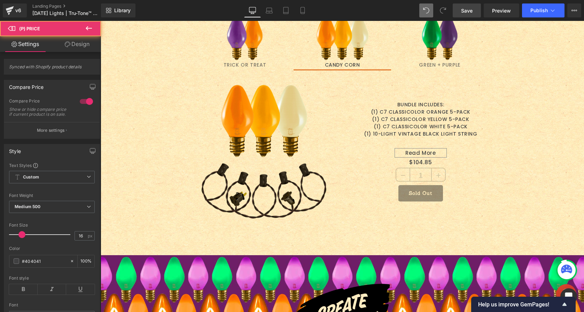
click at [79, 45] on link "Design" at bounding box center [77, 44] width 50 height 16
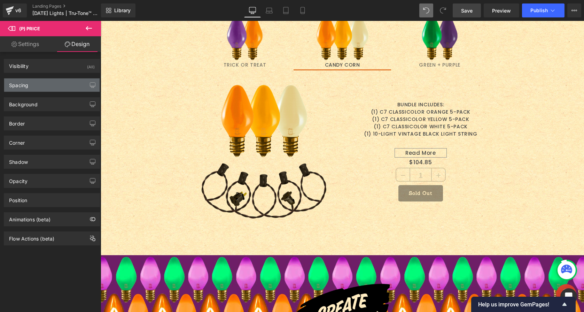
click at [39, 87] on div "Spacing" at bounding box center [51, 84] width 95 height 13
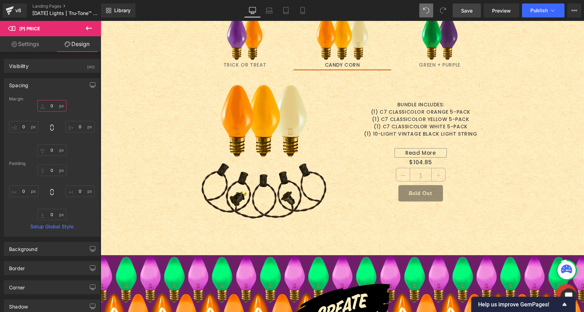
click at [47, 101] on input "0" at bounding box center [51, 105] width 29 height 11
type input "10"
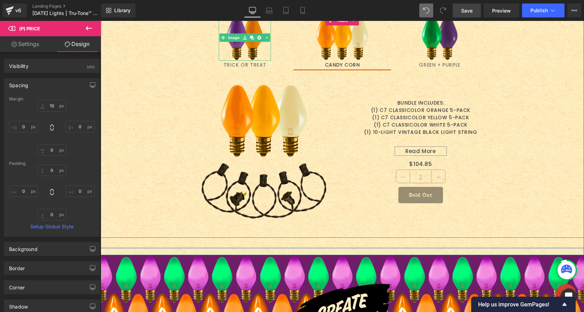
click at [232, 42] on img at bounding box center [245, 38] width 52 height 46
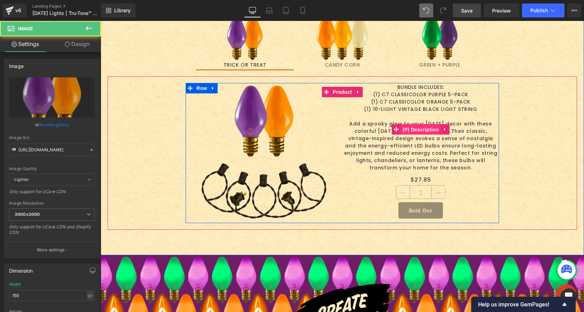
click at [414, 133] on span "(P) Description" at bounding box center [421, 129] width 40 height 10
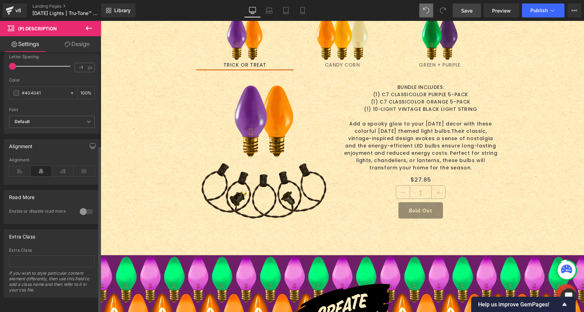
click at [80, 206] on div at bounding box center [86, 211] width 17 height 11
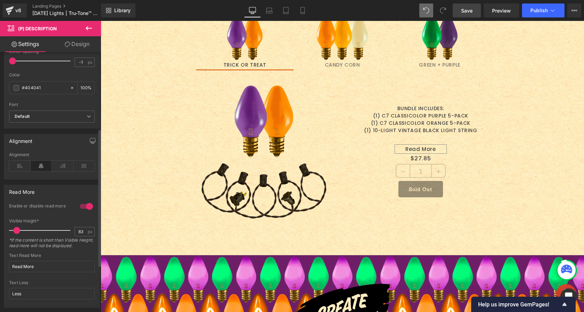
type input "80"
click at [14, 230] on span at bounding box center [16, 230] width 7 height 7
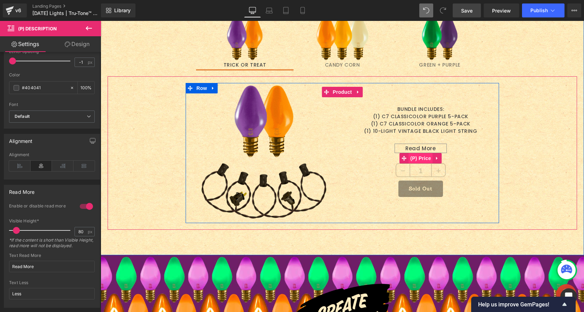
click at [413, 158] on span "(P) Price" at bounding box center [420, 158] width 24 height 10
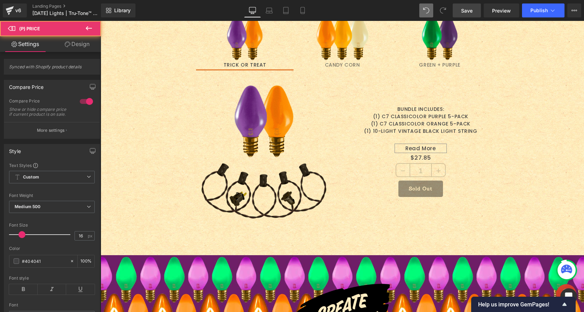
click at [79, 39] on link "Design" at bounding box center [77, 44] width 50 height 16
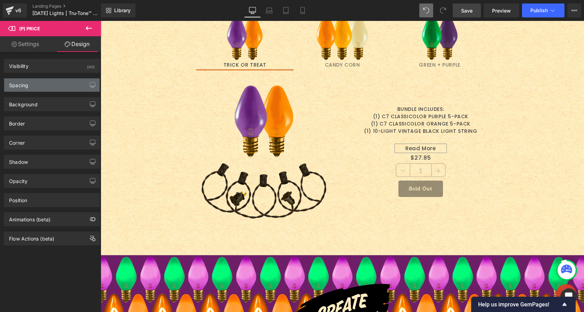
click at [34, 91] on div "Spacing" at bounding box center [51, 84] width 95 height 13
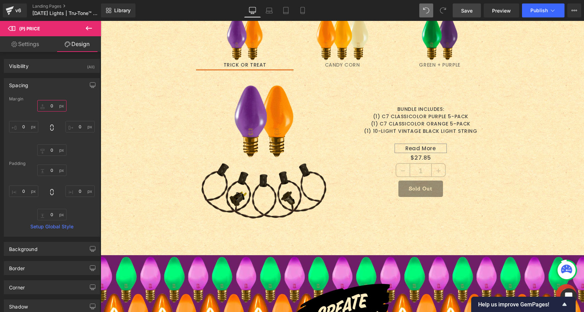
click at [49, 106] on input "0" at bounding box center [51, 105] width 29 height 11
type input "10"
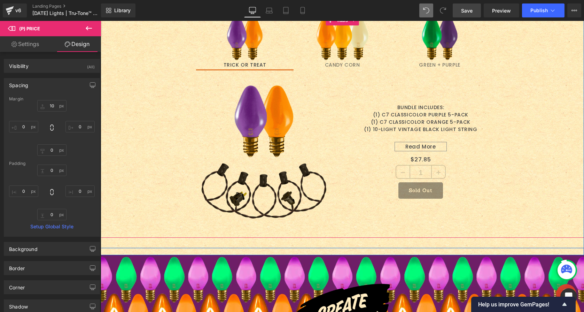
click at [163, 49] on ul "Image TRICK OR TREAT Text Block Image CANDY CORN Text Block Image GREEN + PURPL…" at bounding box center [342, 42] width 483 height 55
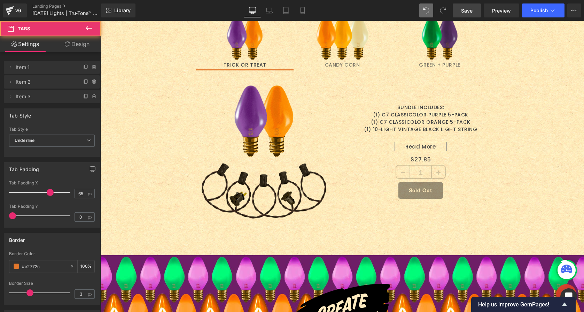
click at [469, 10] on span "Save" at bounding box center [466, 10] width 11 height 7
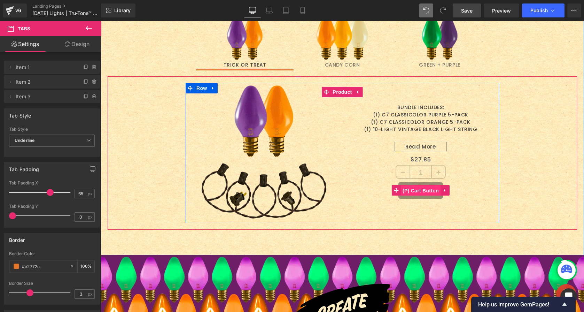
click at [409, 191] on span "(P) Cart Button" at bounding box center [421, 190] width 40 height 10
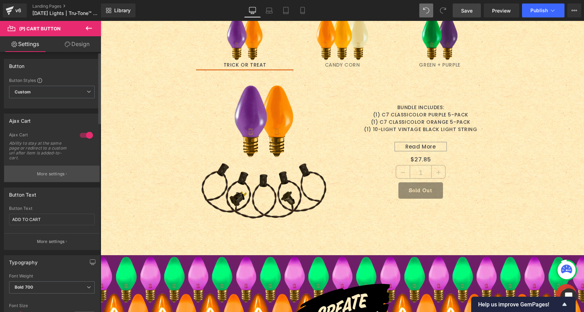
click at [59, 177] on p "More settings" at bounding box center [51, 174] width 28 height 6
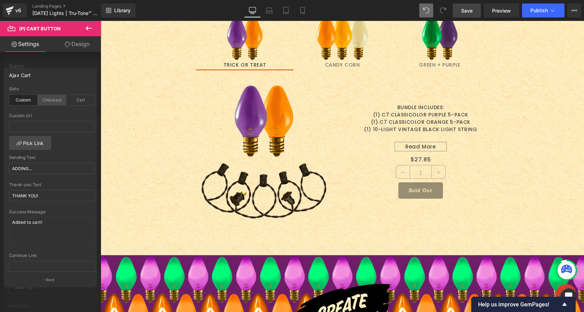
click at [49, 104] on div "Checkout" at bounding box center [52, 100] width 29 height 10
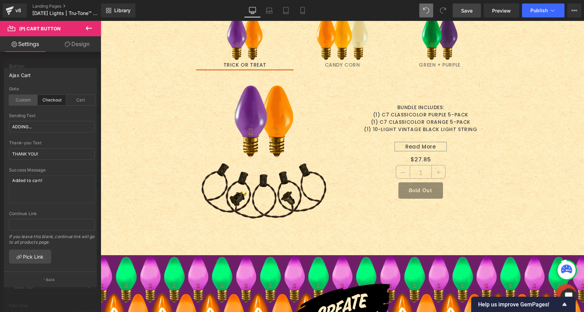
click at [25, 101] on div "Custom" at bounding box center [23, 100] width 29 height 10
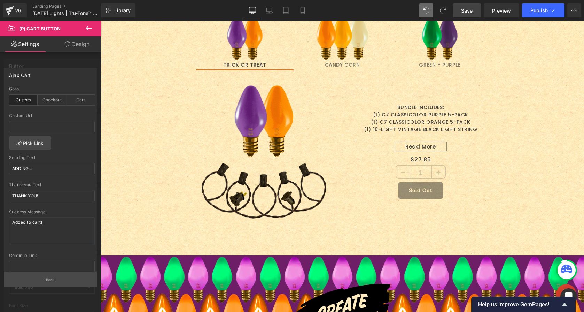
click at [42, 277] on button "Back" at bounding box center [50, 279] width 93 height 16
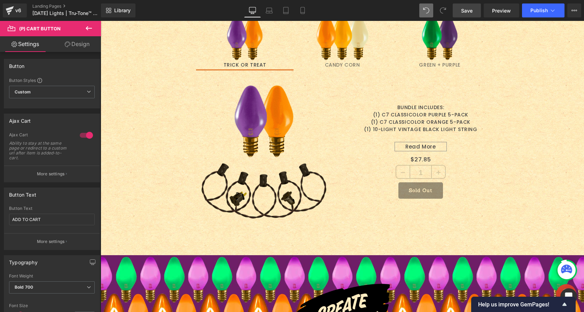
click at [460, 11] on link "Save" at bounding box center [467, 10] width 28 height 14
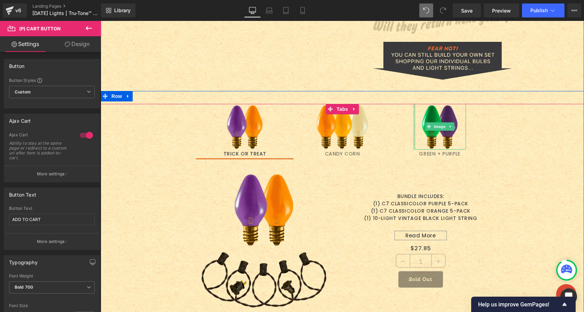
scroll to position [887, 0]
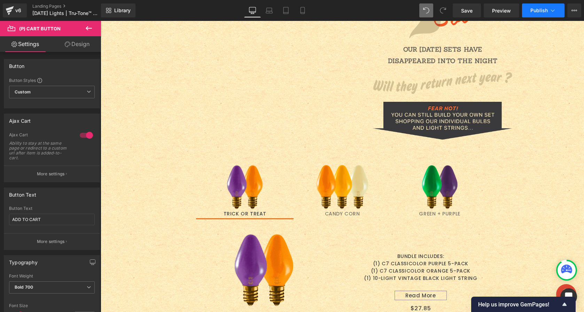
click at [537, 8] on span "Publish" at bounding box center [538, 11] width 17 height 6
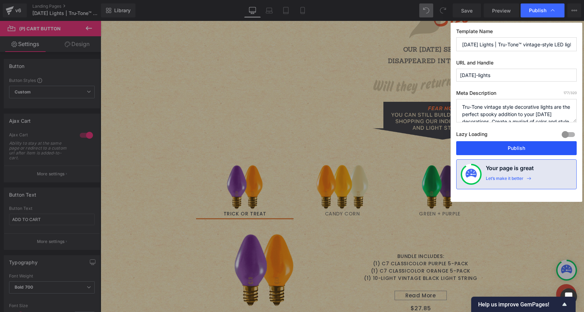
click at [520, 150] on button "Publish" at bounding box center [516, 148] width 120 height 14
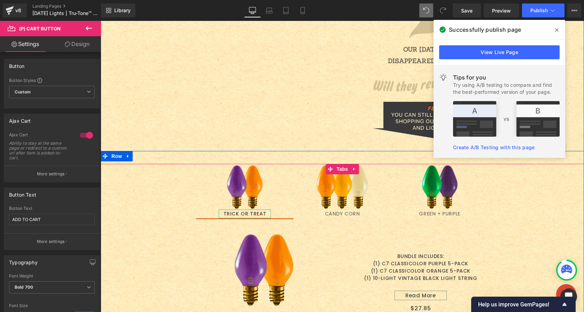
click at [247, 213] on div "TRICK OR TREAT" at bounding box center [245, 213] width 52 height 9
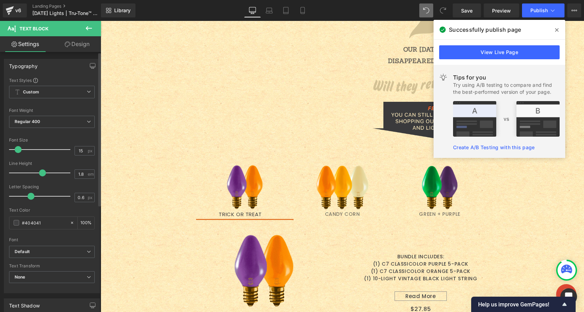
type input "16"
click at [19, 149] on span at bounding box center [18, 149] width 7 height 7
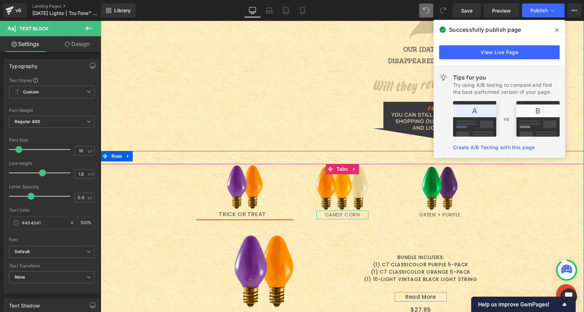
click at [338, 215] on div "CANDY CORN" at bounding box center [342, 214] width 52 height 9
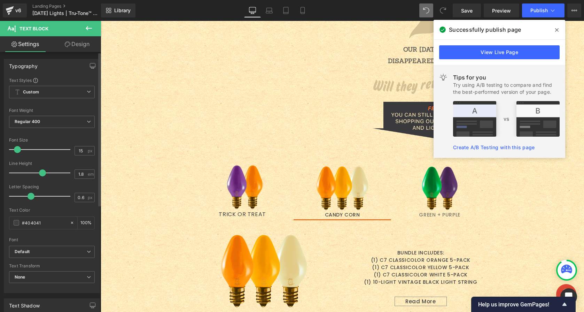
type input "16"
click at [19, 150] on span at bounding box center [18, 149] width 7 height 7
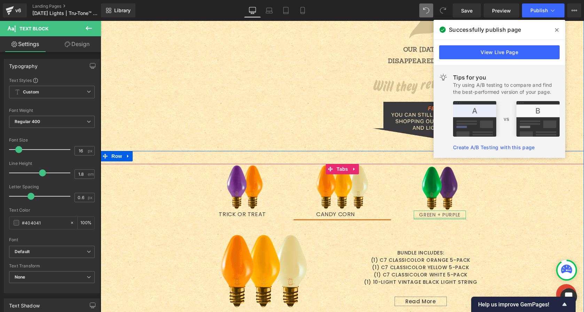
click at [426, 216] on div "GREEN + PURPLE" at bounding box center [440, 214] width 52 height 9
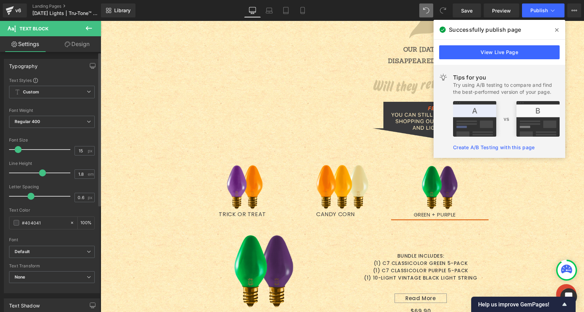
type input "16"
click at [19, 149] on span at bounding box center [18, 149] width 7 height 7
click at [46, 126] on span "Regular 400" at bounding box center [52, 122] width 86 height 12
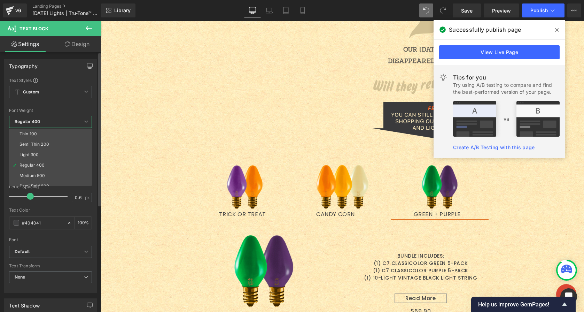
click at [42, 182] on li "Semi Bold 600" at bounding box center [52, 186] width 86 height 10
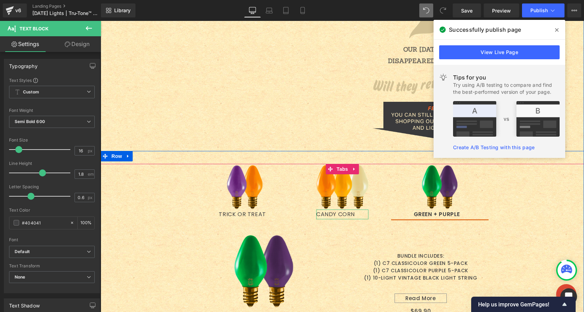
click at [323, 216] on div "CANDY CORN" at bounding box center [342, 214] width 52 height 10
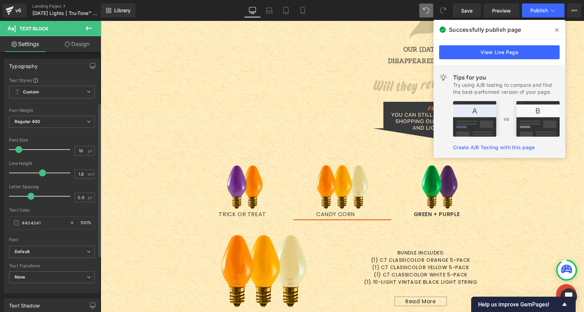
scroll to position [181, 0]
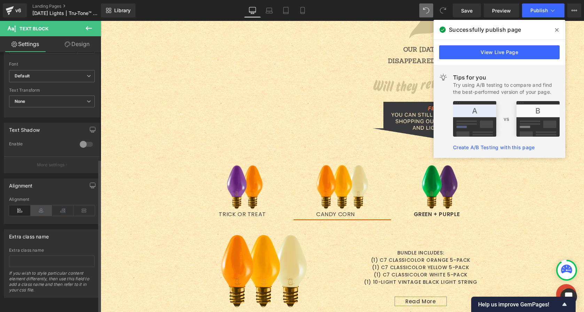
click at [40, 205] on icon at bounding box center [42, 210] width 22 height 10
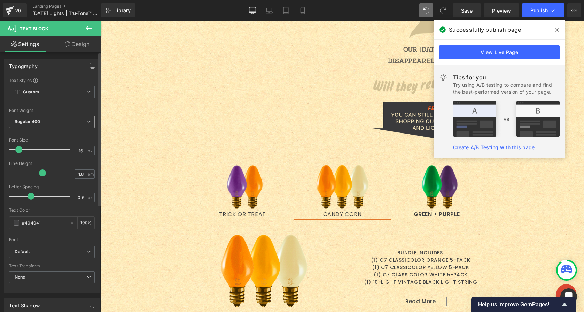
click at [44, 124] on span "Regular 400" at bounding box center [52, 122] width 86 height 12
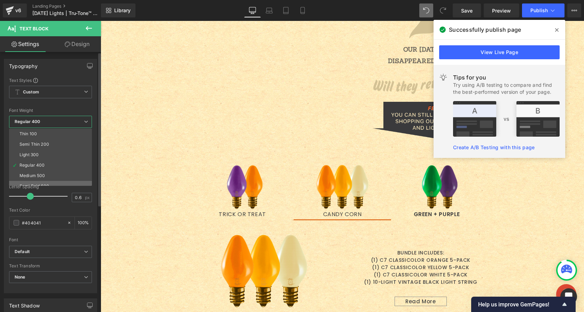
click at [41, 184] on div "Semi Bold 600" at bounding box center [34, 185] width 30 height 5
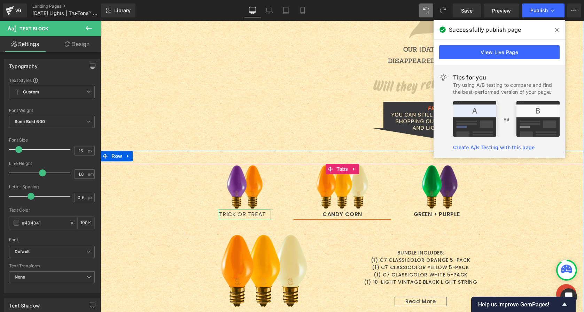
click at [248, 216] on div "TRICK OR TREAT" at bounding box center [245, 214] width 52 height 10
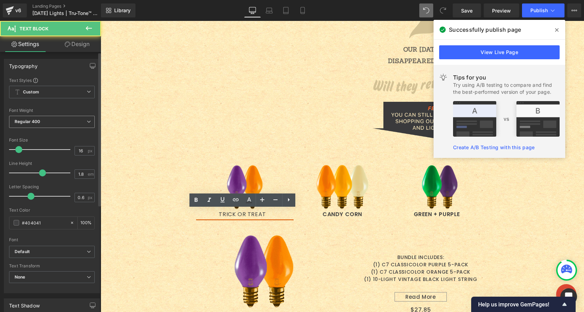
click at [33, 120] on b "Regular 400" at bounding box center [28, 121] width 26 height 5
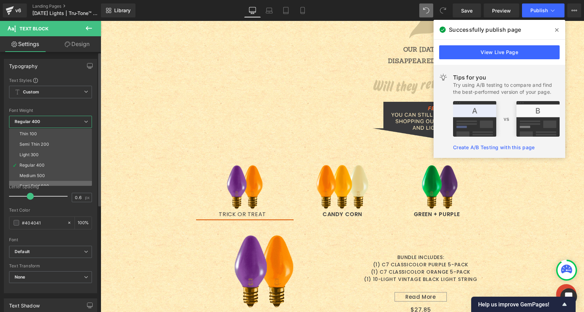
click at [33, 183] on div "Semi Bold 600" at bounding box center [34, 185] width 30 height 5
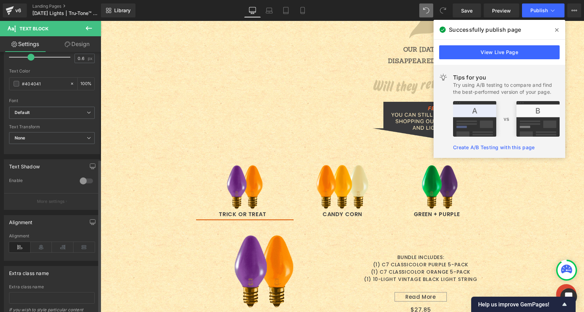
scroll to position [181, 0]
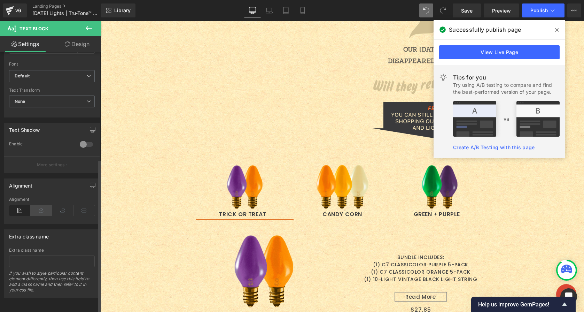
click at [45, 206] on icon at bounding box center [42, 210] width 22 height 10
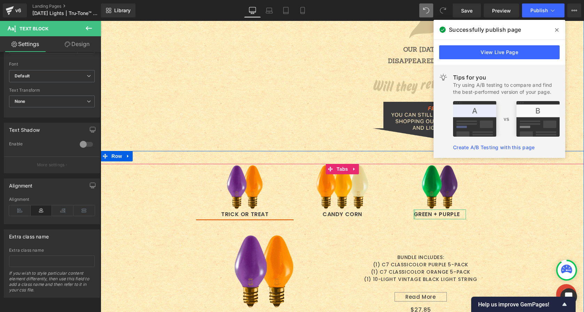
click at [414, 213] on div at bounding box center [415, 214] width 2 height 10
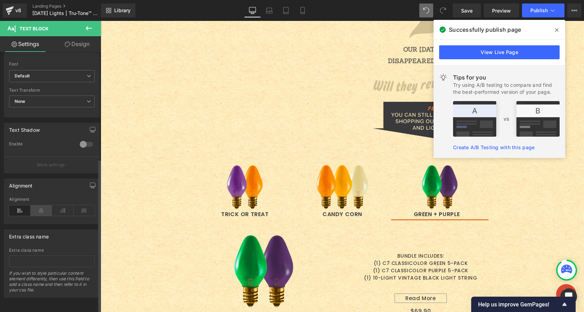
click at [37, 206] on icon at bounding box center [42, 210] width 22 height 10
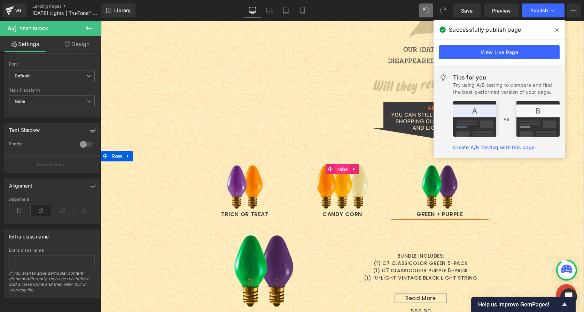
click at [337, 170] on span "Tabs" at bounding box center [342, 169] width 15 height 10
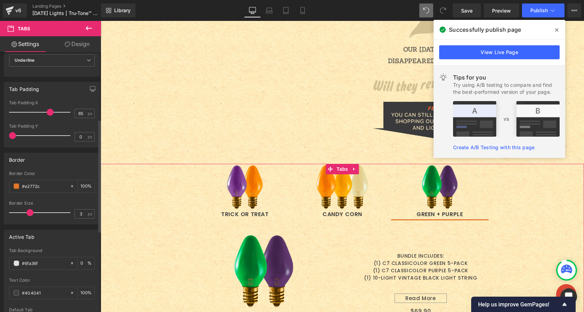
scroll to position [174, 0]
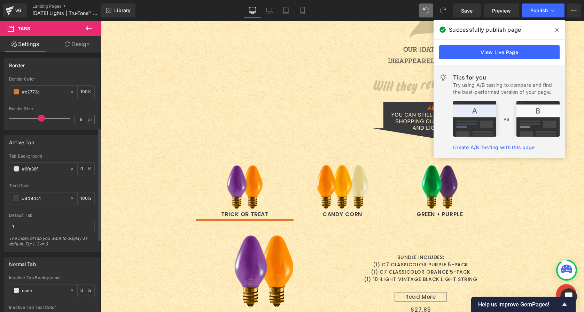
drag, startPoint x: 29, startPoint y: 118, endPoint x: 40, endPoint y: 118, distance: 11.1
click at [40, 118] on span at bounding box center [41, 118] width 7 height 7
type input "4"
drag, startPoint x: 40, startPoint y: 118, endPoint x: 34, endPoint y: 118, distance: 5.2
click at [34, 118] on span at bounding box center [35, 118] width 7 height 7
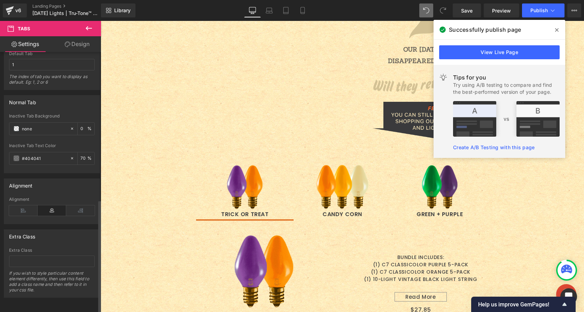
scroll to position [341, 0]
click at [46, 154] on input "#404041" at bounding box center [44, 158] width 45 height 8
click at [70, 173] on div "Alignment Left Center Right Alignment" at bounding box center [52, 198] width 104 height 51
click at [541, 10] on span "Publish" at bounding box center [538, 11] width 17 height 6
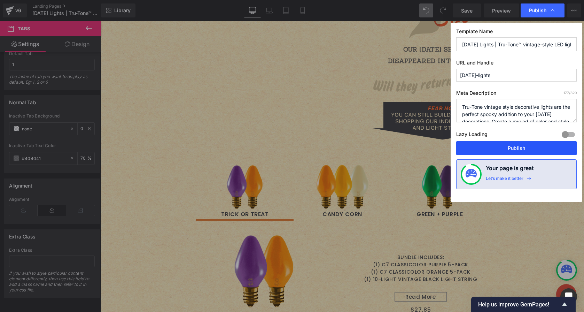
drag, startPoint x: 518, startPoint y: 146, endPoint x: 415, endPoint y: 119, distance: 106.2
click at [518, 146] on button "Publish" at bounding box center [516, 148] width 120 height 14
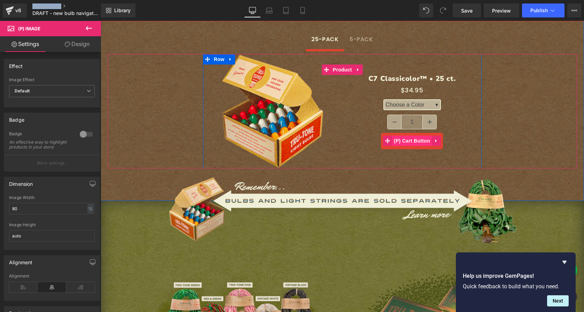
click at [409, 135] on span "(P) Cart Button" at bounding box center [412, 140] width 40 height 10
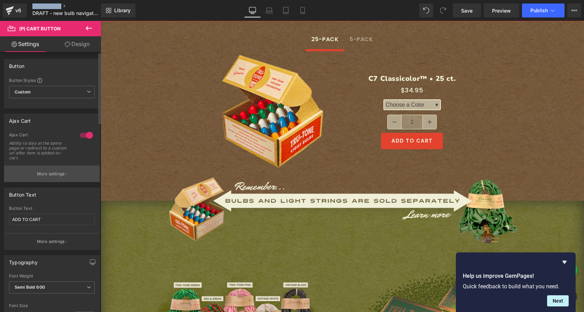
click at [50, 173] on p "More settings" at bounding box center [51, 174] width 28 height 6
